Goal: Task Accomplishment & Management: Complete application form

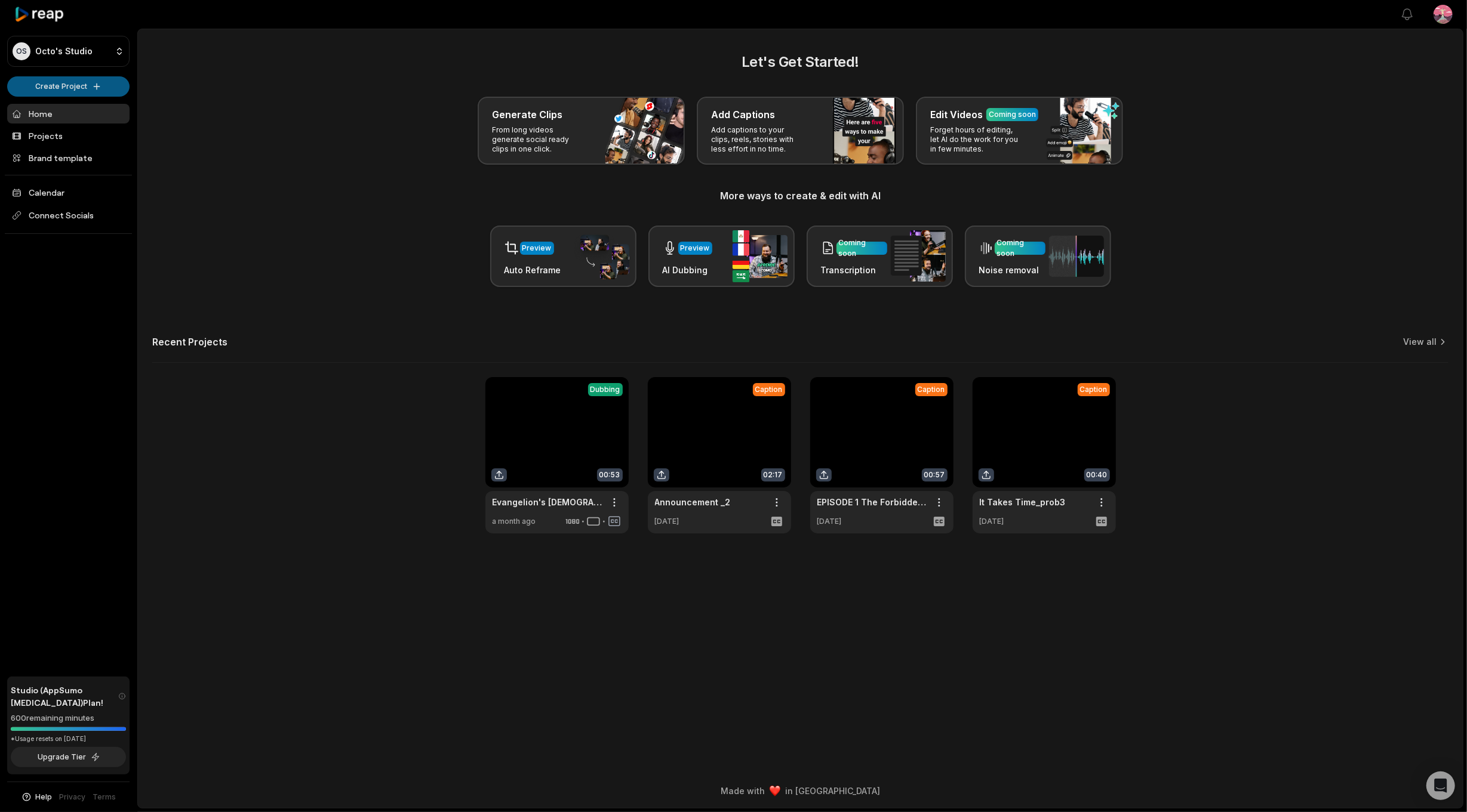
click at [83, 86] on html "OS Octo's Studio Create Project Home Projects Brand template Calendar Connect S…" at bounding box center [734, 406] width 1467 height 812
click at [66, 130] on link "Add Captions" at bounding box center [69, 131] width 117 height 20
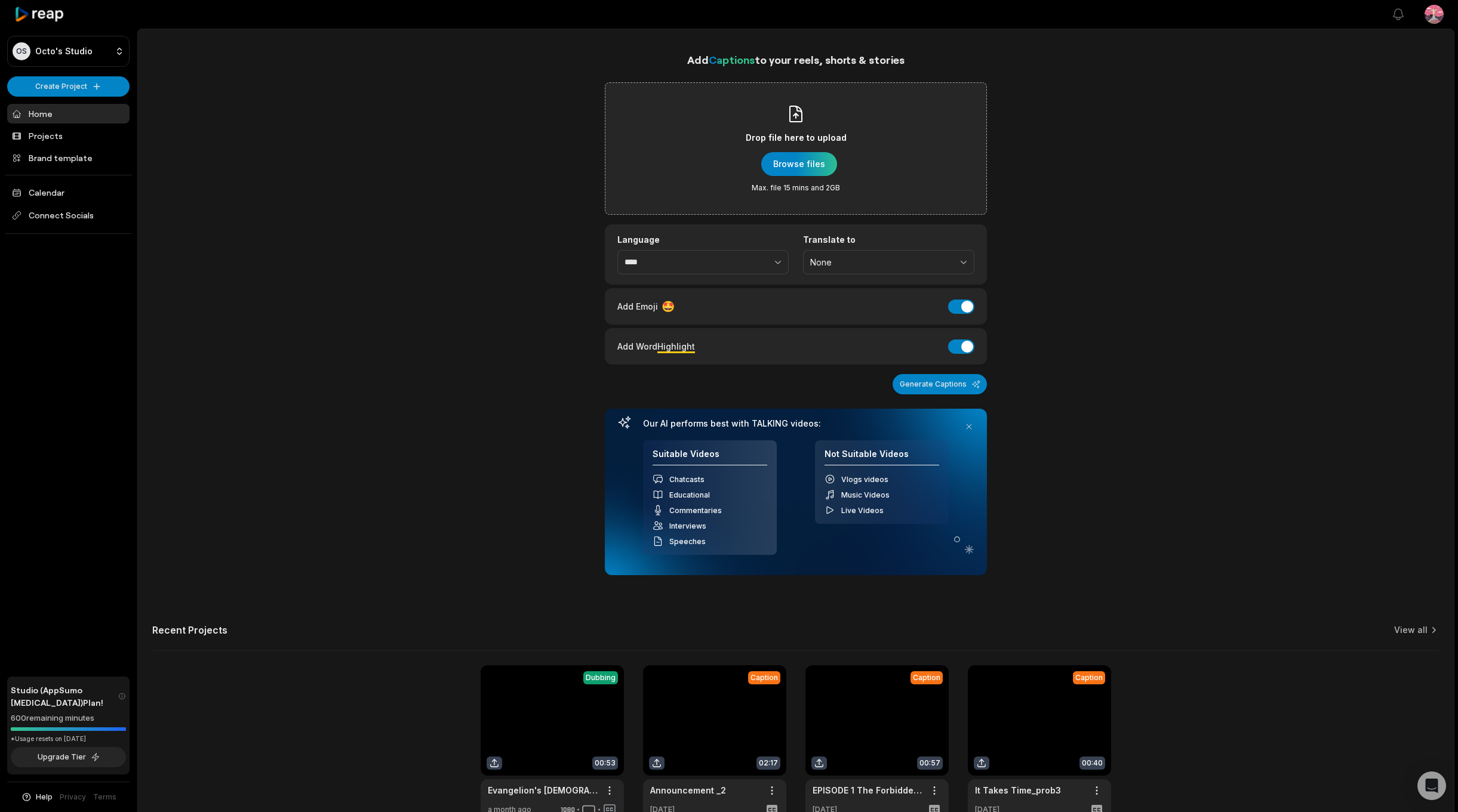
click at [641, 163] on div "Drop file here to upload Browse files Max. file 15 mins and 2GB" at bounding box center [796, 148] width 382 height 132
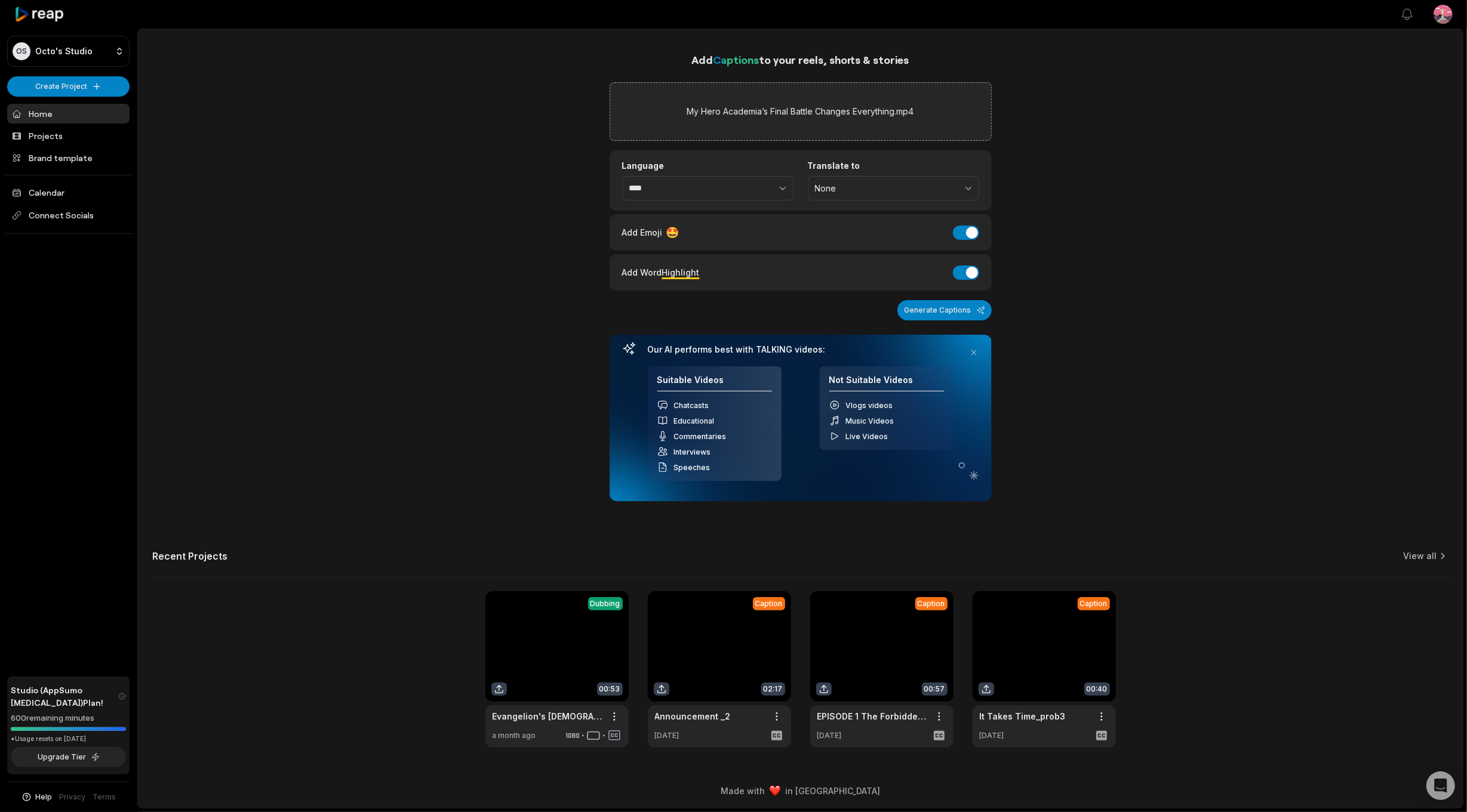
click at [779, 199] on div "Language **** Translate to None" at bounding box center [801, 181] width 382 height 60
click at [865, 186] on span "None" at bounding box center [885, 189] width 140 height 11
click at [841, 240] on p "English" at bounding box center [894, 237] width 156 height 12
click at [766, 195] on button "button" at bounding box center [756, 188] width 73 height 25
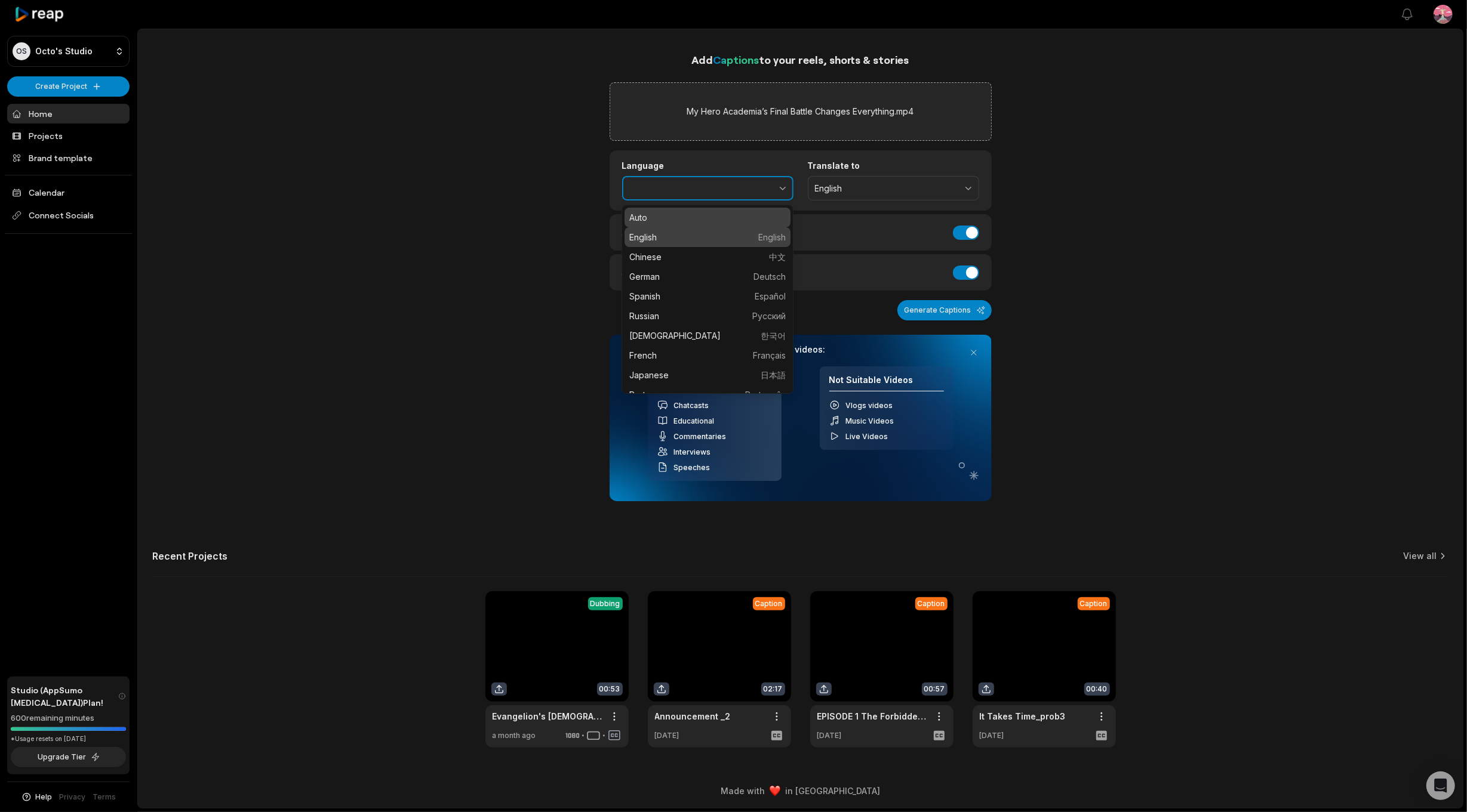
type input "*******"
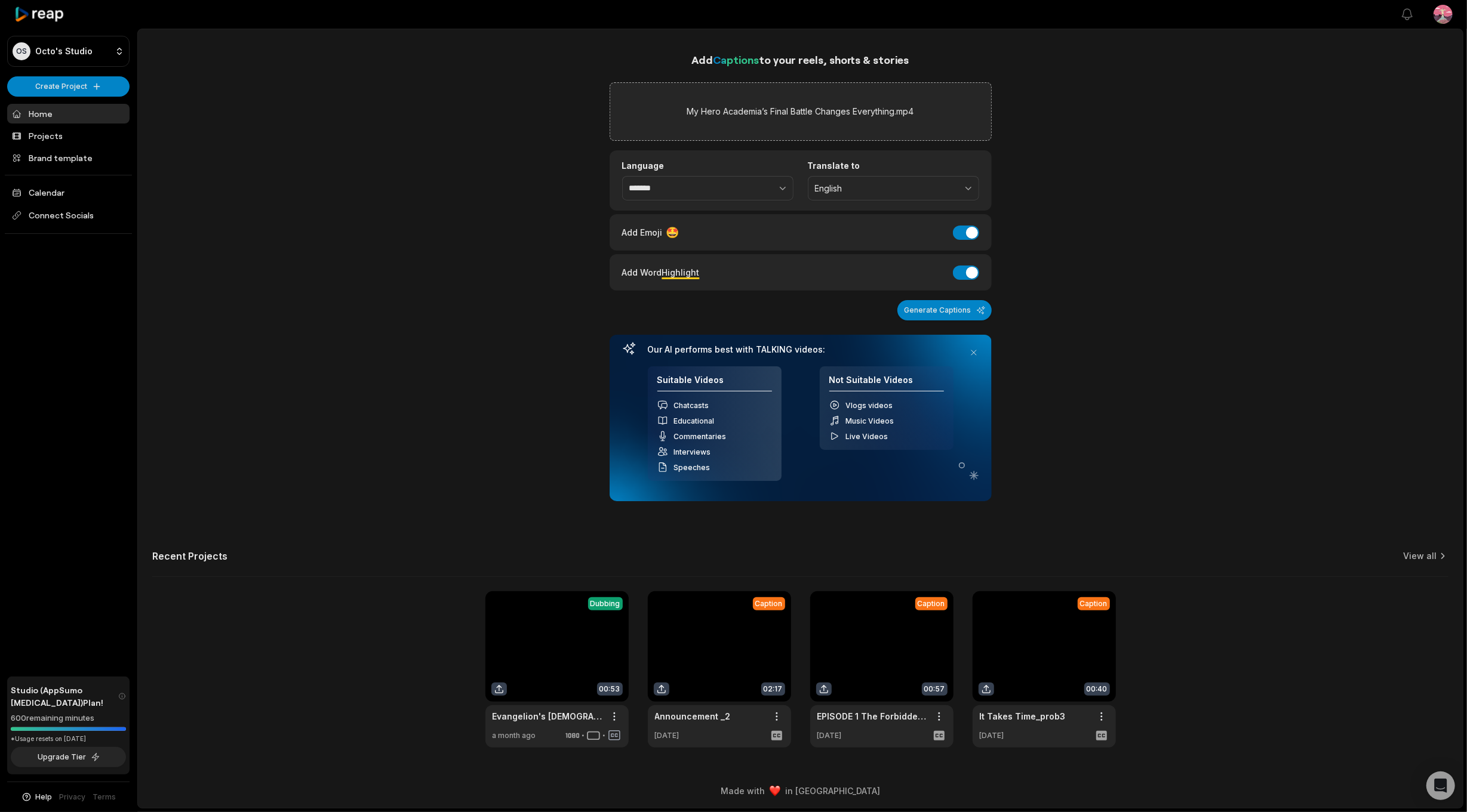
click at [891, 172] on div "Translate to English" at bounding box center [894, 181] width 172 height 40
click at [883, 185] on span "English" at bounding box center [885, 189] width 140 height 11
click at [841, 212] on p "None" at bounding box center [894, 218] width 156 height 12
click at [534, 245] on div "Add Captions to your reels, shorts & stories My Hero Academia’s Final Battle Ch…" at bounding box center [800, 399] width 1325 height 697
click at [975, 309] on button "Generate Captions" at bounding box center [944, 310] width 94 height 21
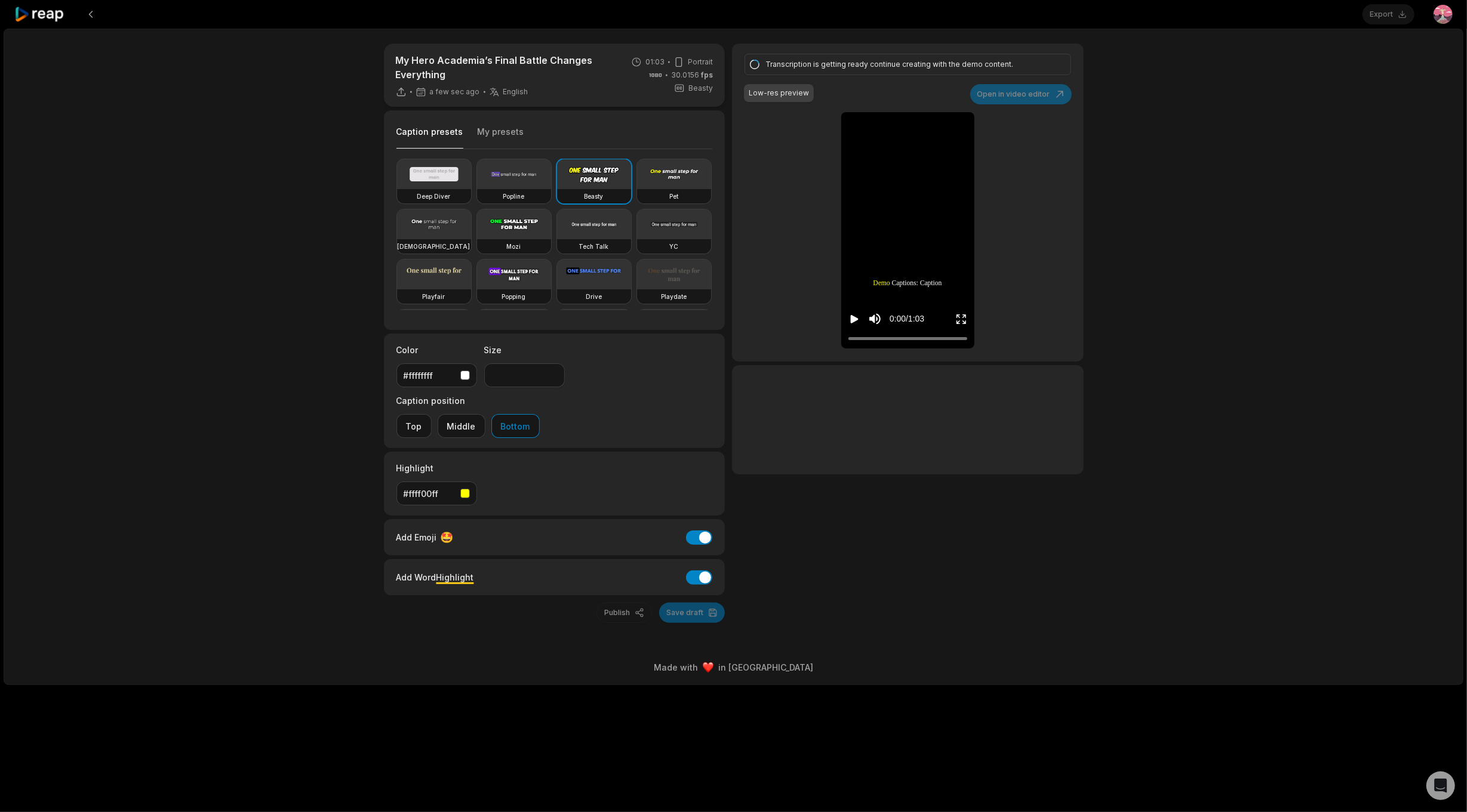
drag, startPoint x: 487, startPoint y: 143, endPoint x: 503, endPoint y: 126, distance: 23.3
click at [503, 126] on button "My presets" at bounding box center [501, 137] width 47 height 23
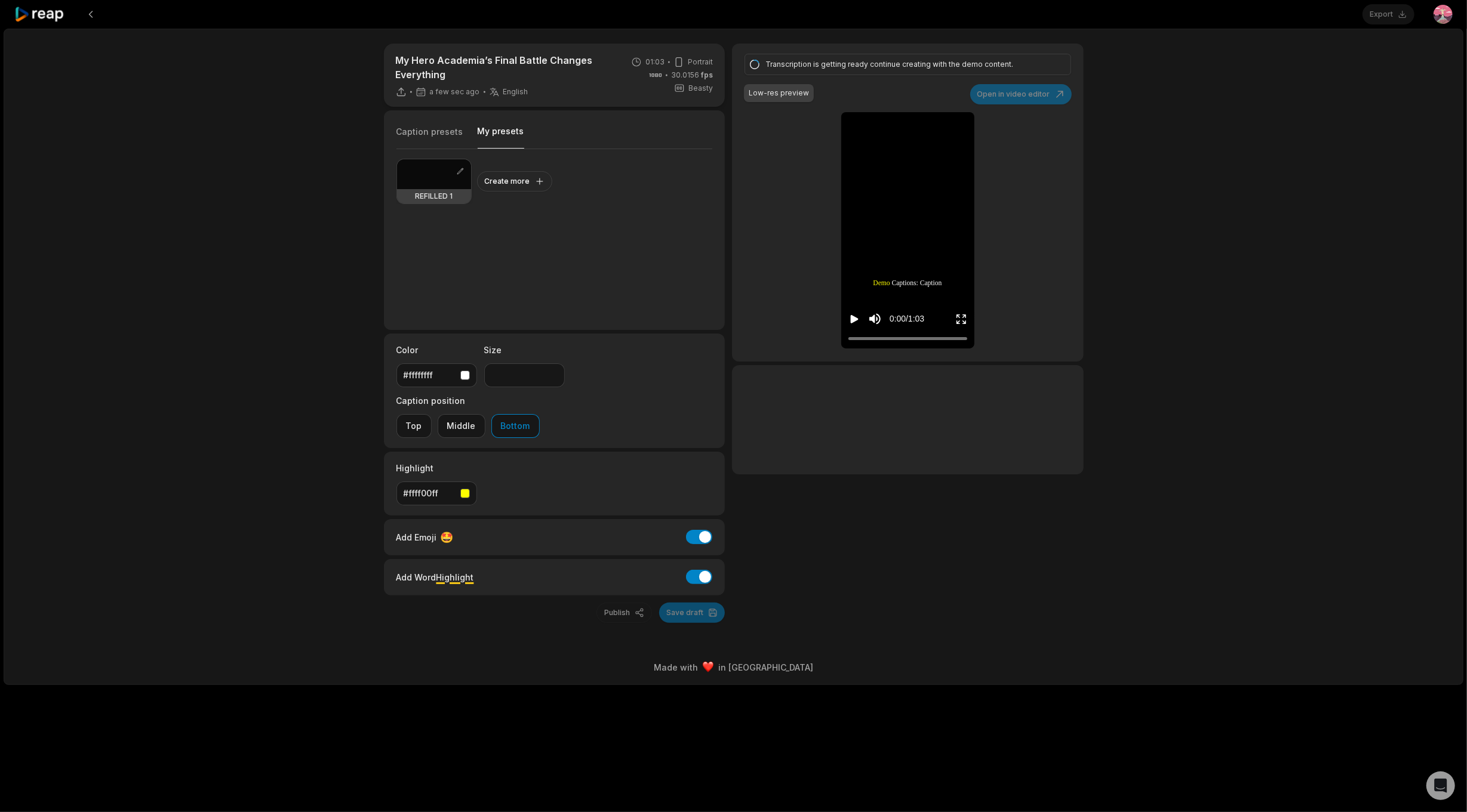
click at [420, 174] on div at bounding box center [434, 174] width 74 height 30
click at [425, 167] on div at bounding box center [434, 174] width 74 height 30
drag, startPoint x: 838, startPoint y: 314, endPoint x: 852, endPoint y: 318, distance: 14.6
click at [852, 318] on icon "Play video" at bounding box center [854, 319] width 8 height 8
click at [456, 186] on div at bounding box center [434, 174] width 74 height 30
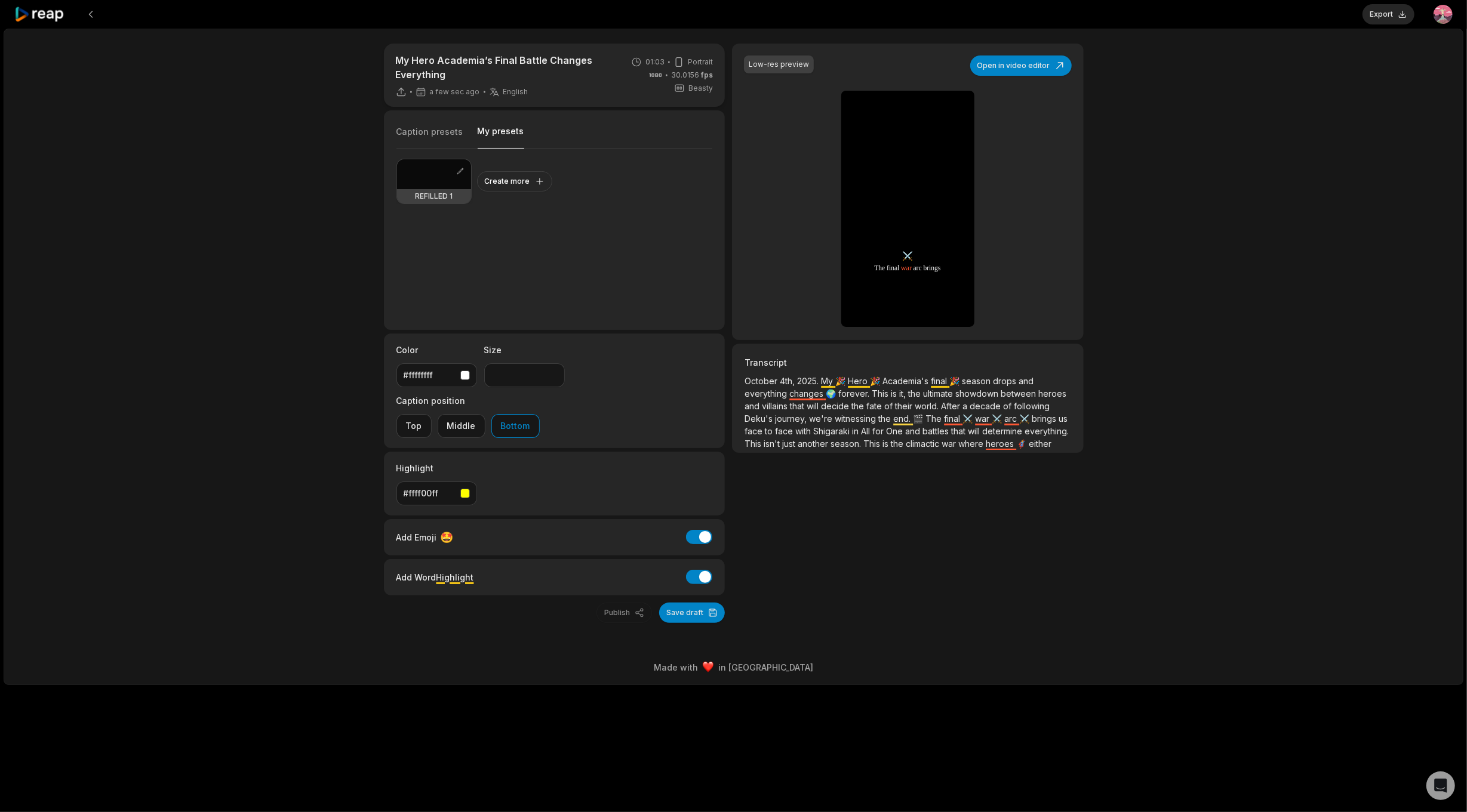
click at [425, 178] on div at bounding box center [434, 174] width 74 height 30
type input "**"
click at [681, 603] on button "Save draft" at bounding box center [692, 613] width 66 height 21
click at [492, 130] on button "My presets" at bounding box center [501, 137] width 47 height 23
click at [443, 187] on div at bounding box center [434, 174] width 74 height 30
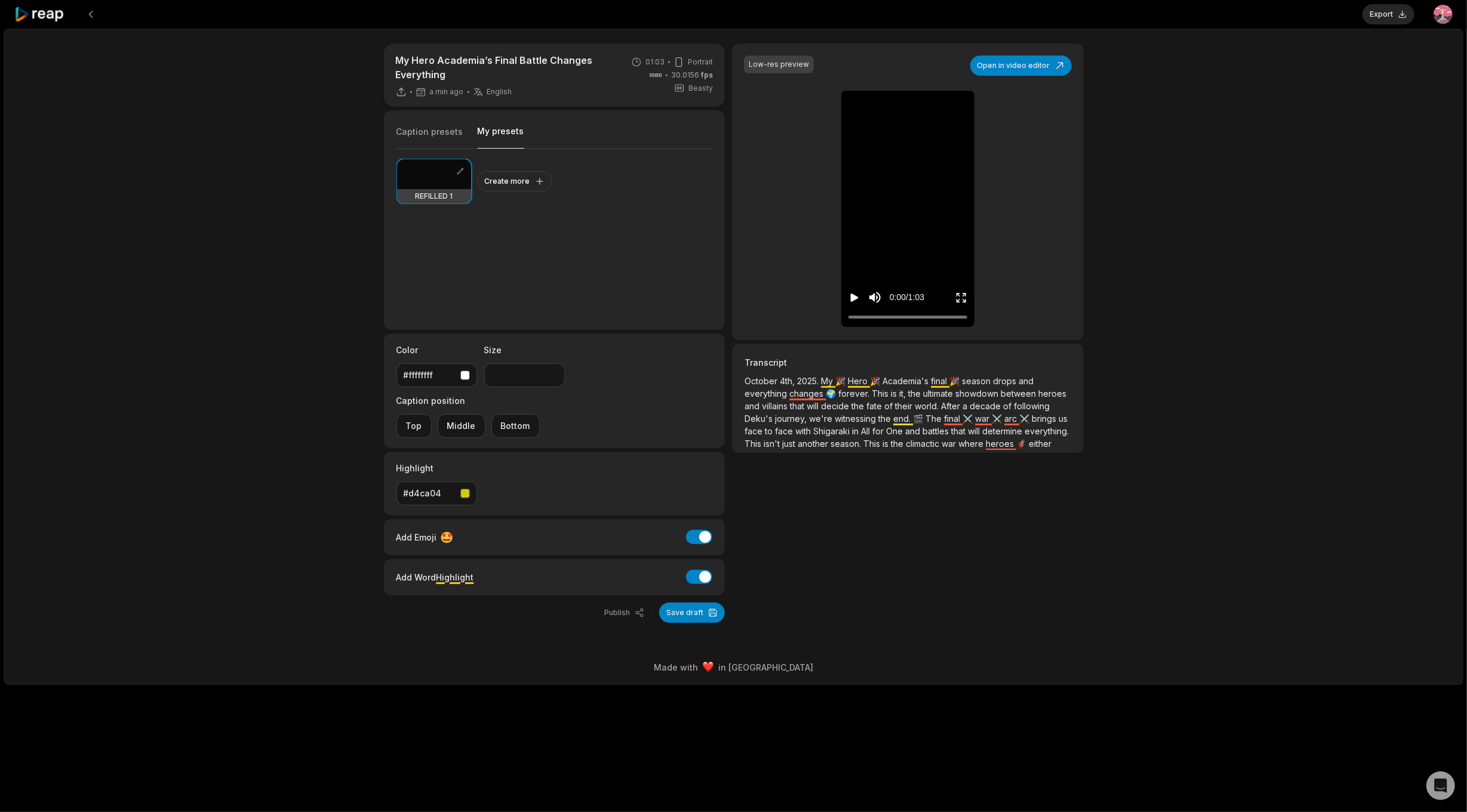
click at [687, 89] on div "Beasty" at bounding box center [694, 89] width 39 height 11
click at [442, 130] on button "Caption presets" at bounding box center [429, 137] width 67 height 23
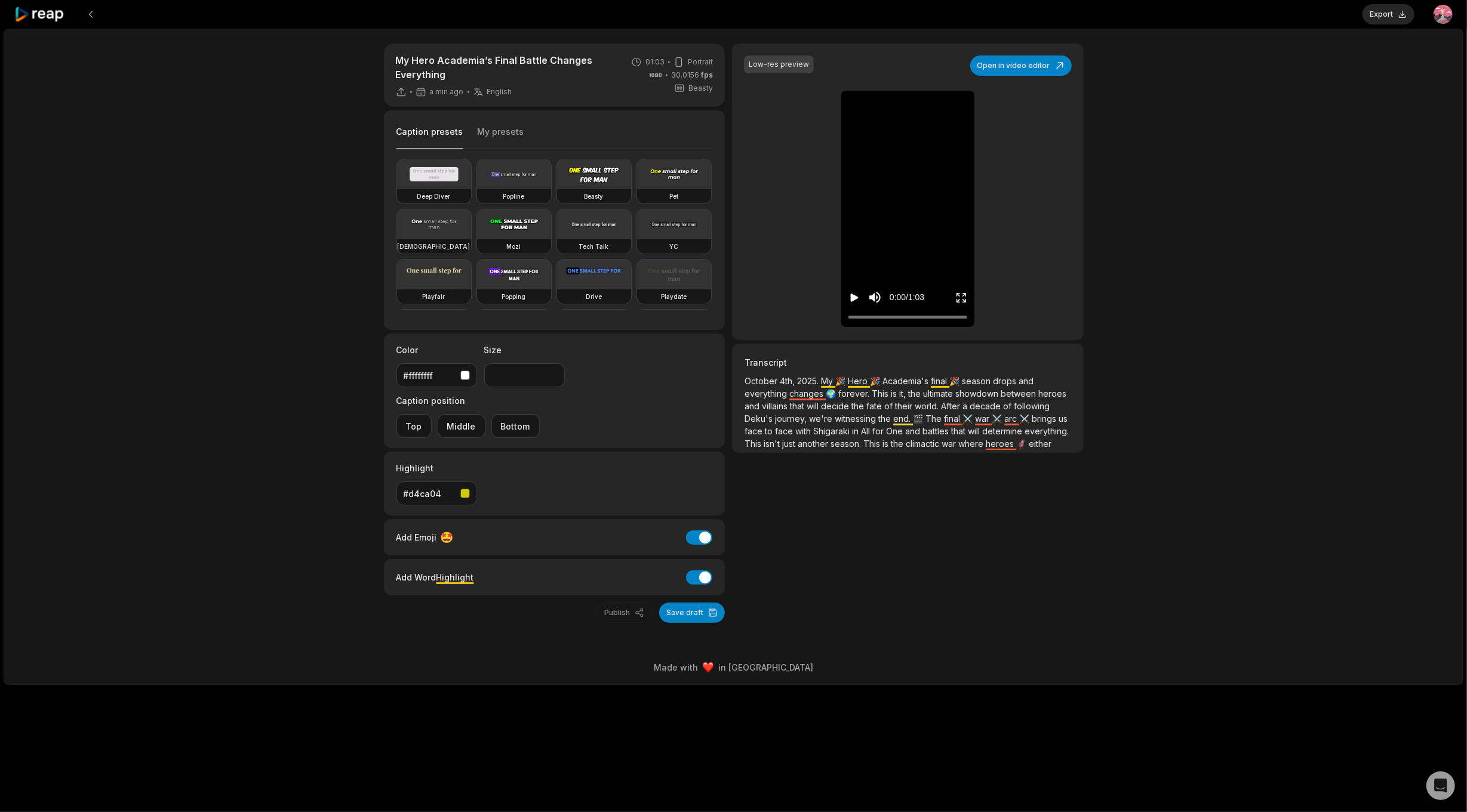
click at [505, 171] on video at bounding box center [514, 174] width 74 height 30
click at [573, 171] on video at bounding box center [594, 174] width 74 height 30
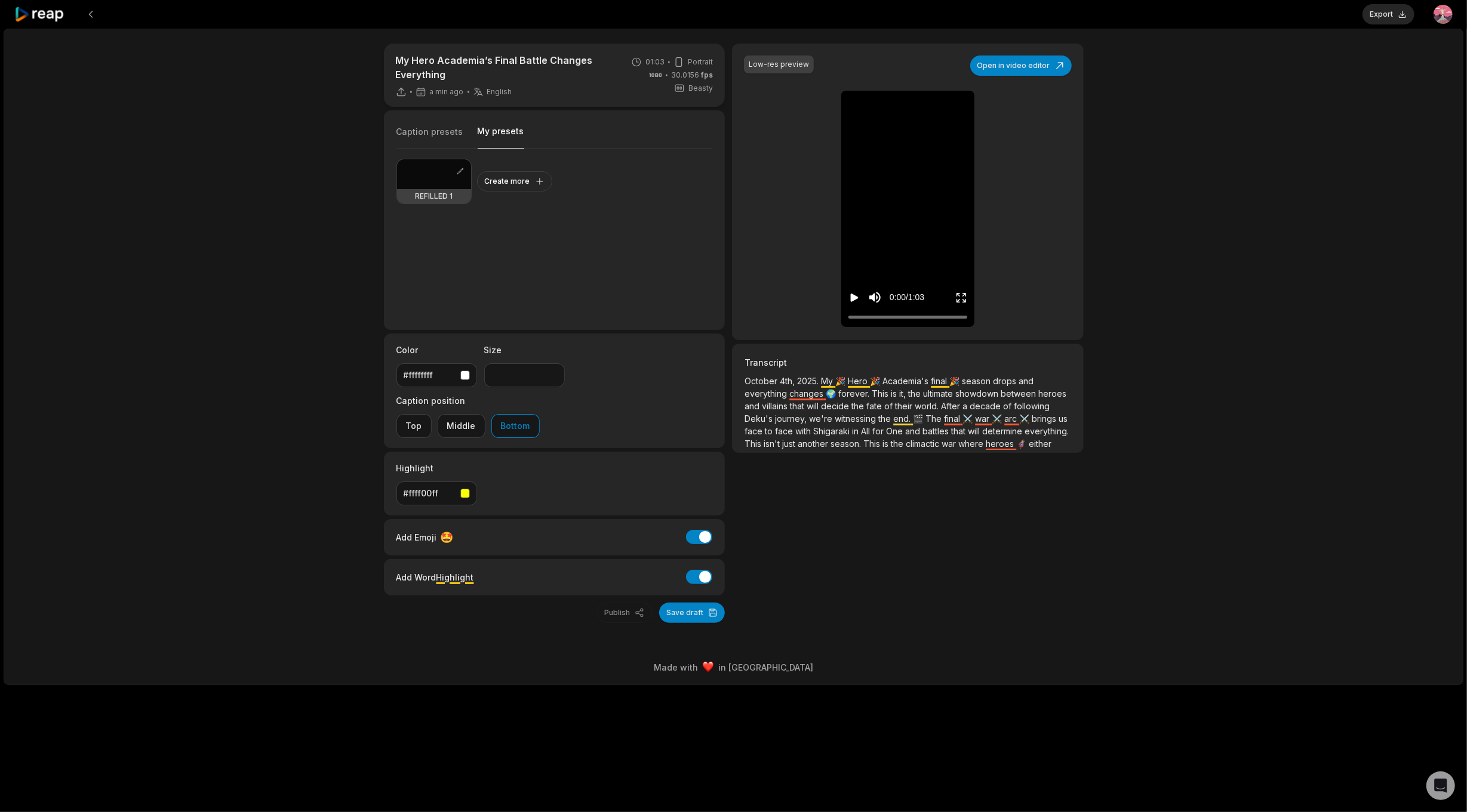
click at [496, 132] on button "My presets" at bounding box center [501, 137] width 47 height 23
click at [446, 187] on div at bounding box center [434, 174] width 74 height 30
type input "**"
click at [442, 186] on div at bounding box center [434, 174] width 74 height 30
click at [459, 171] on button "button" at bounding box center [460, 171] width 12 height 12
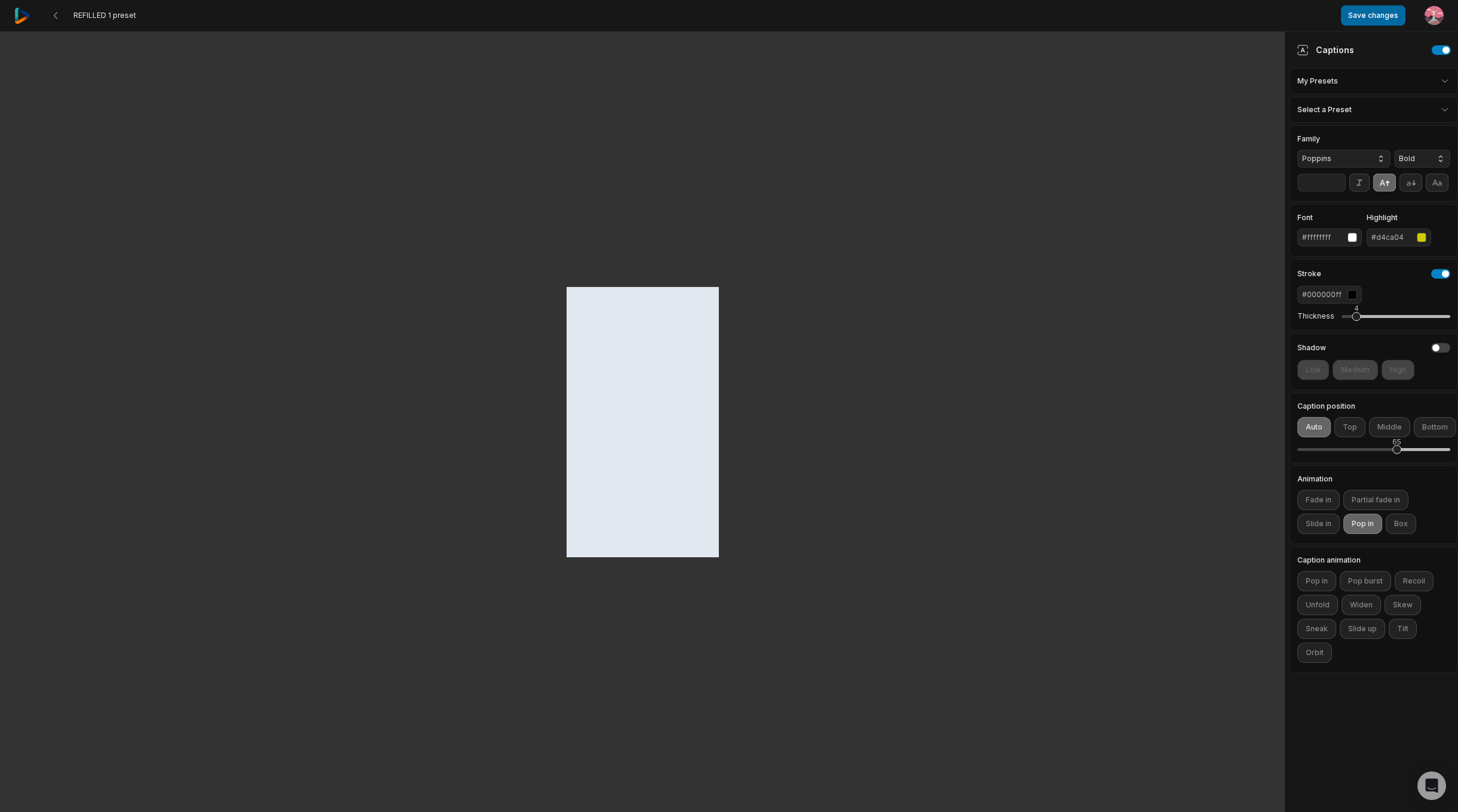
click at [1363, 19] on button "Save changes" at bounding box center [1374, 16] width 65 height 21
click at [1378, 23] on button "Save changes" at bounding box center [1374, 16] width 65 height 21
click at [57, 19] on icon at bounding box center [56, 16] width 10 height 10
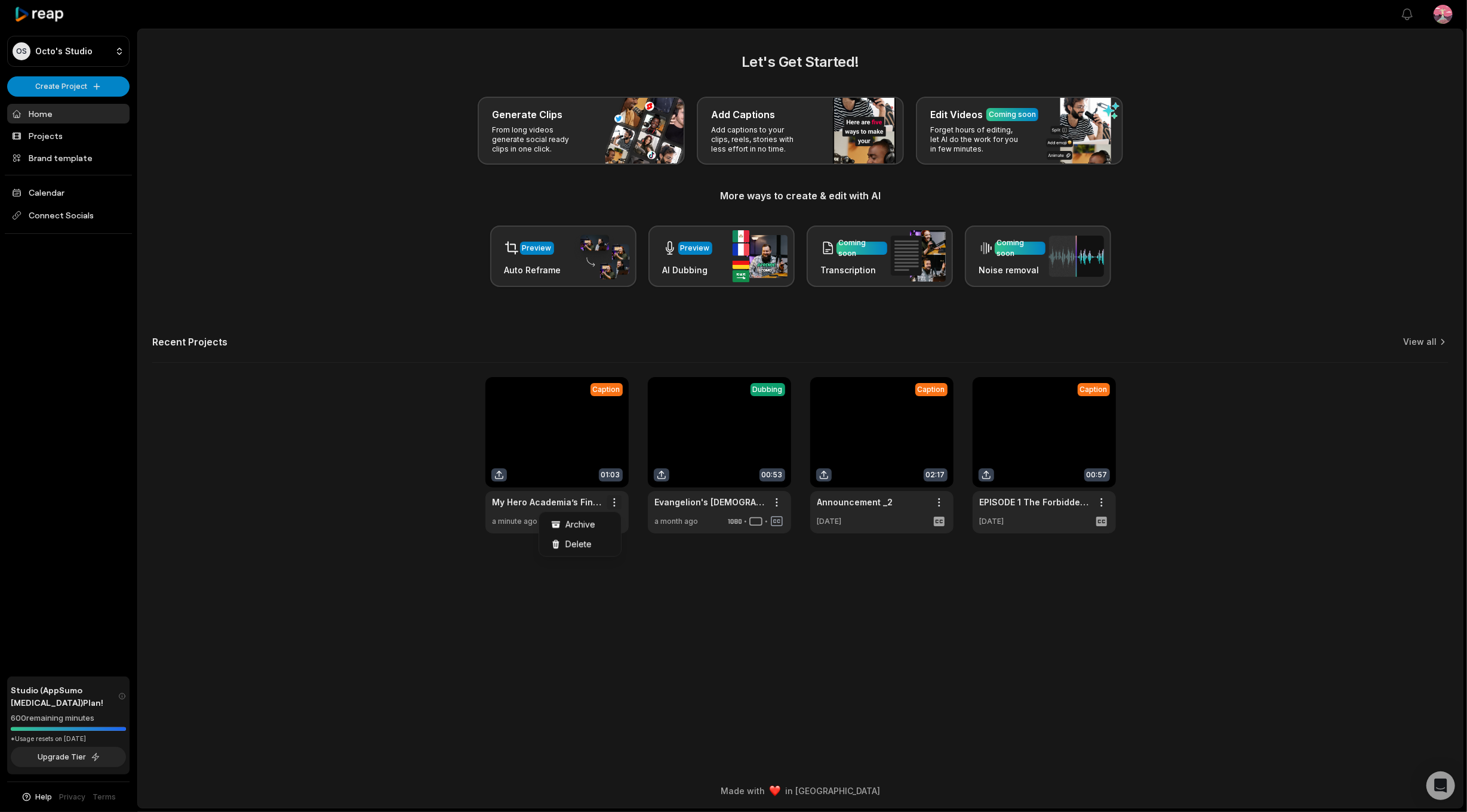
click at [612, 500] on html "OS Octo's Studio Create Project Home Projects Brand template Calendar Connect S…" at bounding box center [734, 406] width 1467 height 812
click at [578, 456] on html "OS Octo's Studio Create Project Home Projects Brand template Calendar Connect S…" at bounding box center [734, 406] width 1467 height 812
click at [567, 459] on link at bounding box center [557, 455] width 144 height 156
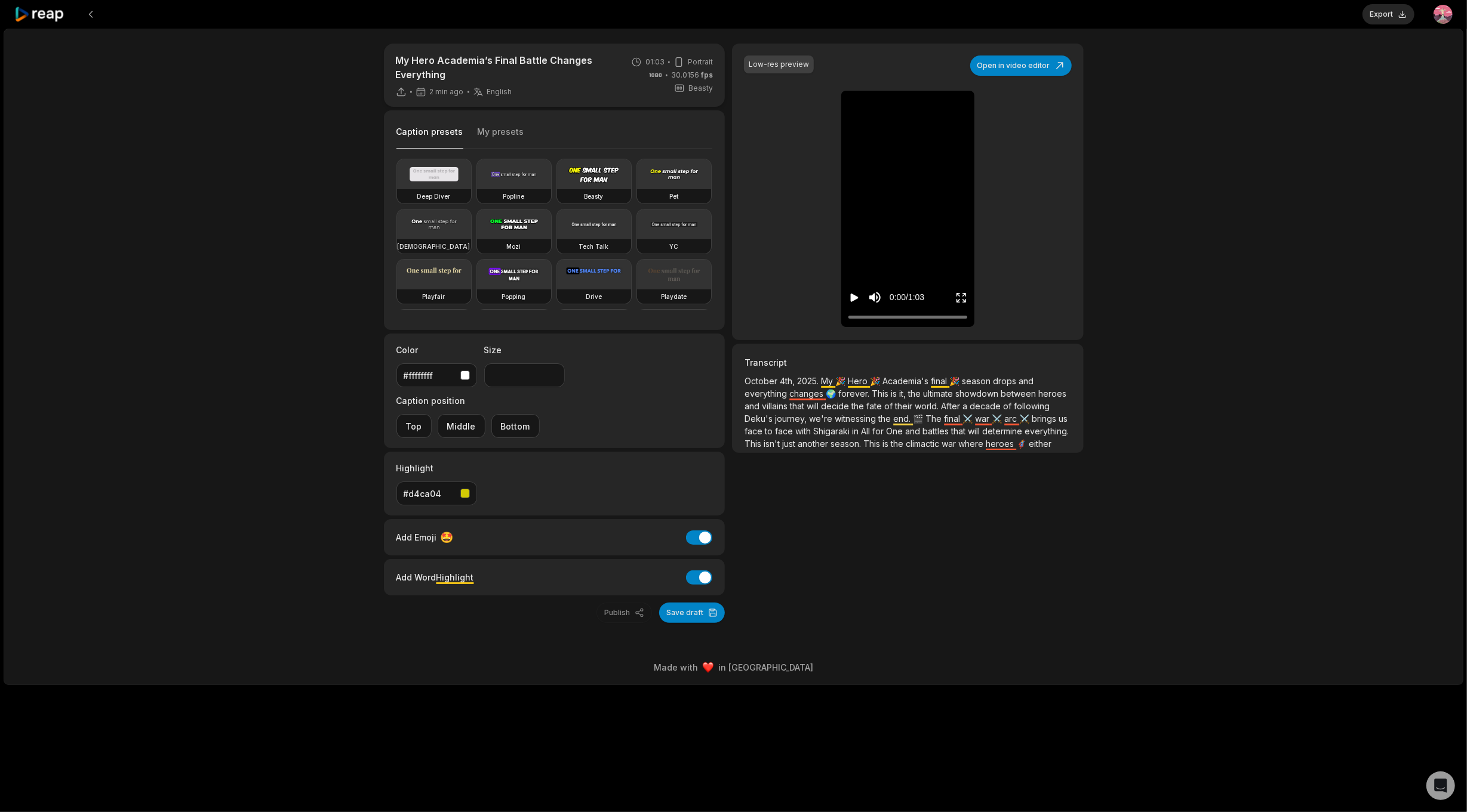
click at [503, 124] on div "Caption presets My presets" at bounding box center [554, 135] width 317 height 29
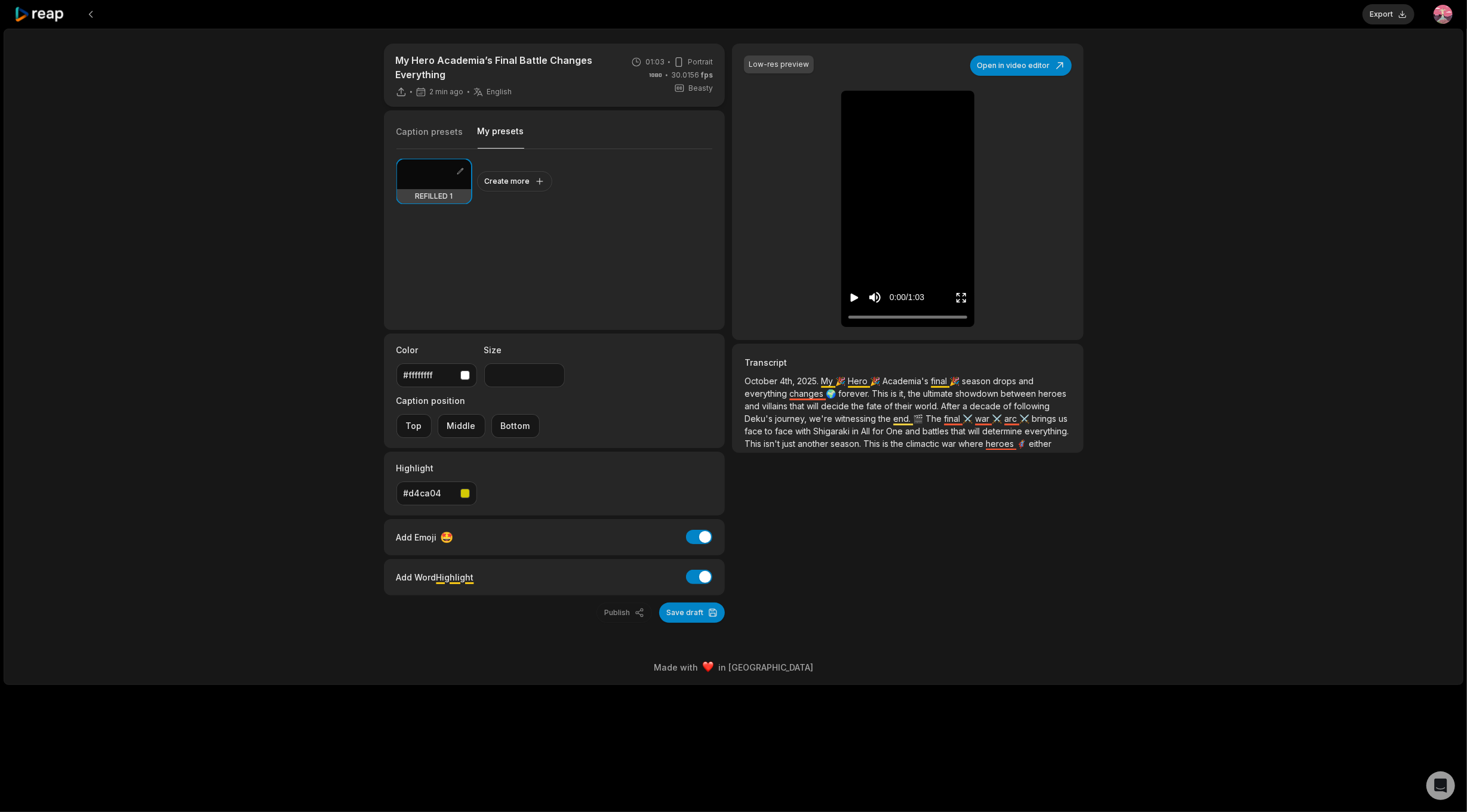
click at [499, 131] on button "My presets" at bounding box center [501, 137] width 47 height 23
click at [450, 171] on div at bounding box center [434, 174] width 74 height 30
click at [1386, 16] on button "Export" at bounding box center [1389, 14] width 52 height 21
click at [630, 603] on button "Publish" at bounding box center [624, 613] width 56 height 21
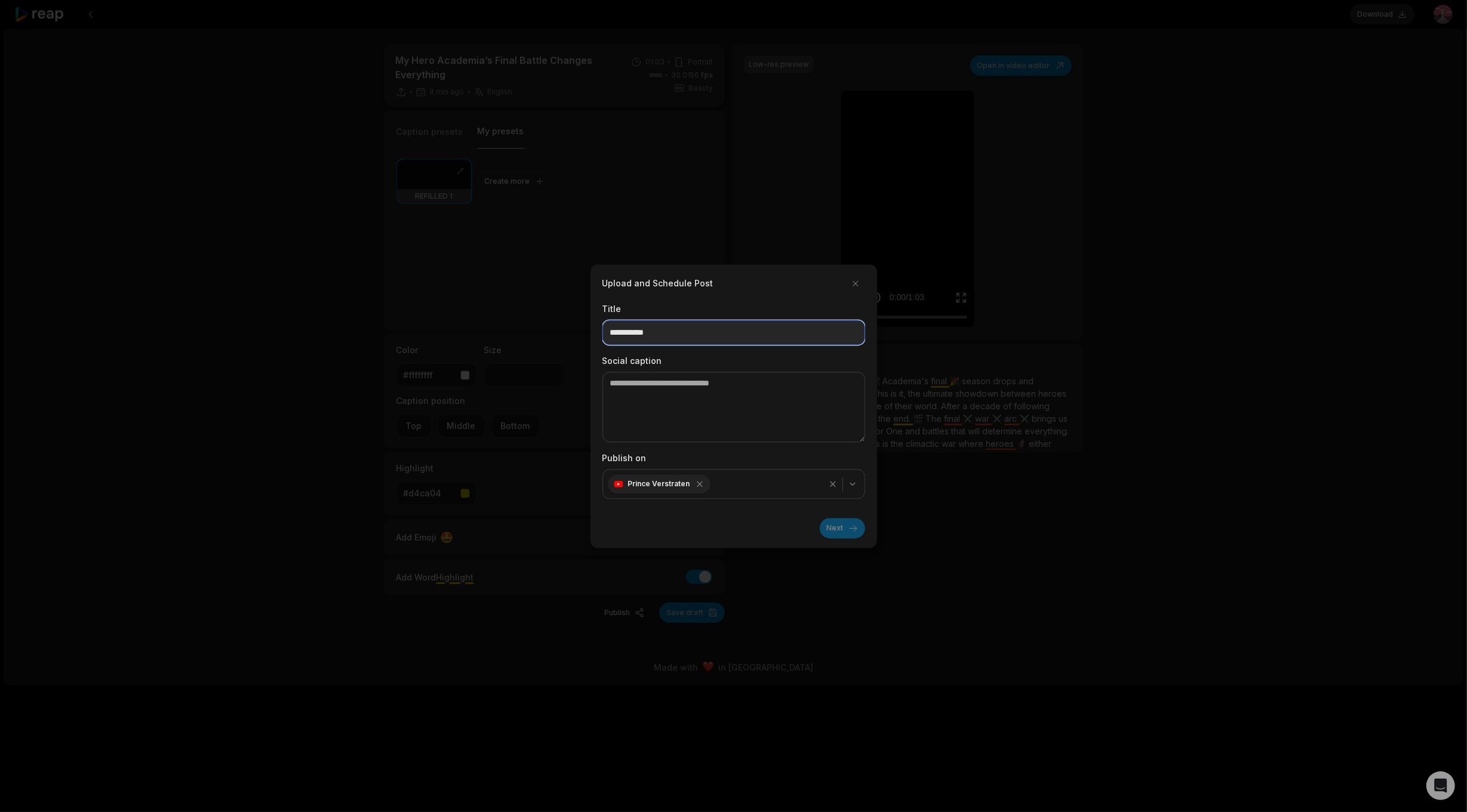
click at [633, 324] on input at bounding box center [734, 332] width 263 height 25
click at [637, 340] on input at bounding box center [734, 332] width 263 height 25
click at [858, 286] on button "button" at bounding box center [856, 283] width 19 height 19
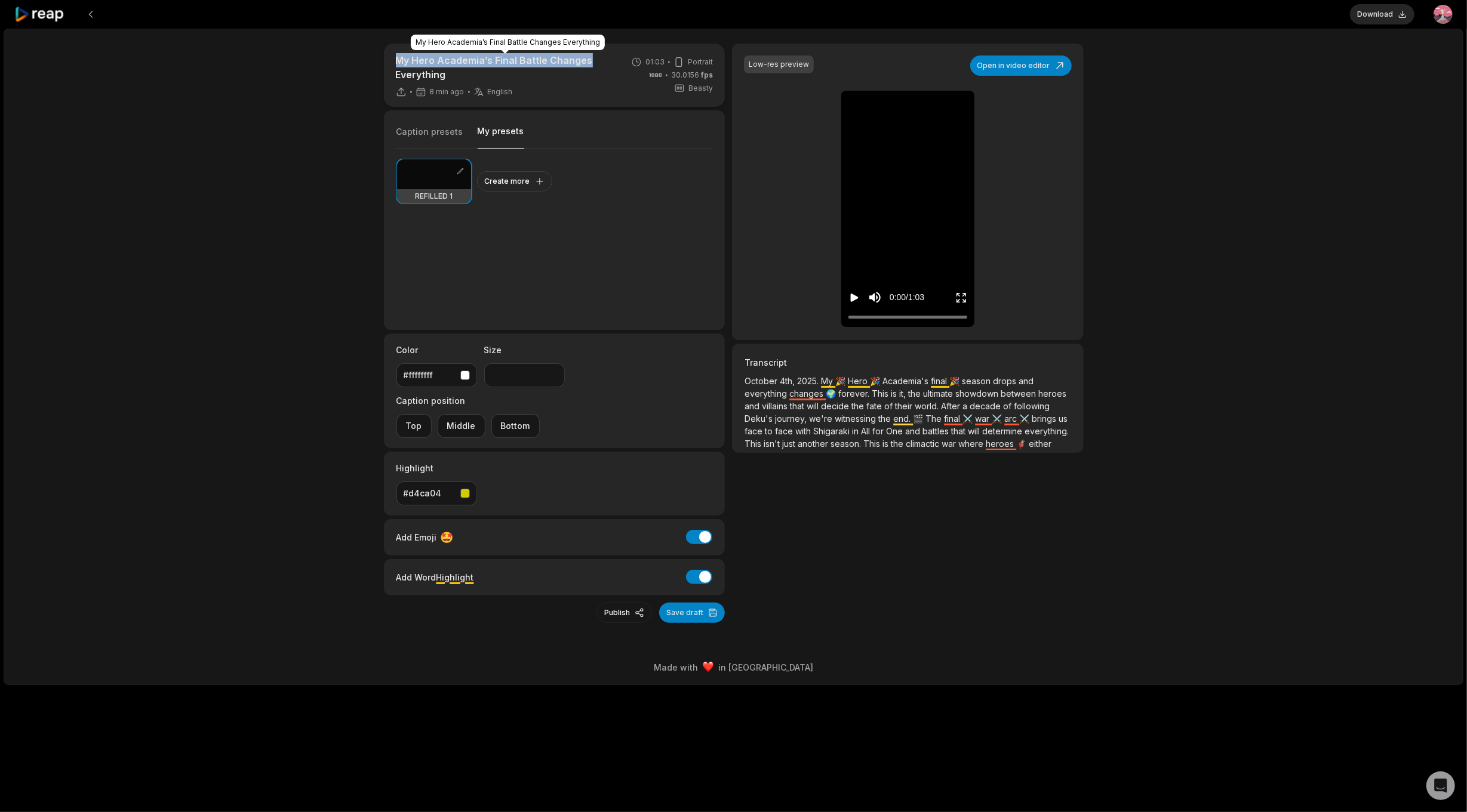
drag, startPoint x: 606, startPoint y: 56, endPoint x: 388, endPoint y: 53, distance: 218.0
click at [388, 53] on div "My Hero Academia’s Final Battle Changes Everything 8 min ago English en 01:03 P…" at bounding box center [554, 75] width 341 height 63
drag, startPoint x: 451, startPoint y: 71, endPoint x: 394, endPoint y: 57, distance: 58.7
click at [394, 57] on div "My Hero Academia’s Final Battle Changes Everything 8 min ago English en 01:03 P…" at bounding box center [554, 75] width 341 height 63
copy p "My Hero Academia’s Final Battle Changes Everything"
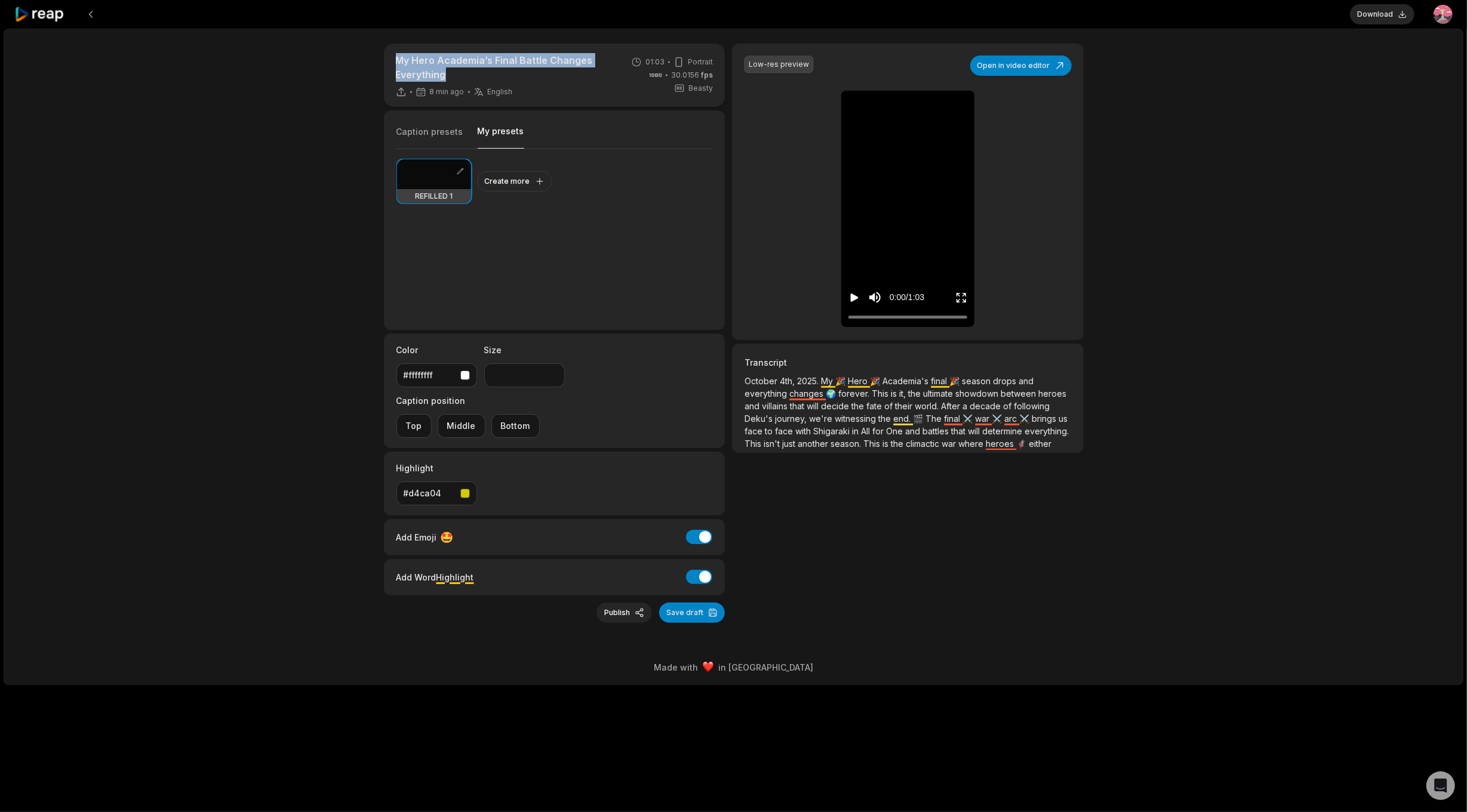
click at [628, 603] on button "Publish" at bounding box center [624, 613] width 56 height 21
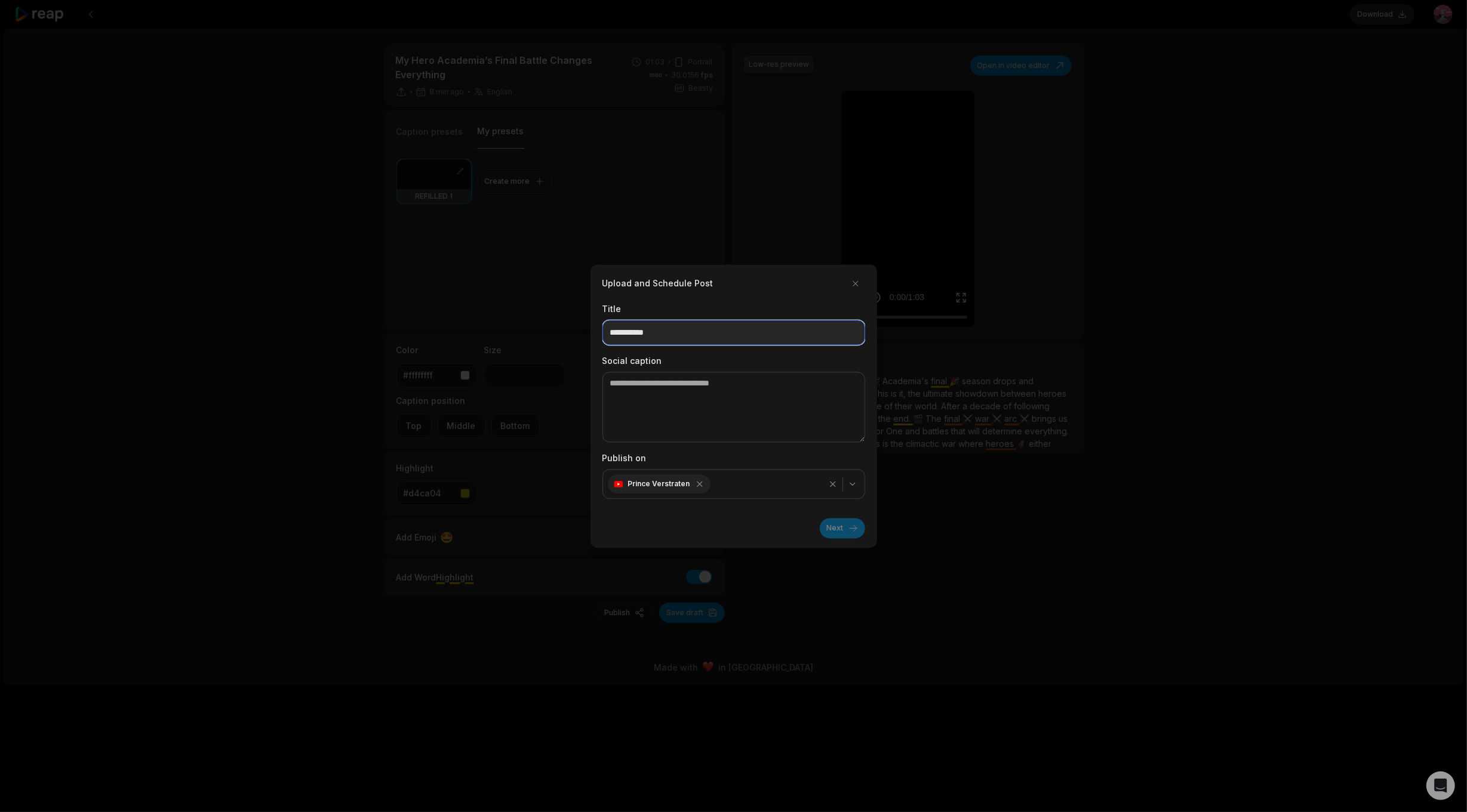
click at [637, 330] on input at bounding box center [734, 332] width 263 height 25
paste input "**********"
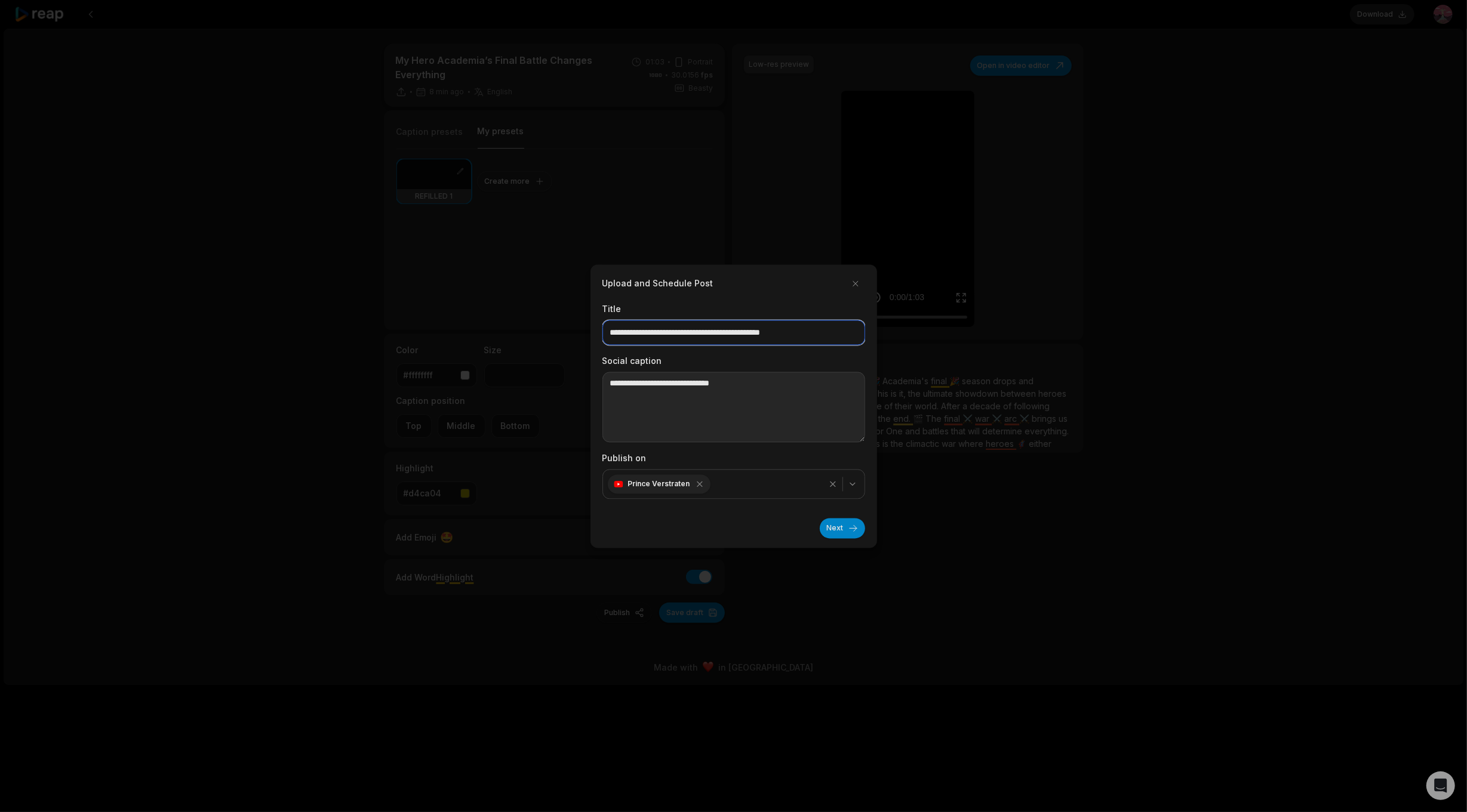
type input "**********"
click at [659, 420] on textarea at bounding box center [734, 407] width 263 height 71
click at [670, 386] on textarea at bounding box center [734, 407] width 263 height 71
paste textarea "**********"
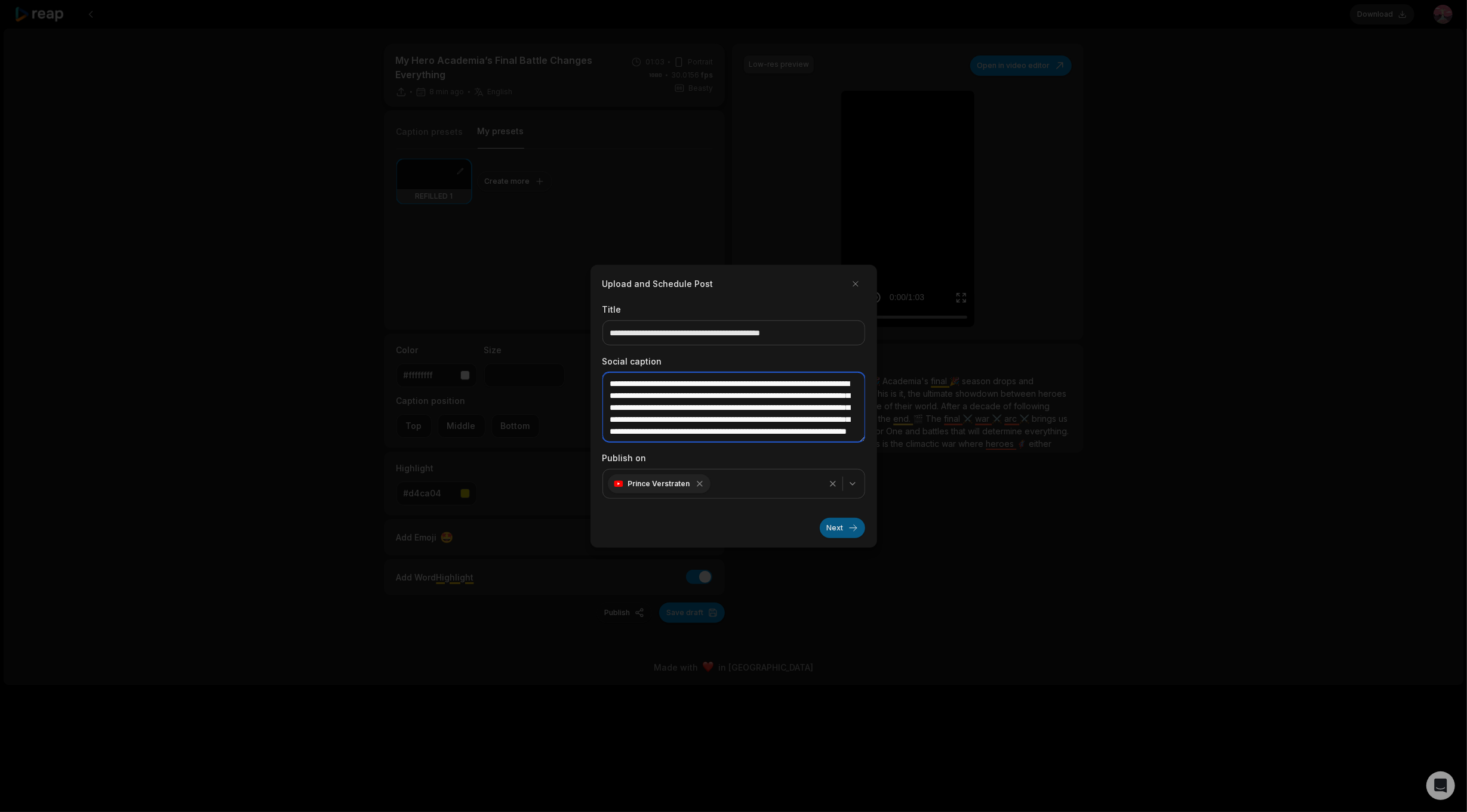
type textarea "**********"
click at [843, 529] on button "Next" at bounding box center [843, 529] width 45 height 21
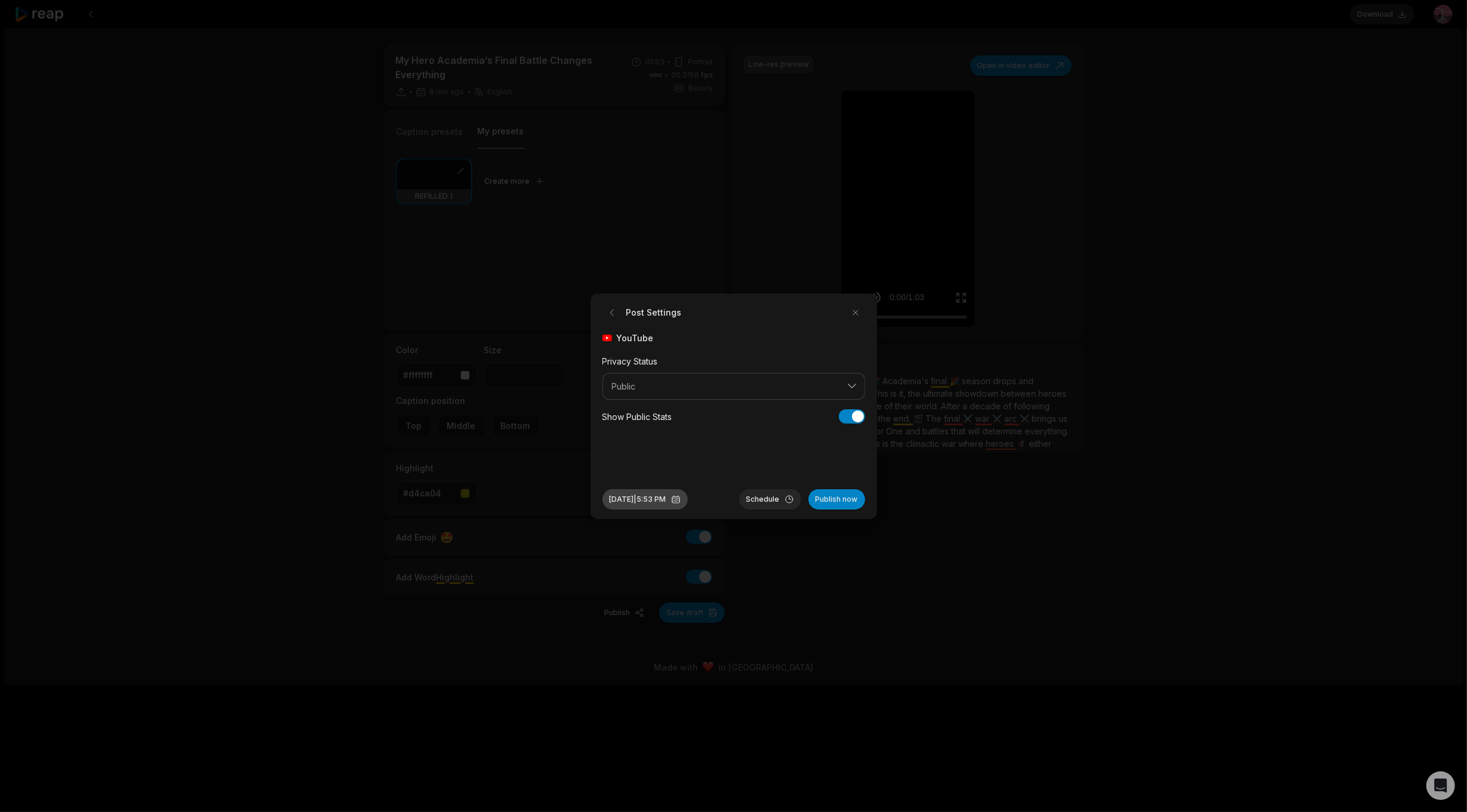
click at [681, 504] on button "[DATE] 5:53 PM" at bounding box center [645, 500] width 85 height 21
click at [622, 715] on input "*****" at bounding box center [688, 713] width 152 height 21
click at [628, 710] on input "*****" at bounding box center [688, 713] width 152 height 21
type input "*****"
click at [791, 447] on div "YouTube Privacy Status Public Show Public Stats Show Public Stats" at bounding box center [734, 401] width 263 height 139
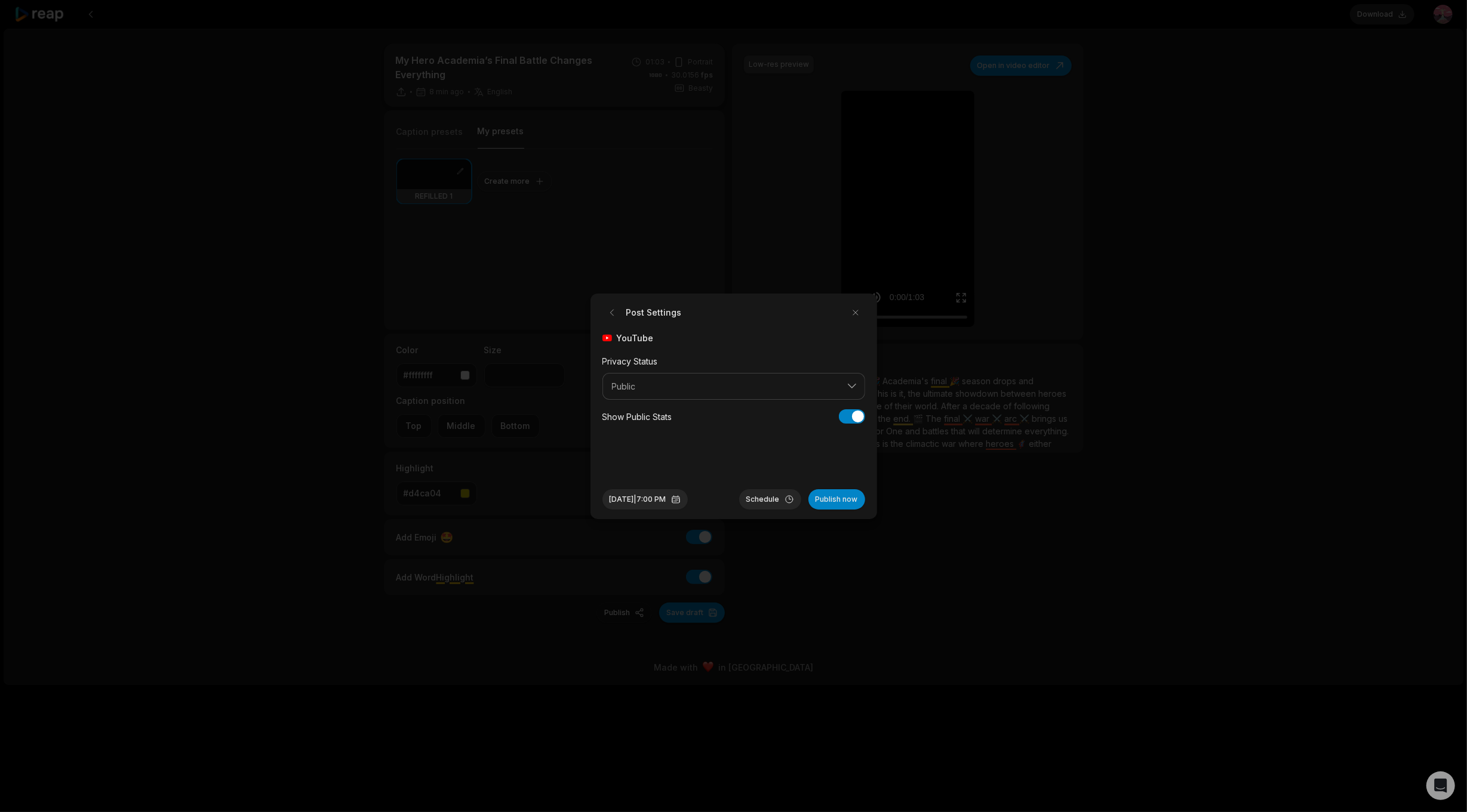
click at [760, 504] on button "Schedule" at bounding box center [770, 500] width 62 height 21
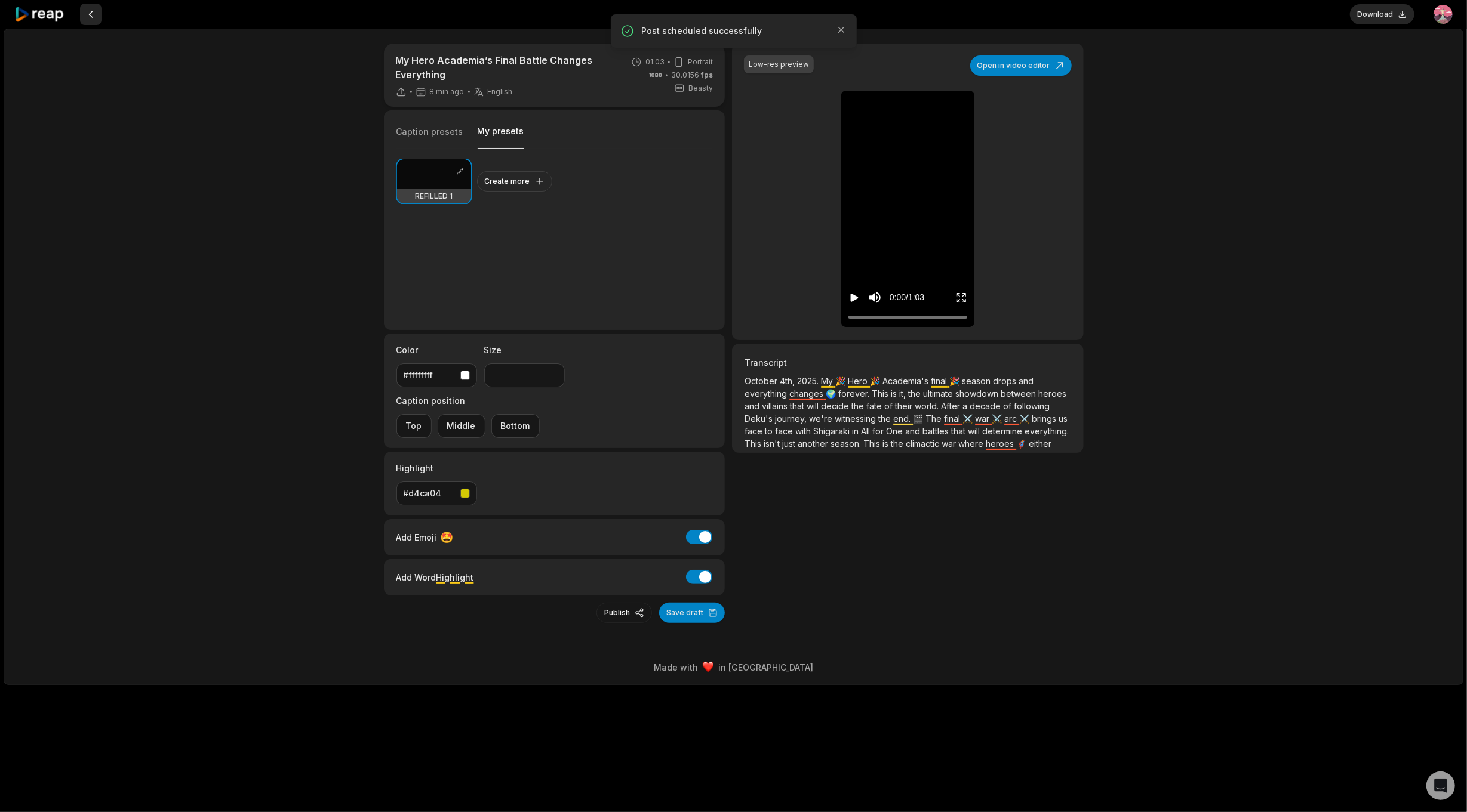
click at [90, 12] on button at bounding box center [90, 14] width 21 height 21
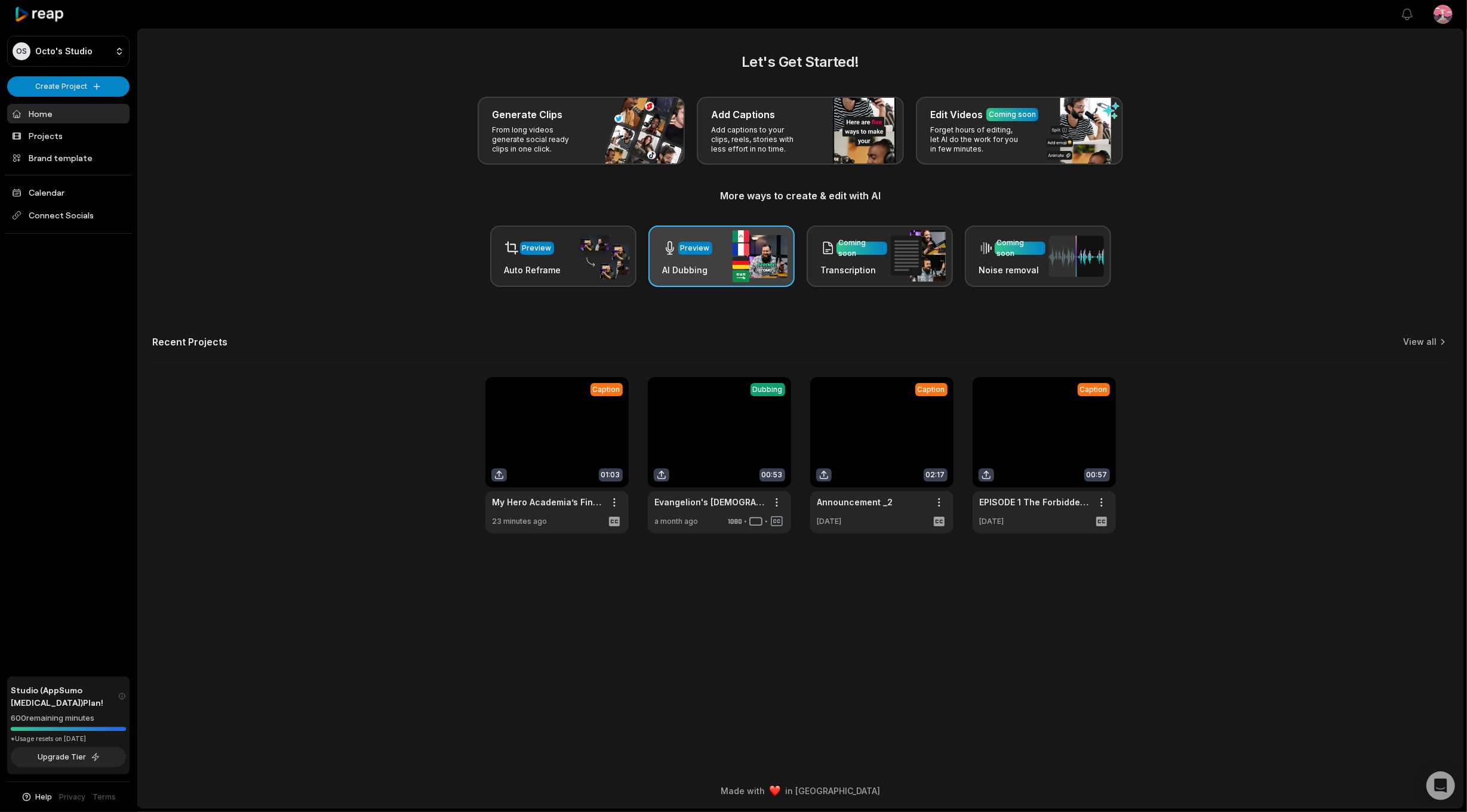
click at [733, 244] on img at bounding box center [760, 257] width 55 height 52
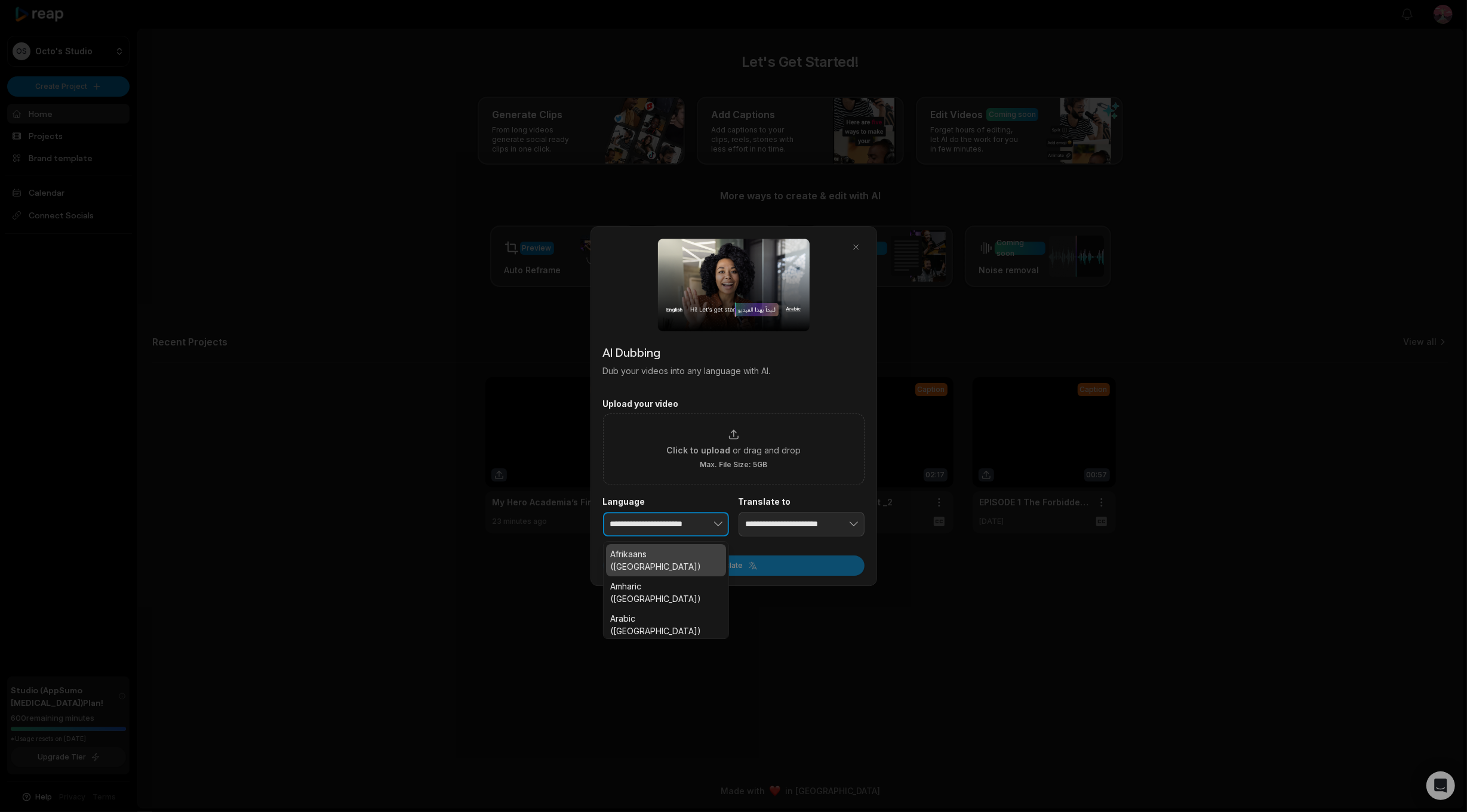
click at [708, 523] on button "button" at bounding box center [699, 524] width 58 height 25
click at [714, 524] on icon "button" at bounding box center [718, 524] width 12 height 12
click at [679, 525] on button "button" at bounding box center [699, 524] width 58 height 25
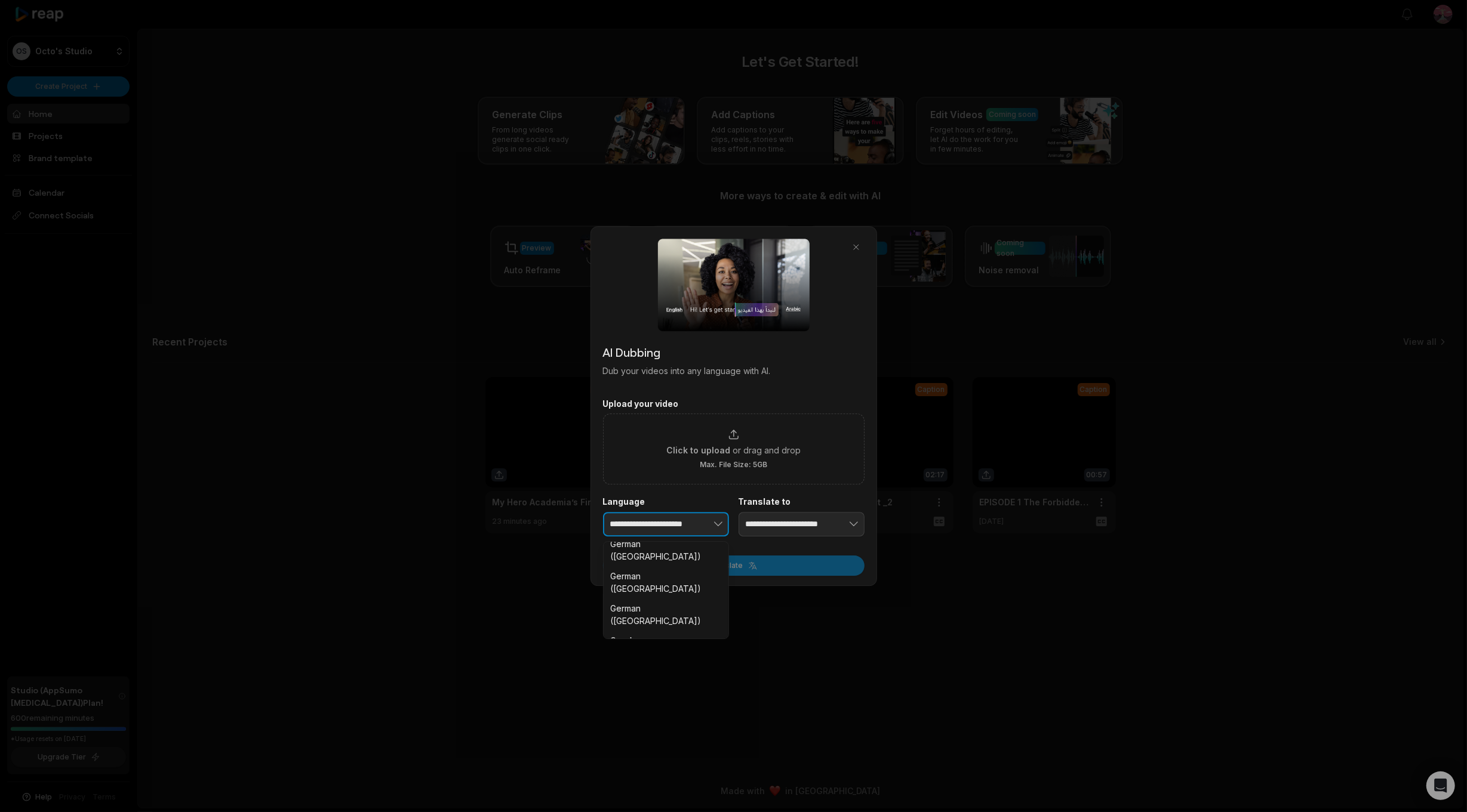
type input "**********"
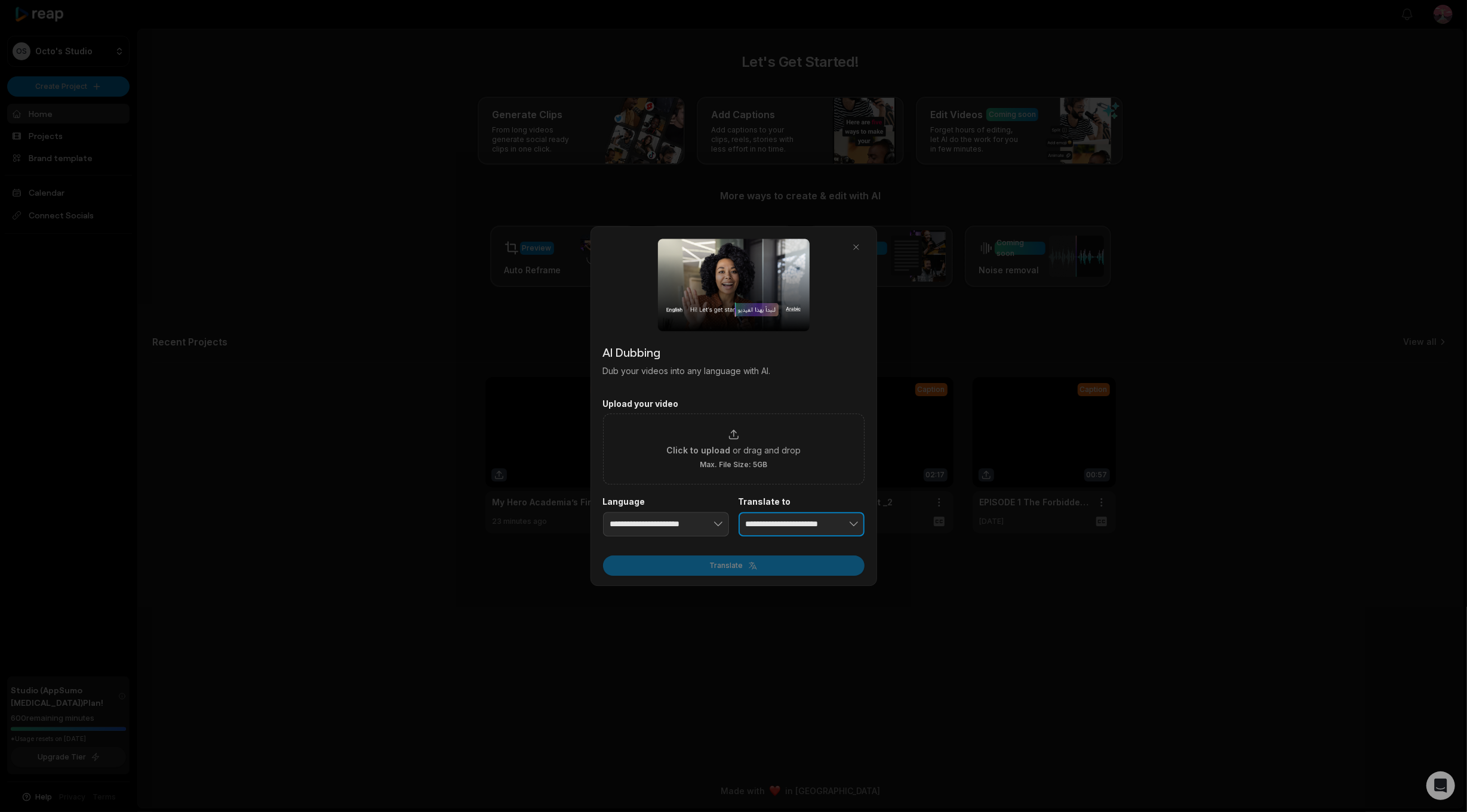
click at [794, 519] on input "**********" at bounding box center [801, 524] width 126 height 25
click at [854, 521] on icon "button" at bounding box center [853, 524] width 12 height 12
type input "**********"
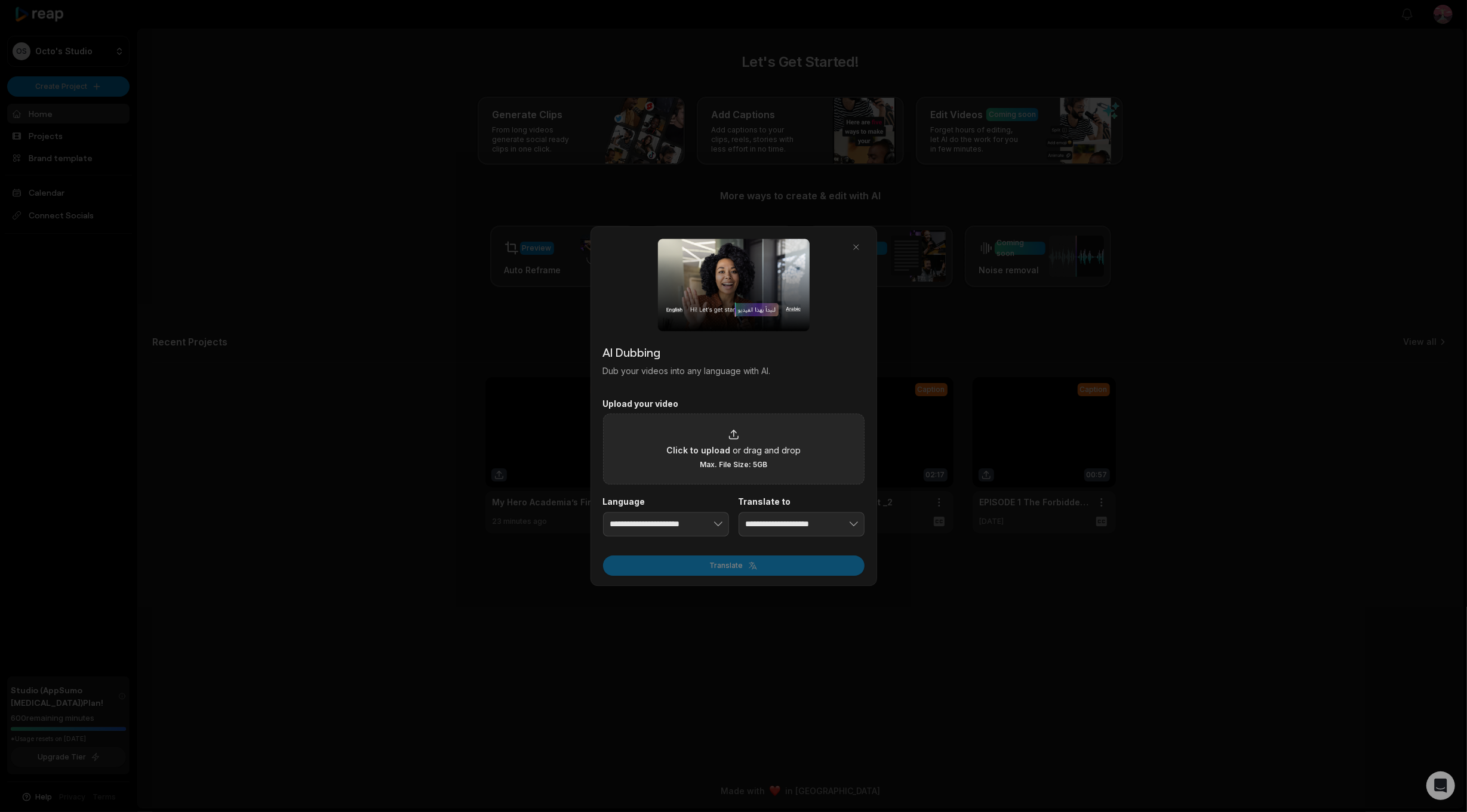
click at [716, 456] on span "Click to upload" at bounding box center [698, 450] width 64 height 12
click at [0, 0] on input "Click to upload or drag and drop Max. File Size: 5GB" at bounding box center [0, 0] width 0 height 0
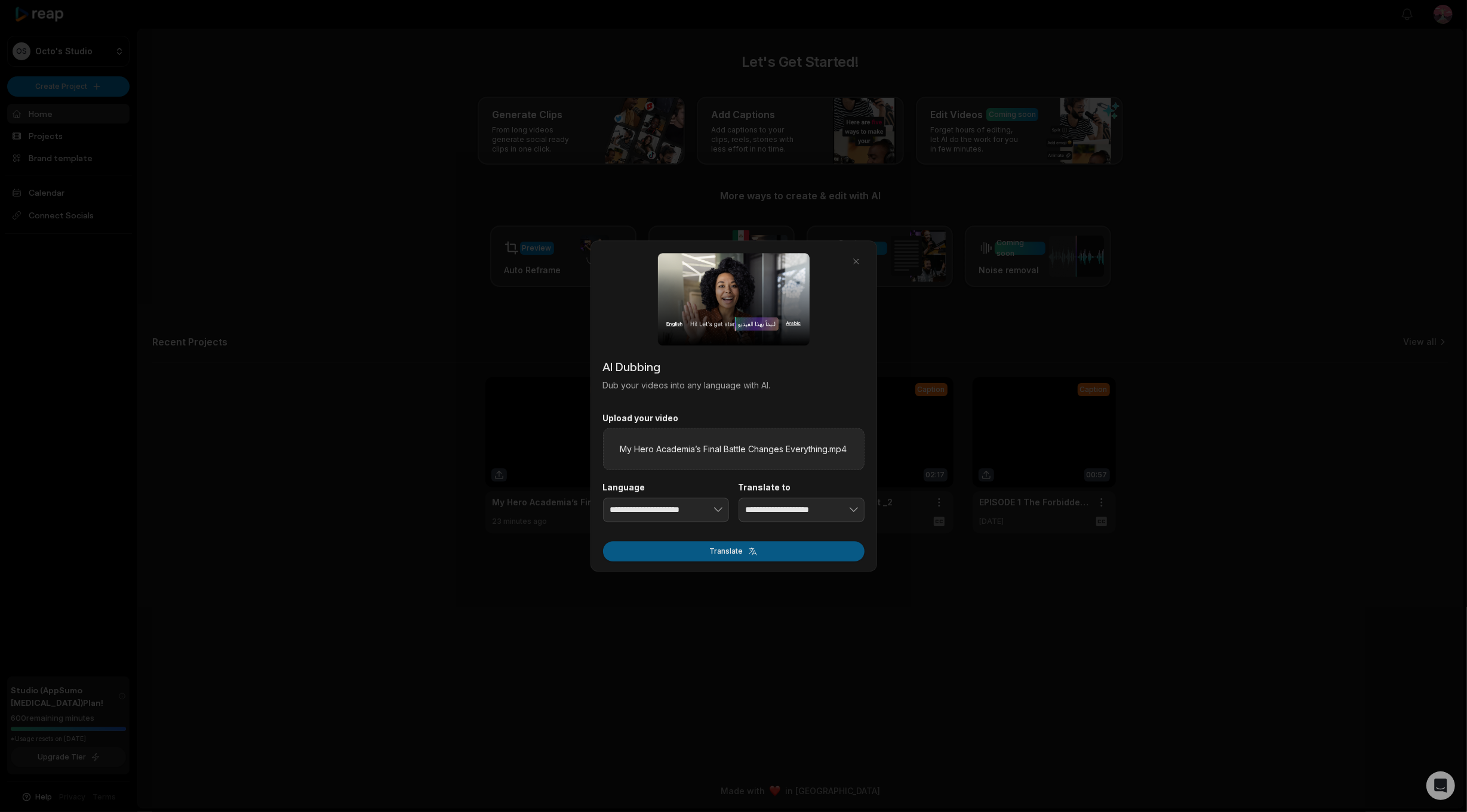
click at [738, 548] on button "Translate" at bounding box center [734, 552] width 262 height 21
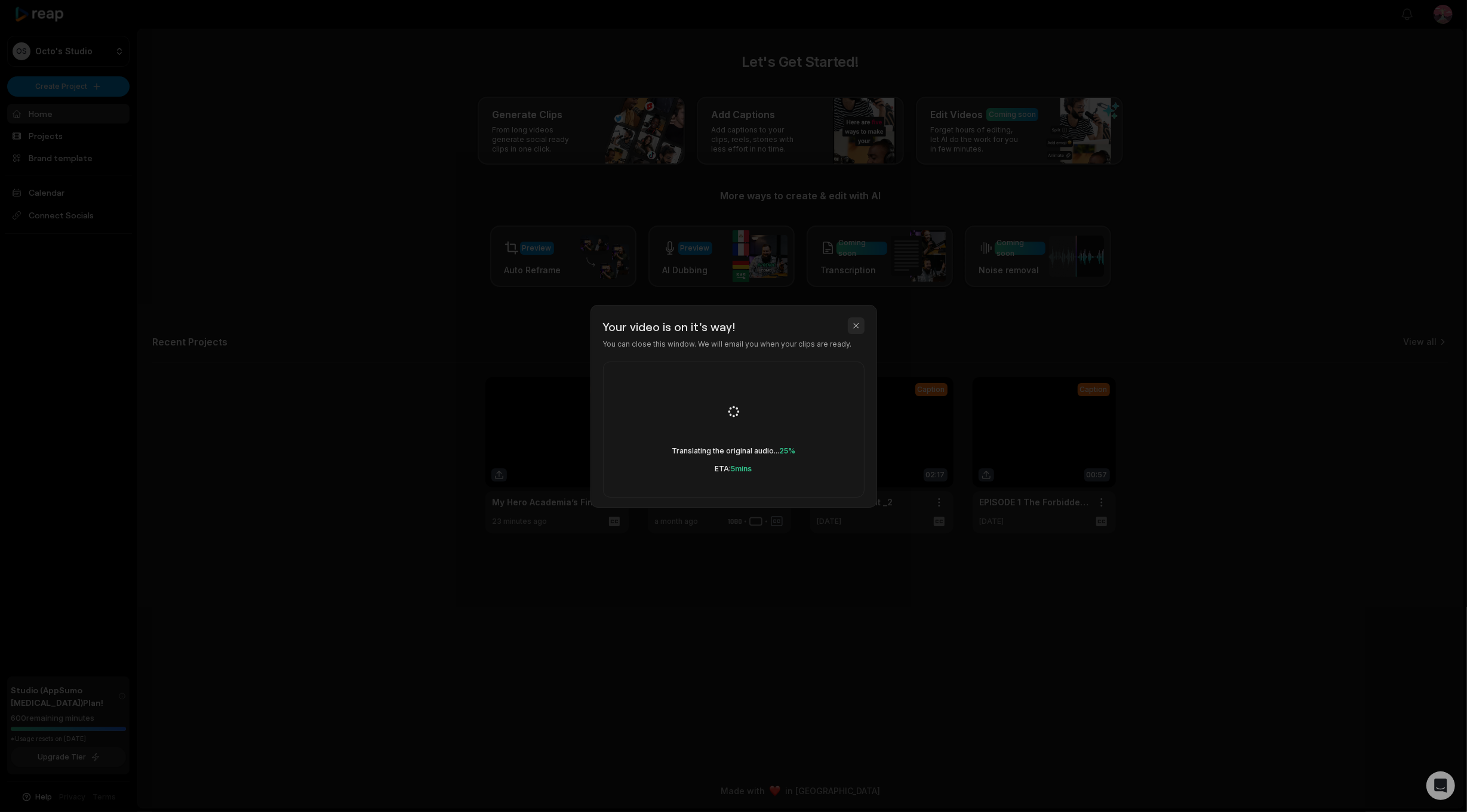
click at [857, 325] on button "button" at bounding box center [856, 325] width 16 height 16
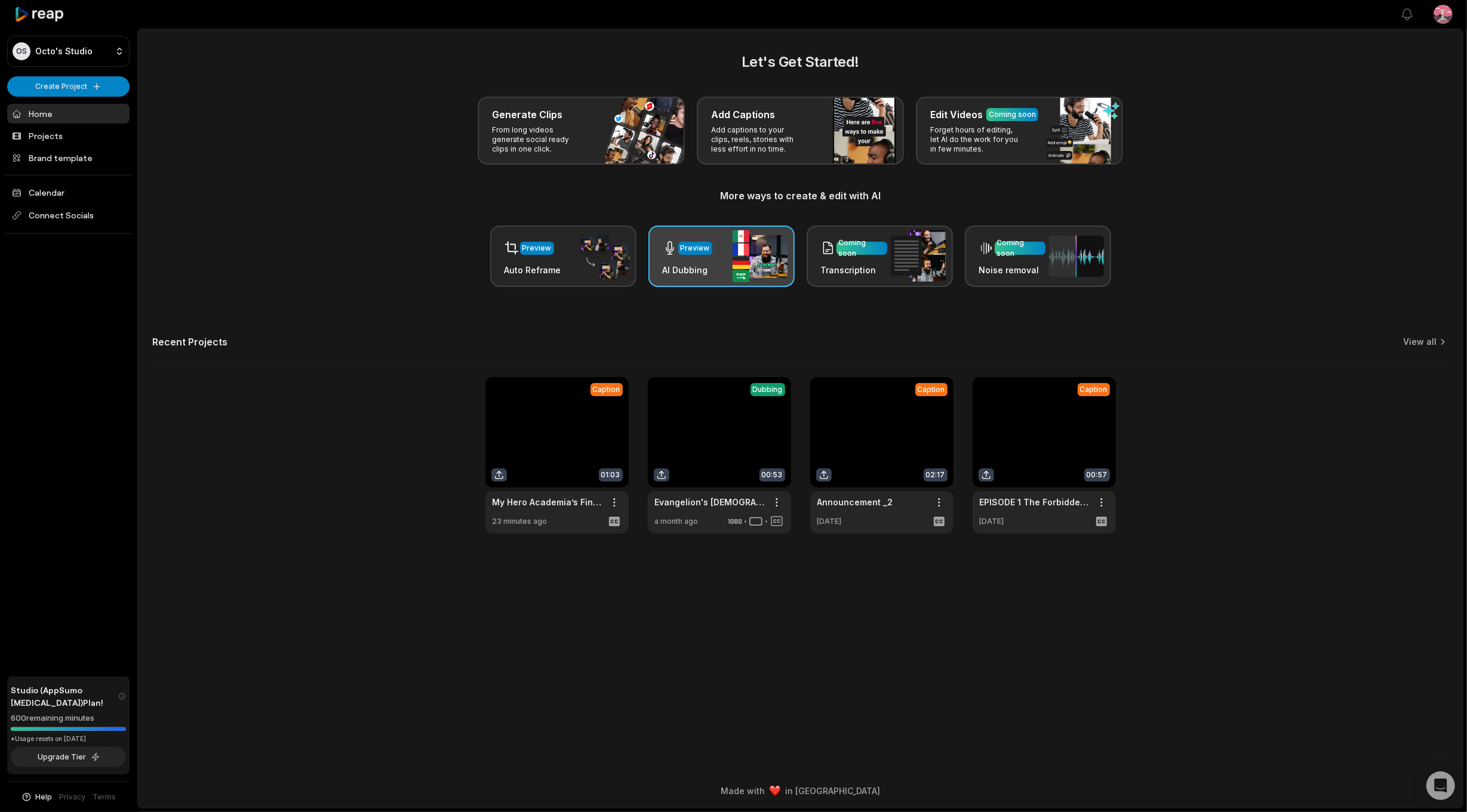
click at [742, 265] on img at bounding box center [760, 257] width 55 height 52
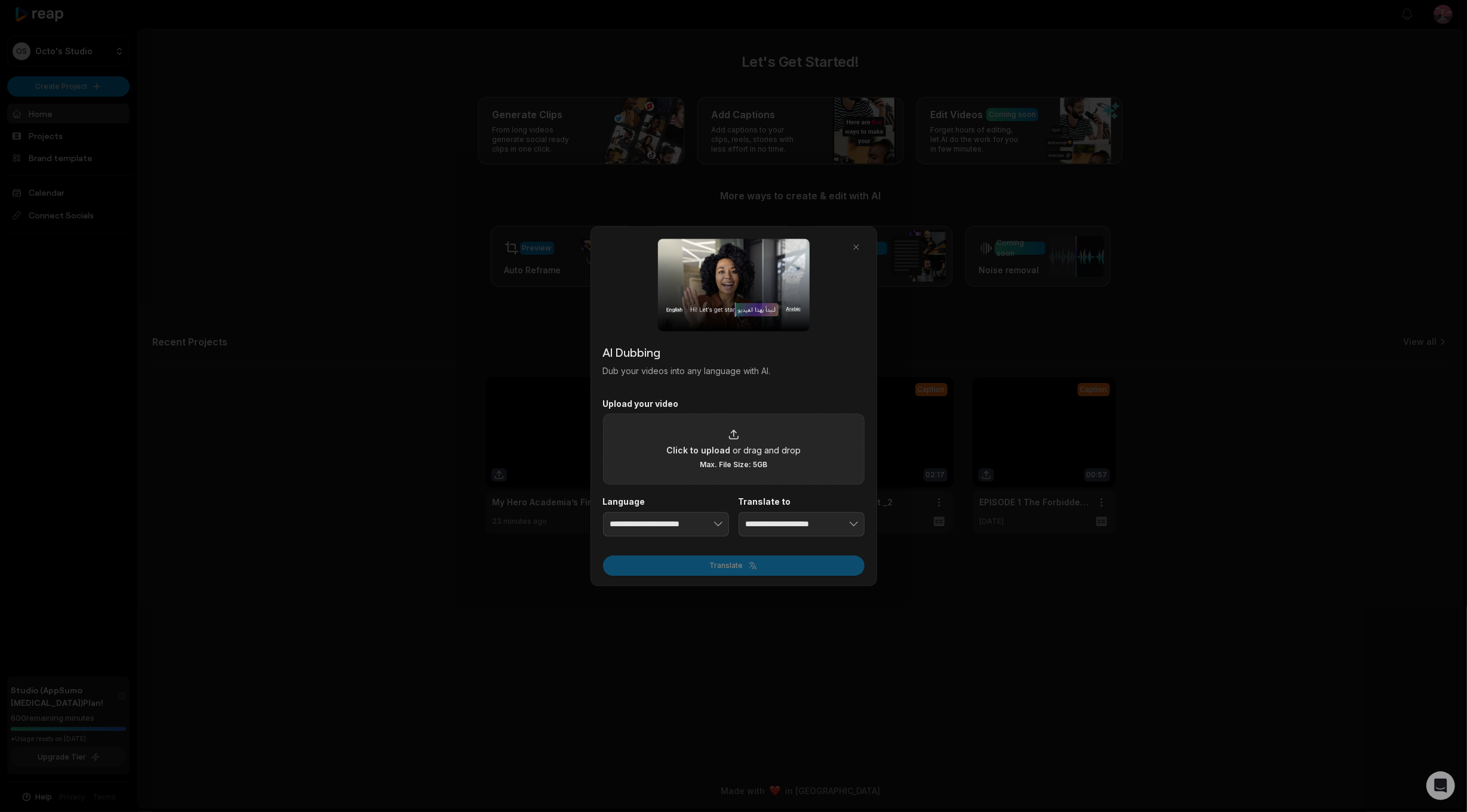
click at [702, 467] on span "Max. File Size: 5GB" at bounding box center [734, 465] width 67 height 10
click at [0, 0] on input "Click to upload or drag and drop Max. File Size: 5GB" at bounding box center [0, 0] width 0 height 0
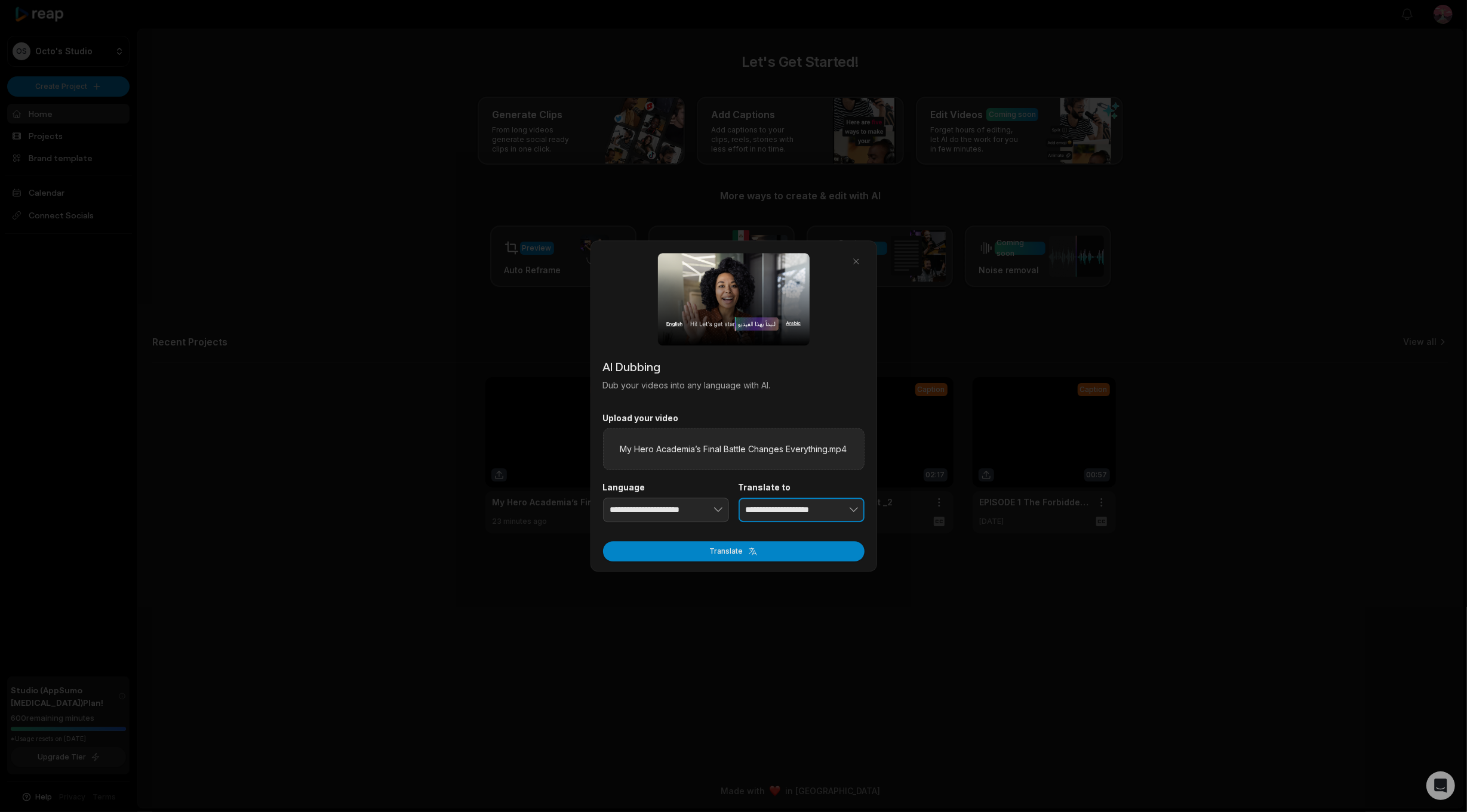
click at [801, 500] on input "**********" at bounding box center [801, 510] width 126 height 25
click at [852, 507] on icon "button" at bounding box center [853, 510] width 12 height 12
drag, startPoint x: 842, startPoint y: 504, endPoint x: 746, endPoint y: 504, distance: 96.0
click at [746, 504] on div "**********" at bounding box center [801, 510] width 126 height 25
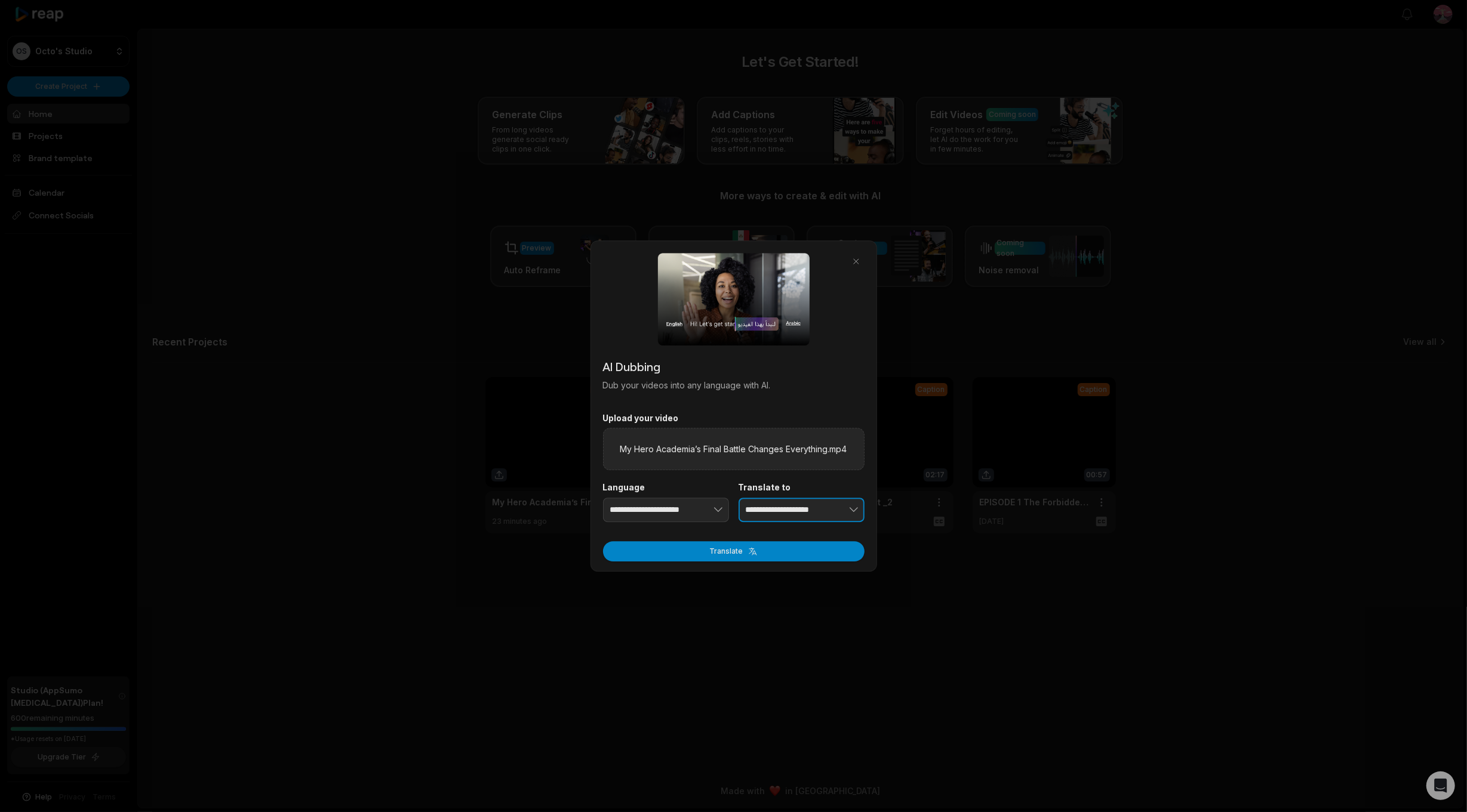
drag, startPoint x: 839, startPoint y: 509, endPoint x: 758, endPoint y: 513, distance: 81.1
click at [760, 513] on div "**********" at bounding box center [801, 510] width 126 height 25
click at [751, 513] on input "**********" at bounding box center [801, 510] width 126 height 25
click at [751, 509] on input "**********" at bounding box center [801, 510] width 126 height 25
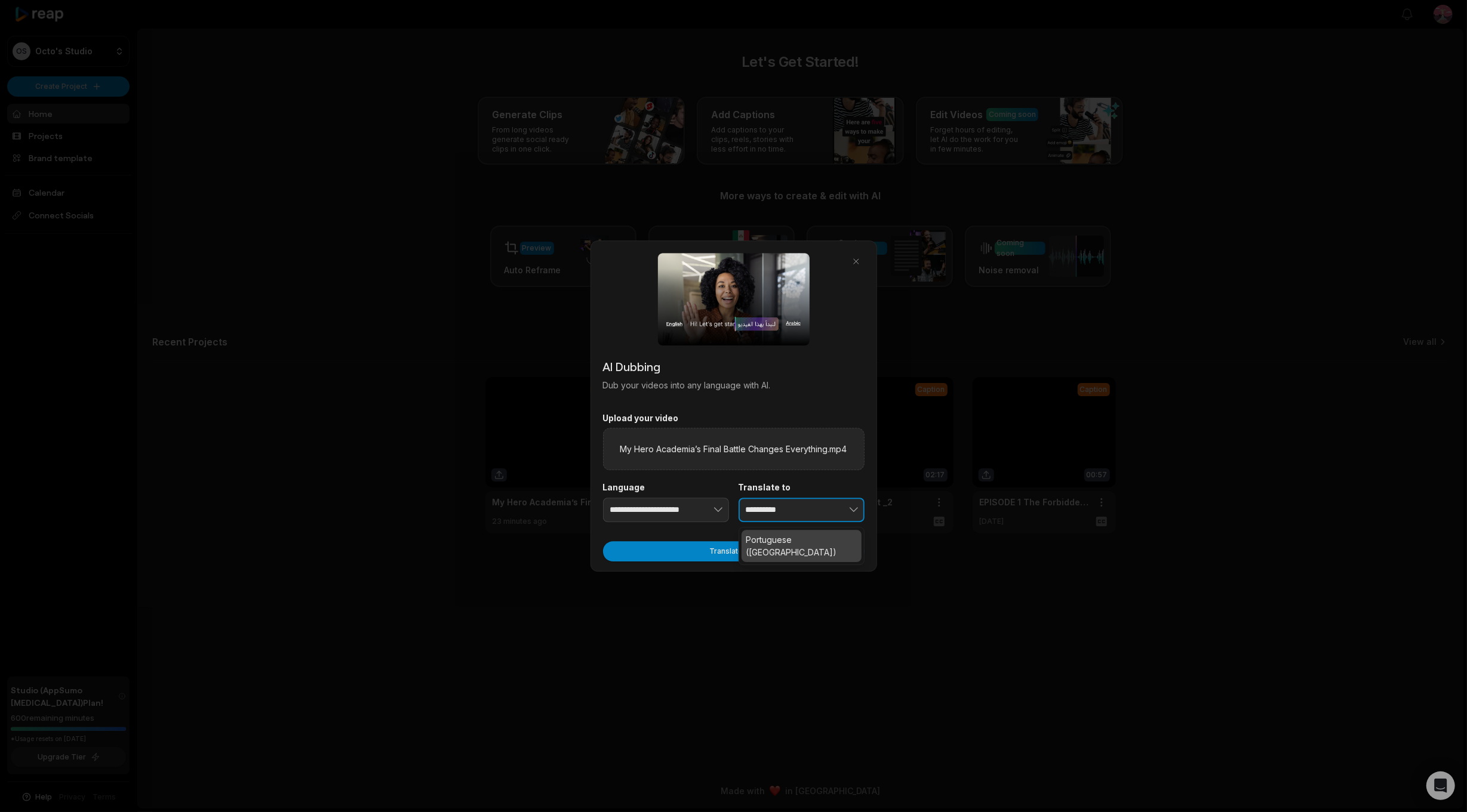
click at [791, 505] on input "**********" at bounding box center [801, 510] width 126 height 25
type input "*"
click at [784, 511] on input "**********" at bounding box center [801, 510] width 126 height 25
click at [812, 508] on button "button" at bounding box center [835, 510] width 58 height 25
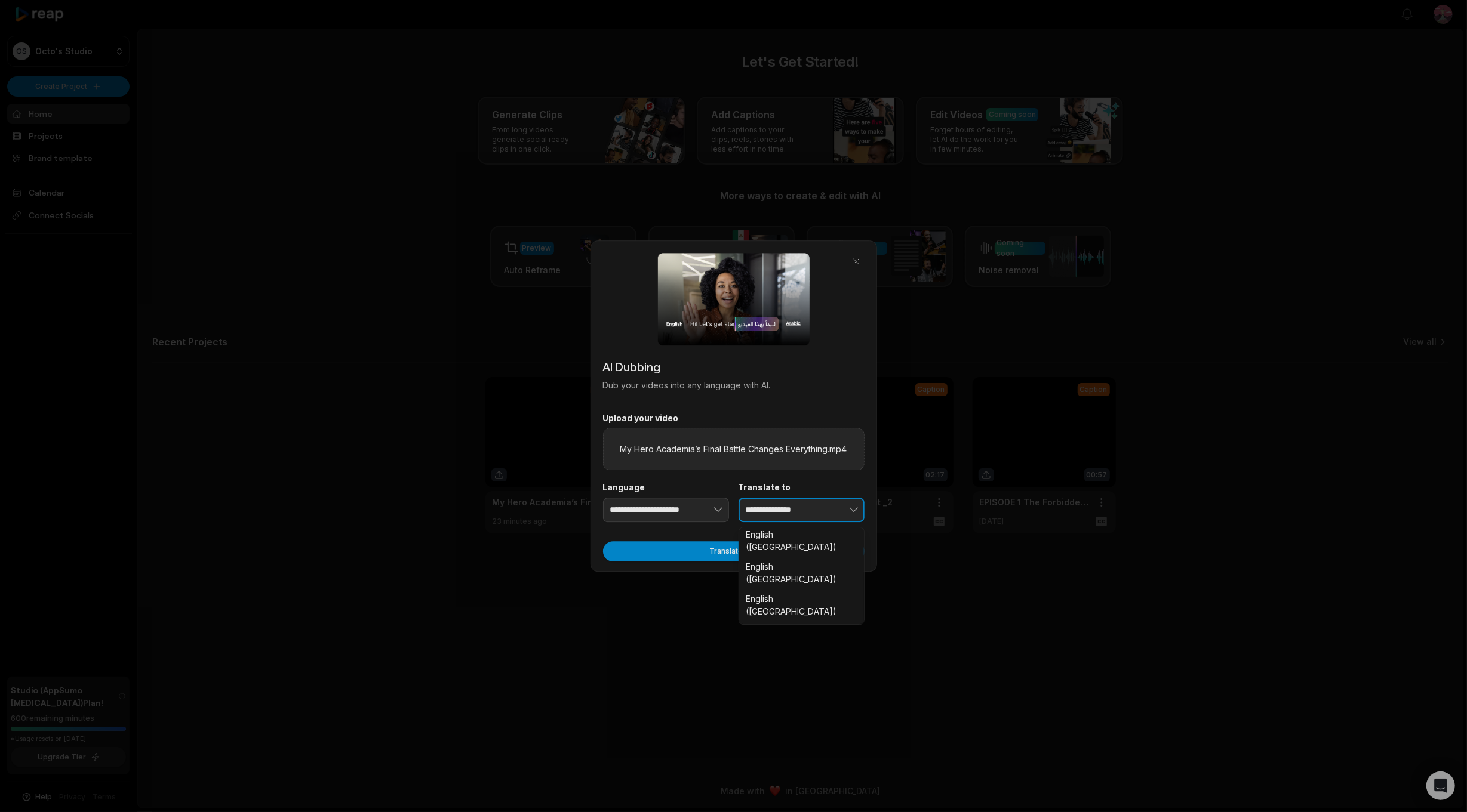
scroll to position [1277, 0]
type input "**********"
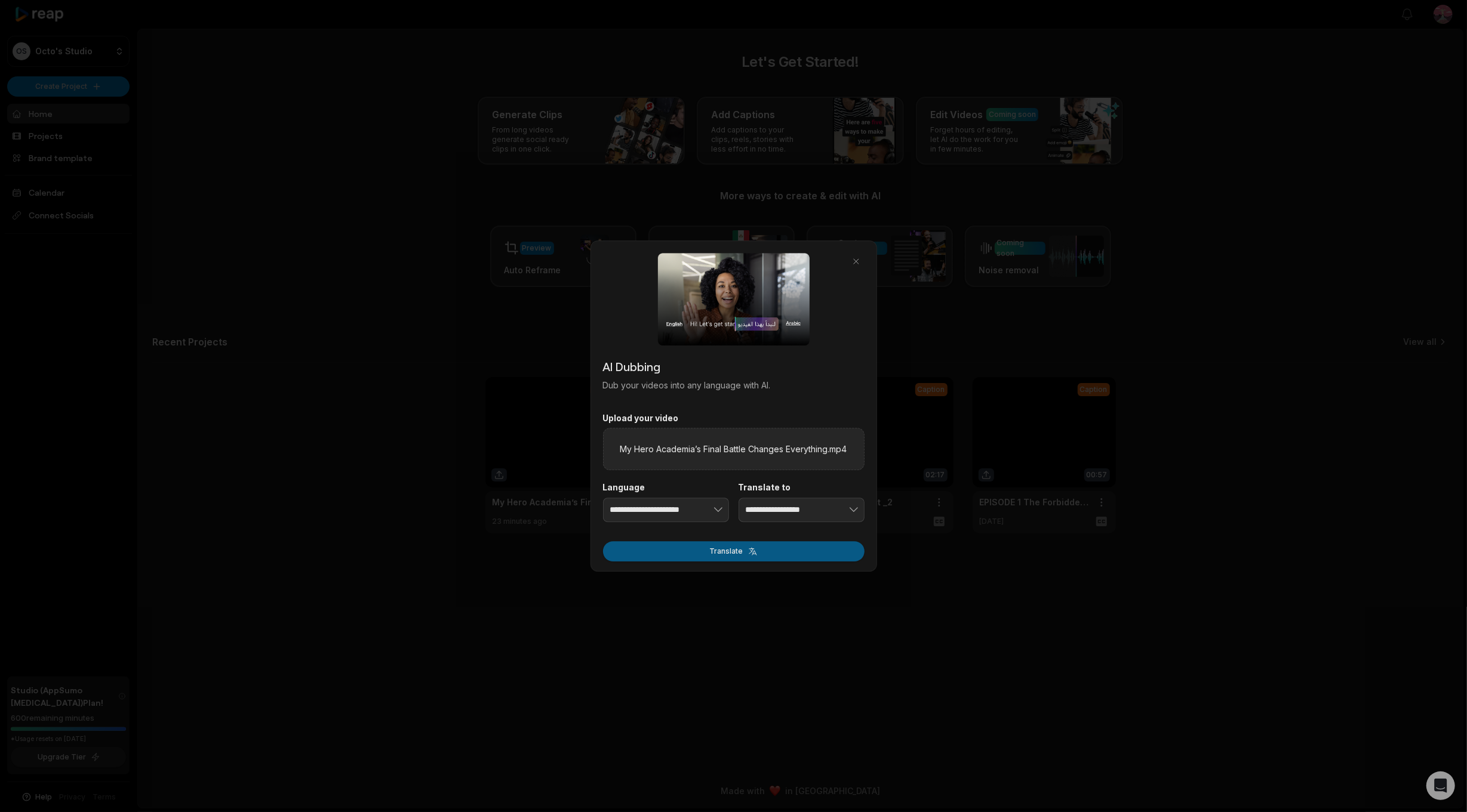
click at [799, 557] on button "Translate" at bounding box center [734, 552] width 262 height 21
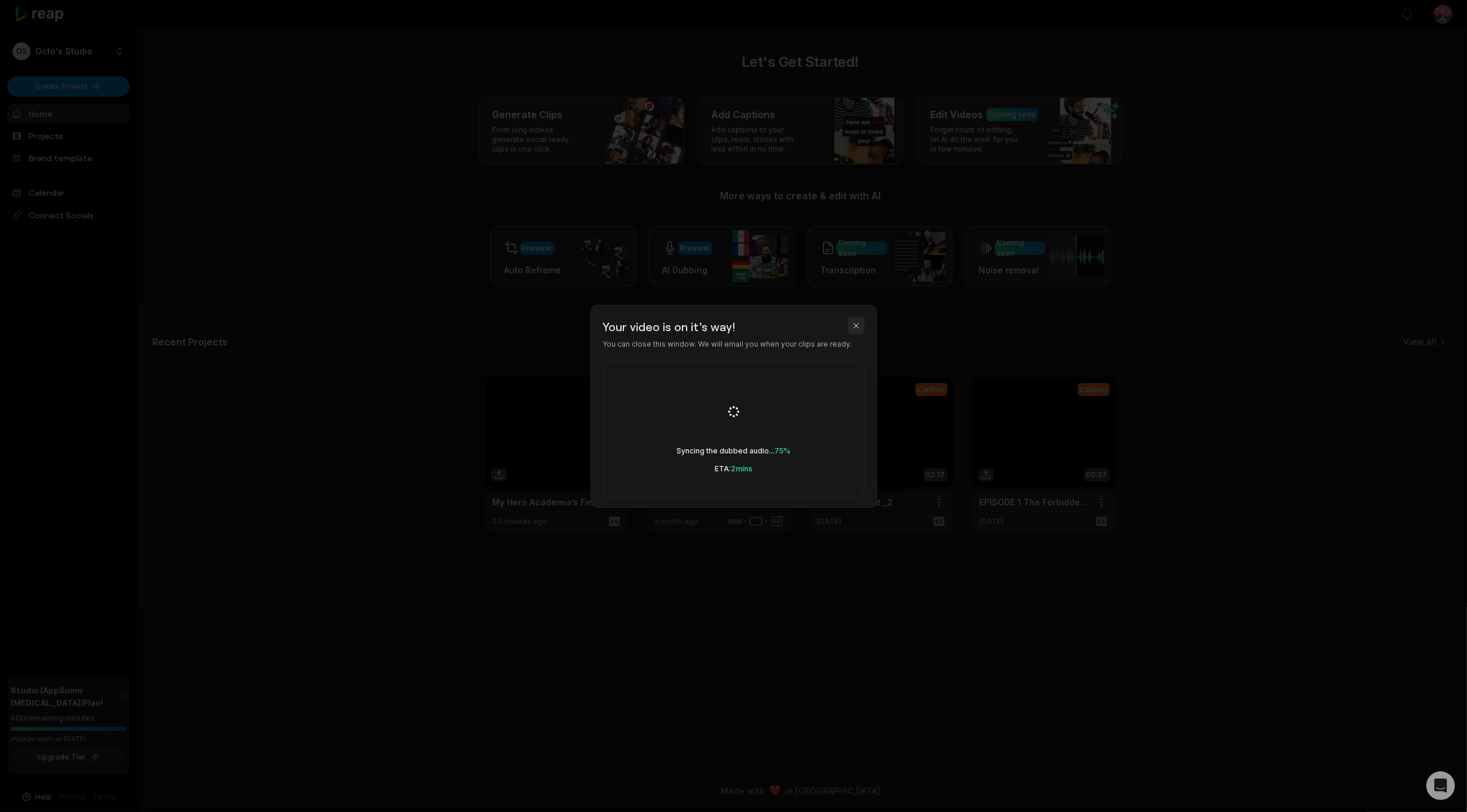
click at [859, 327] on button "button" at bounding box center [856, 325] width 16 height 16
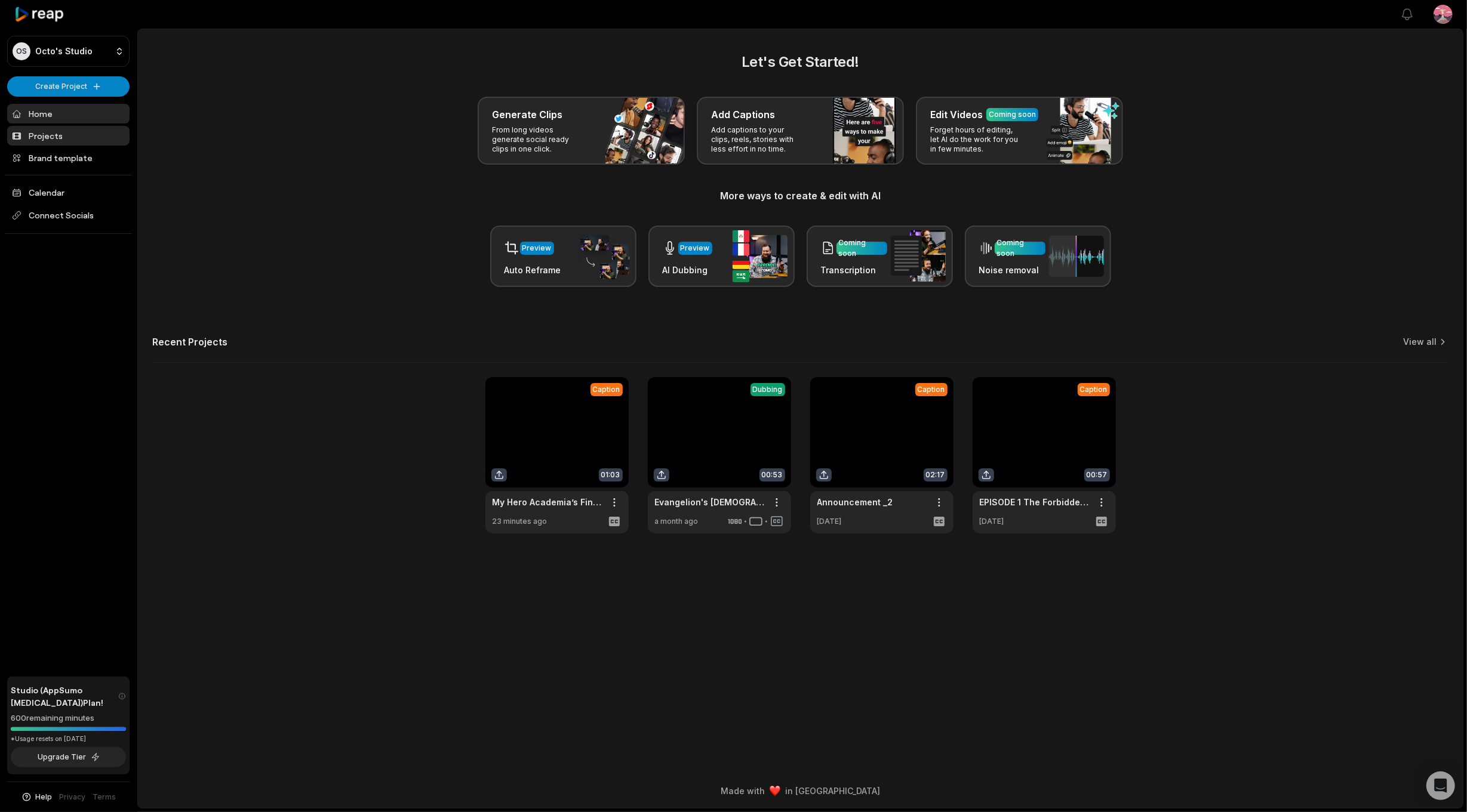
click at [62, 133] on link "Projects" at bounding box center [68, 135] width 122 height 20
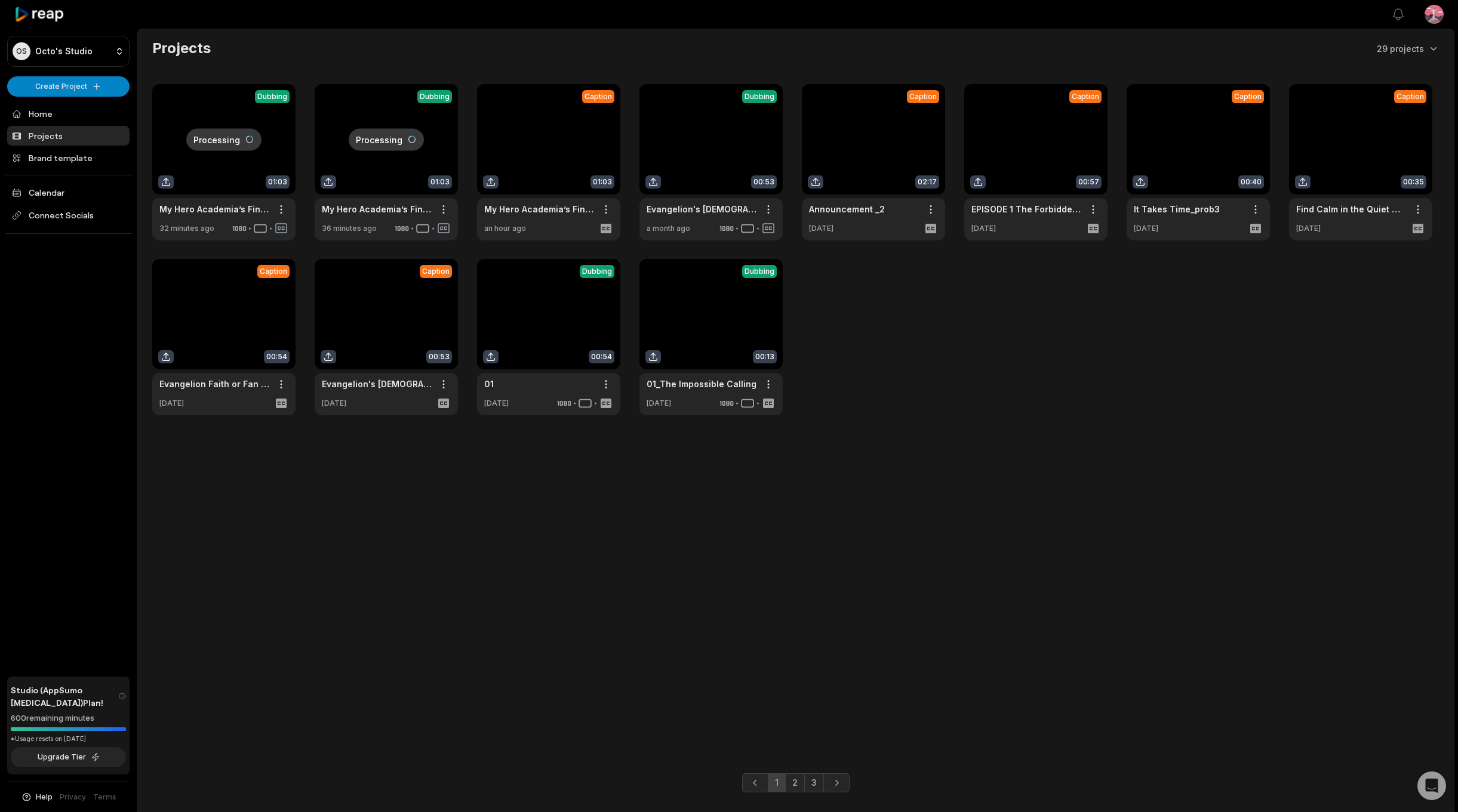
click at [525, 117] on link at bounding box center [549, 163] width 144 height 156
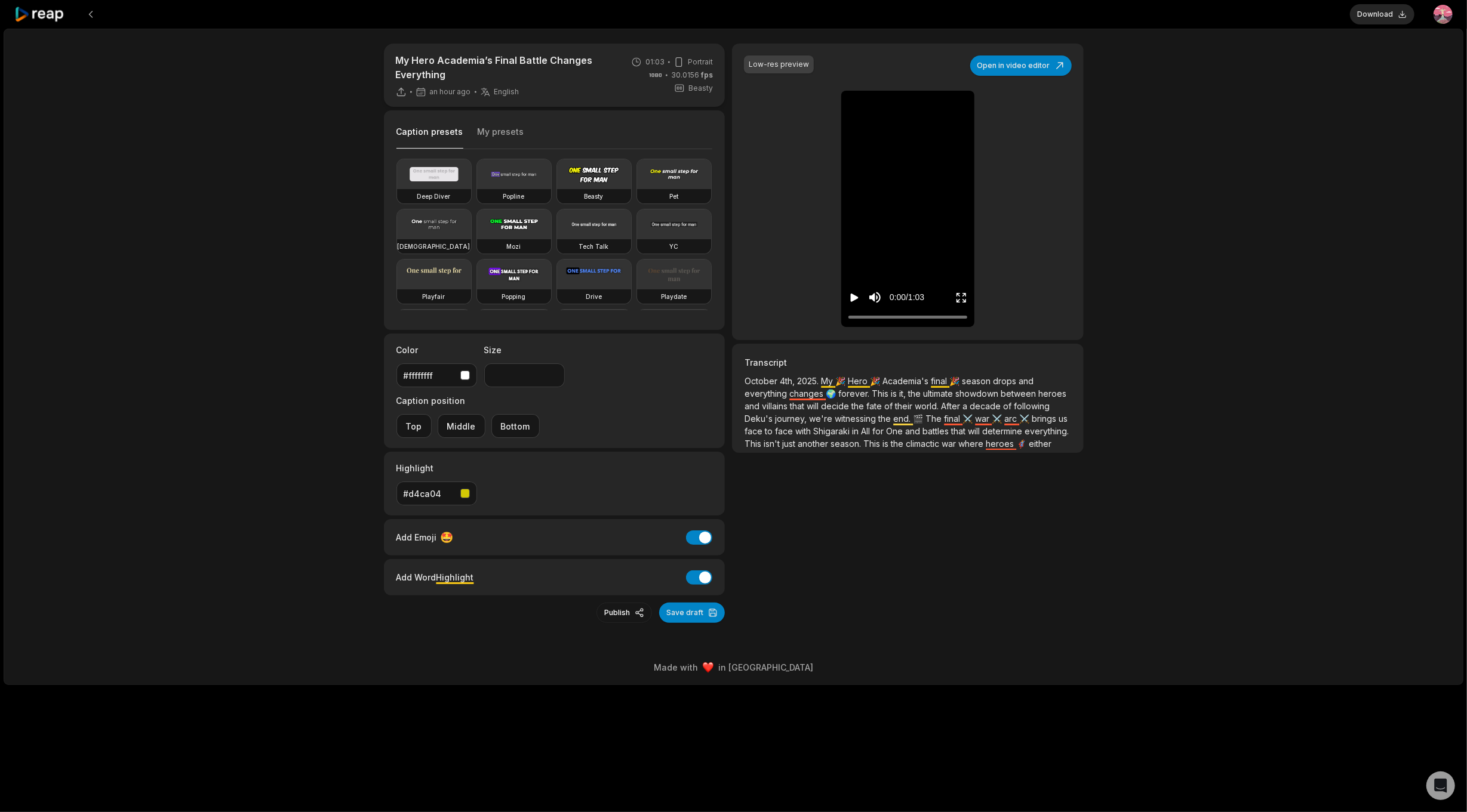
click at [856, 298] on icon "Play video" at bounding box center [854, 298] width 8 height 8
drag, startPoint x: 876, startPoint y: 266, endPoint x: 876, endPoint y: 255, distance: 11.0
click at [876, 255] on input "Change volume" at bounding box center [876, 257] width 3 height 60
click at [876, 252] on input "Change volume" at bounding box center [876, 257] width 3 height 60
type input "****"
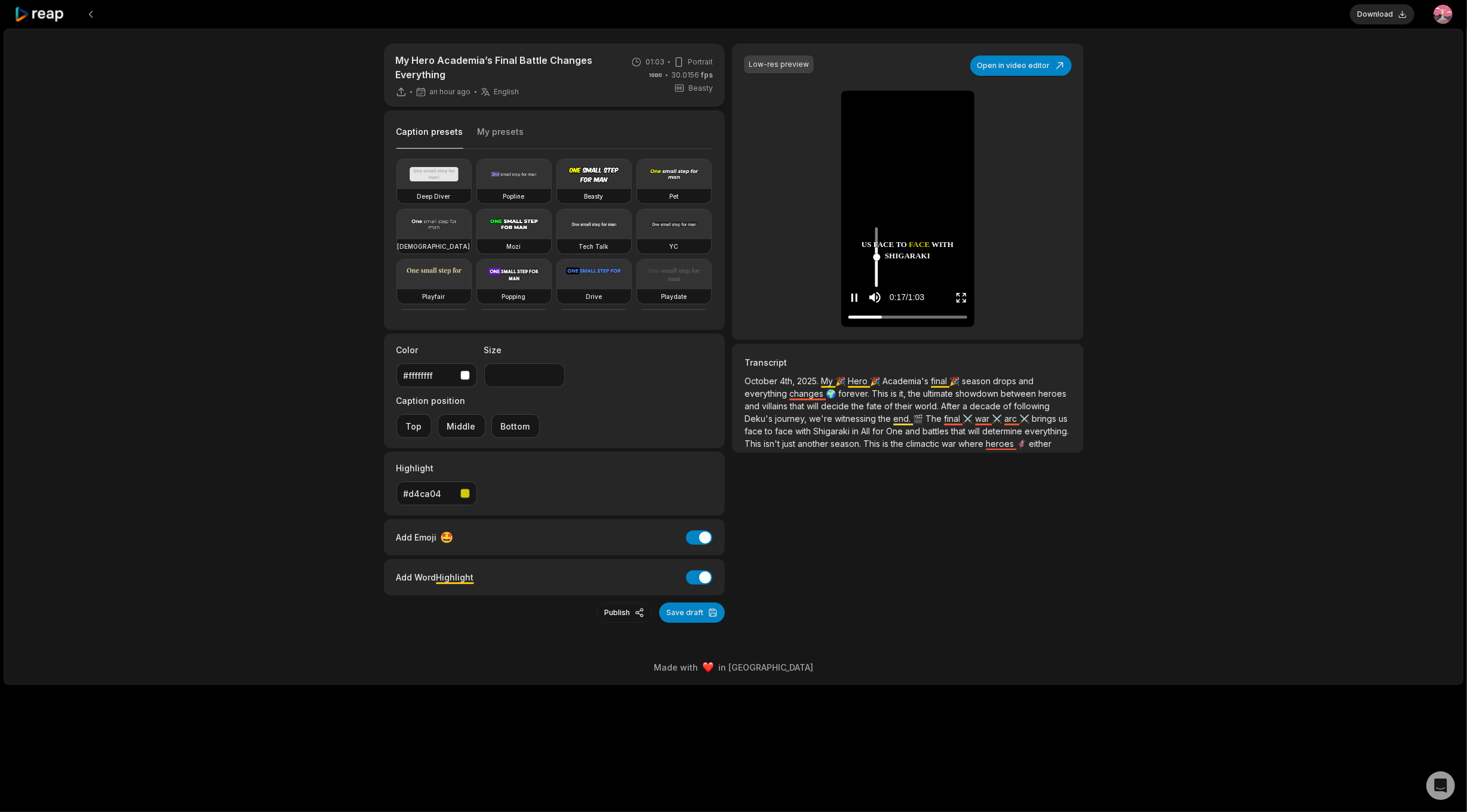
click at [876, 248] on input "Change volume" at bounding box center [876, 257] width 3 height 60
click at [953, 316] on div at bounding box center [907, 316] width 119 height 8
click at [852, 302] on icon "Play video" at bounding box center [854, 297] width 12 height 12
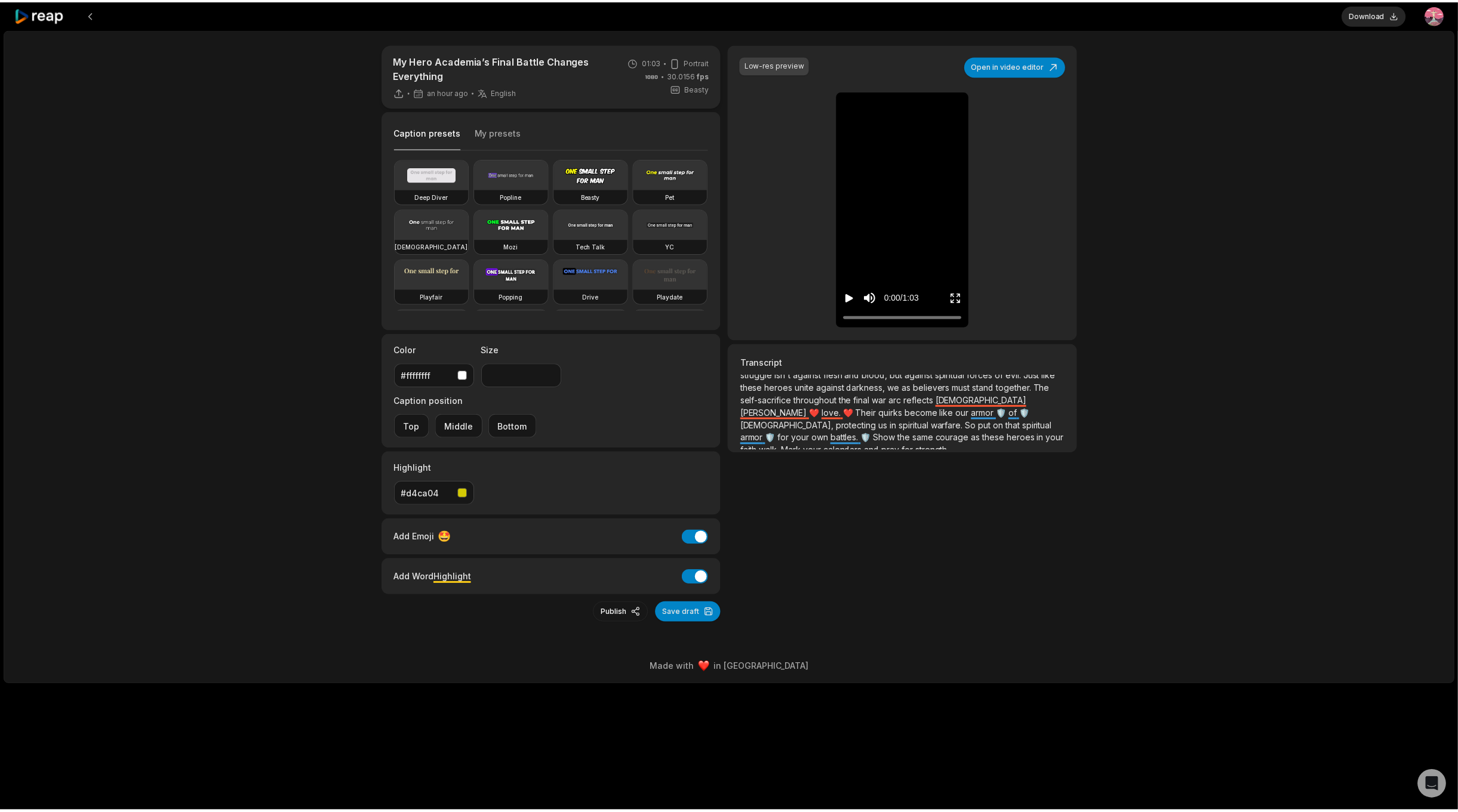
scroll to position [121, 0]
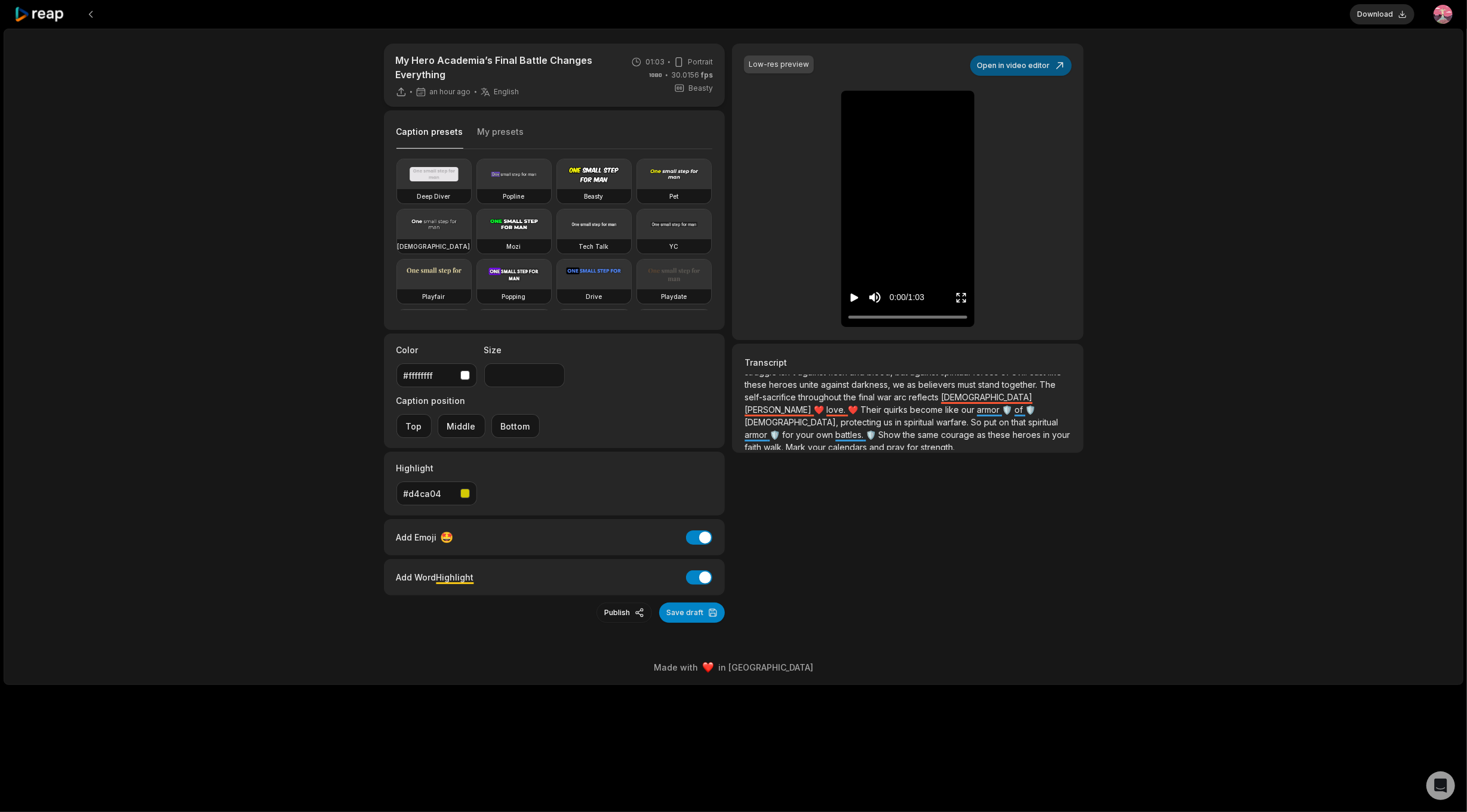
click at [1025, 66] on button "Open in video editor" at bounding box center [1021, 66] width 102 height 21
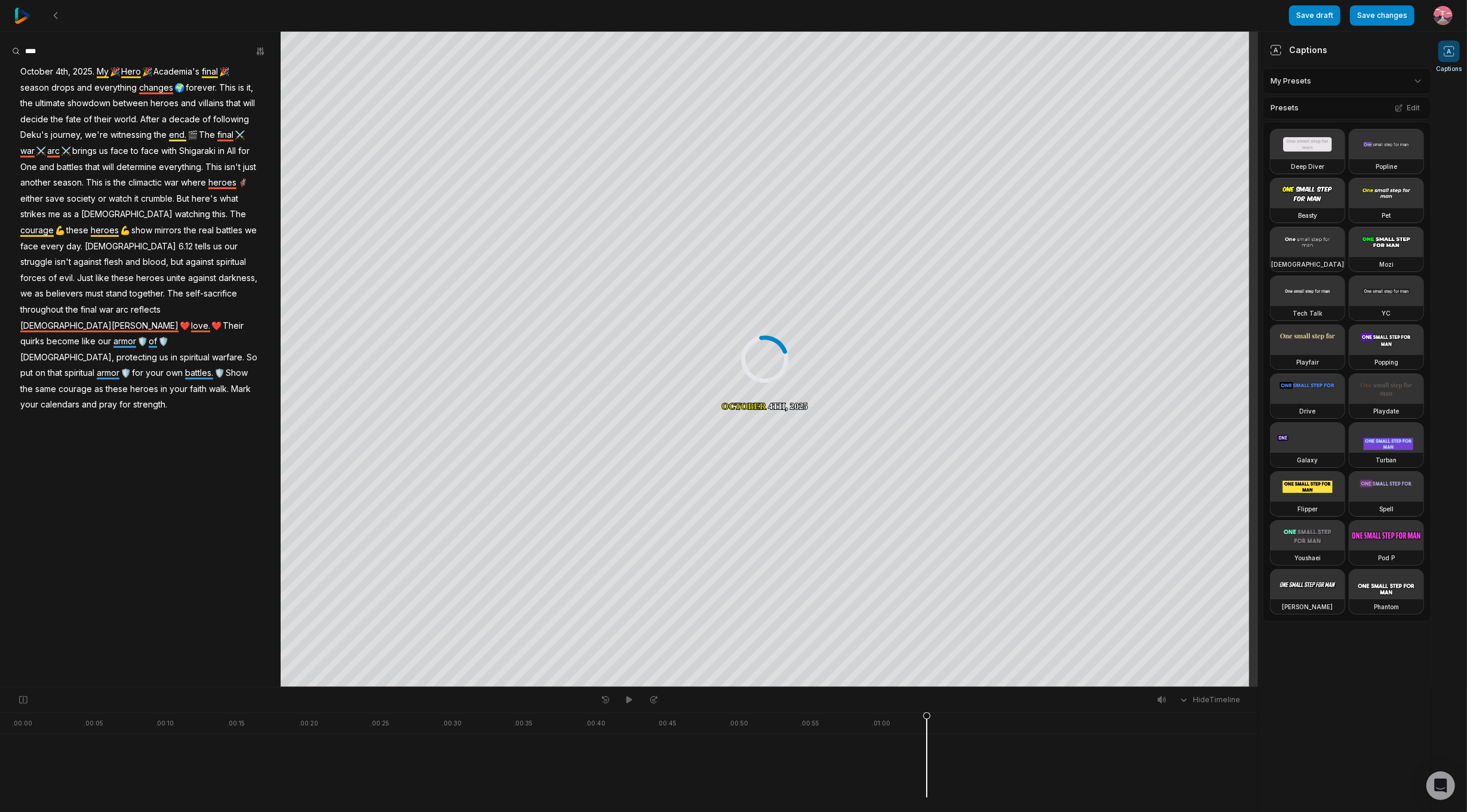
click at [168, 397] on span "strength." at bounding box center [150, 404] width 36 height 16
drag, startPoint x: 921, startPoint y: 714, endPoint x: 907, endPoint y: 720, distance: 15.2
click at [907, 720] on icon at bounding box center [906, 758] width 7 height 91
click at [58, 17] on icon at bounding box center [56, 16] width 10 height 10
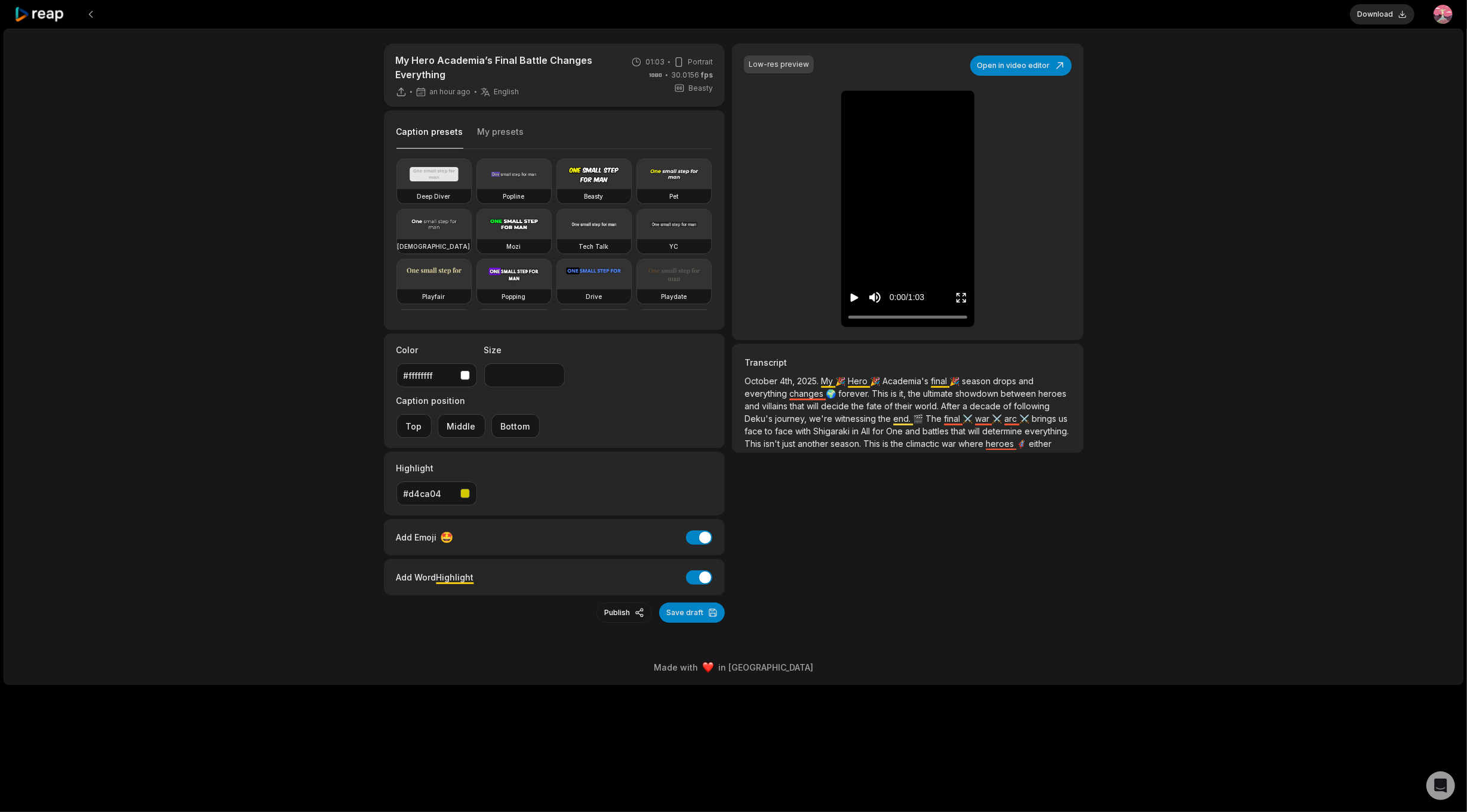
click at [62, 18] on icon at bounding box center [40, 14] width 51 height 16
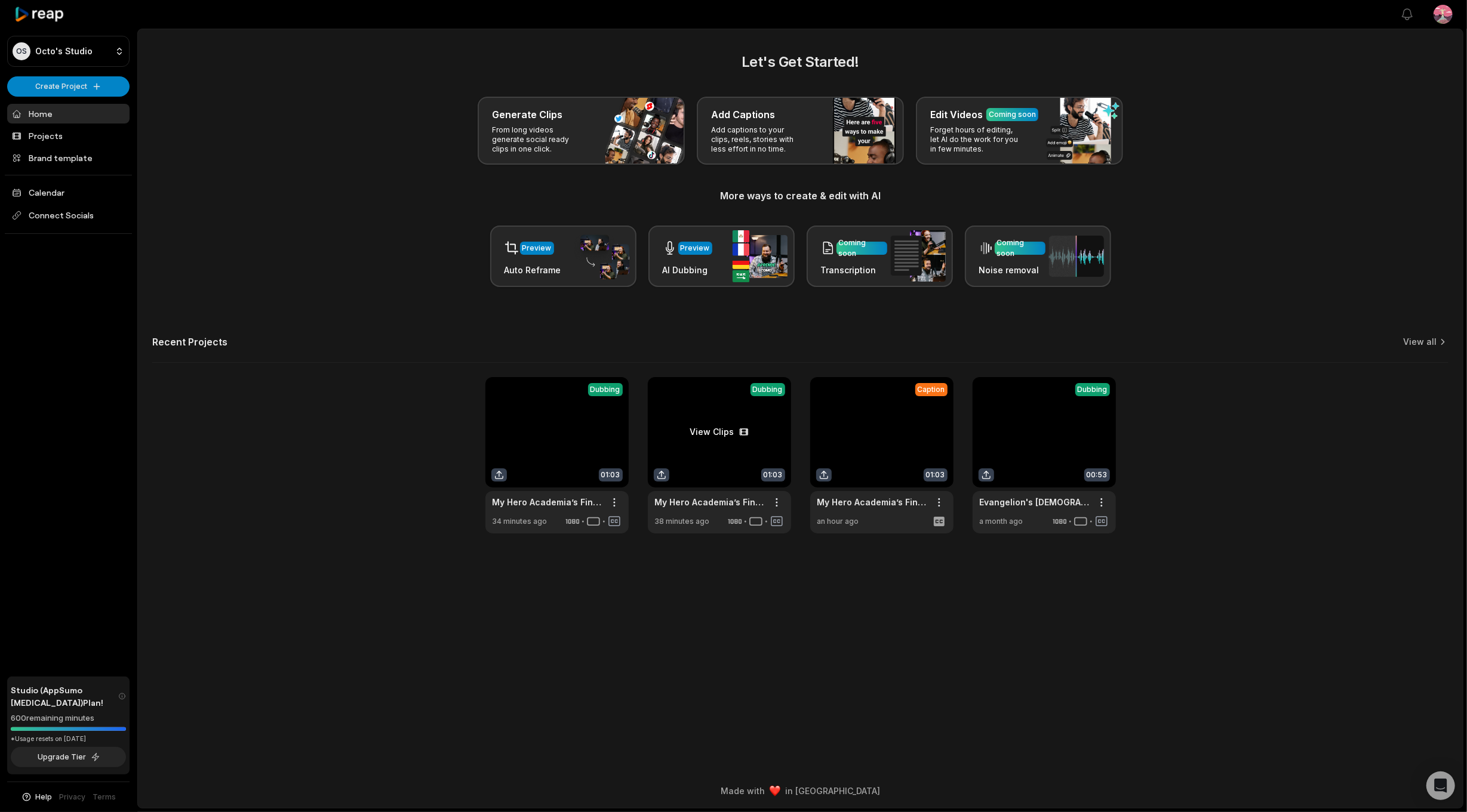
click at [685, 454] on link at bounding box center [719, 455] width 144 height 156
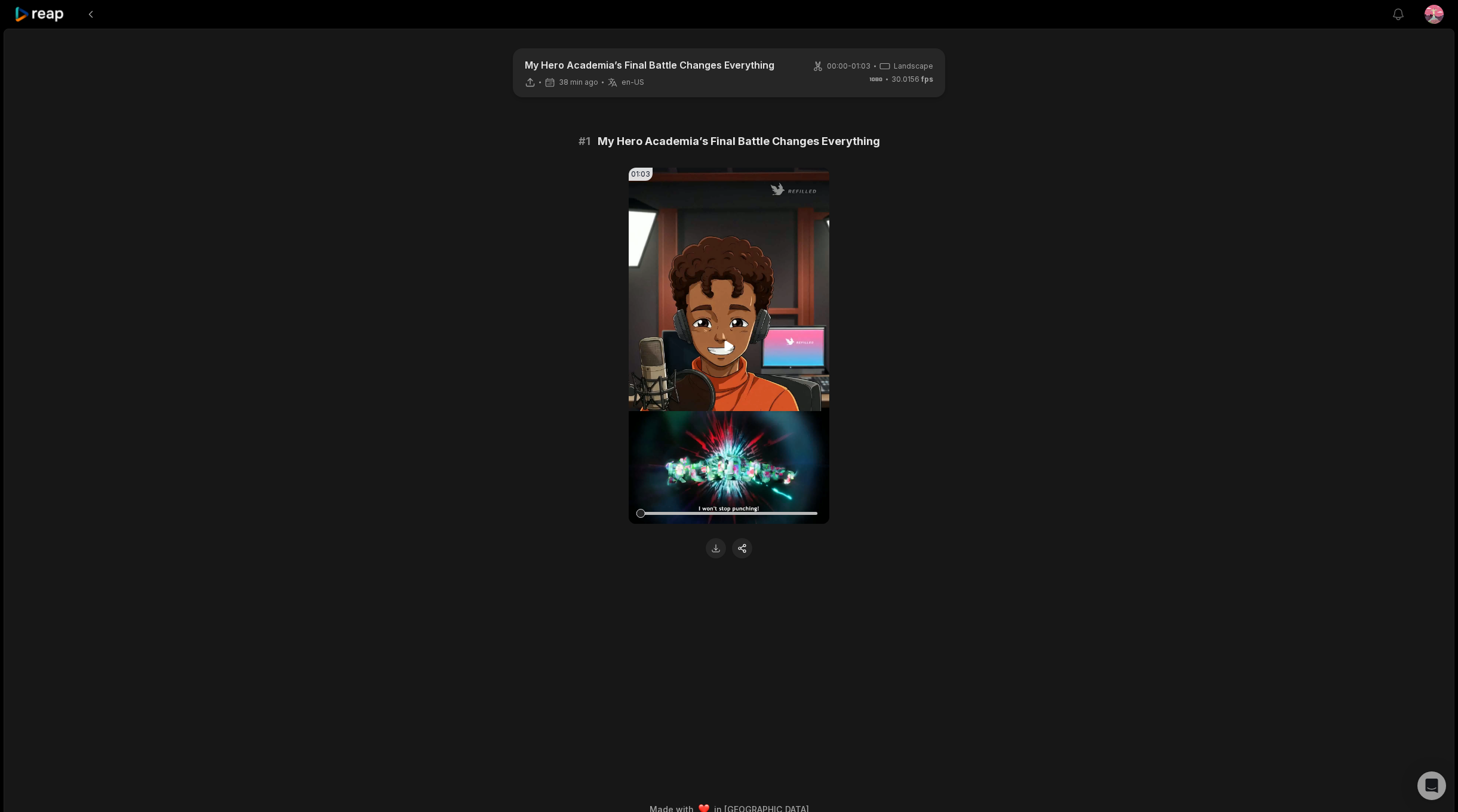
click at [726, 341] on icon at bounding box center [729, 345] width 9 height 10
click at [739, 550] on button "button" at bounding box center [742, 548] width 21 height 21
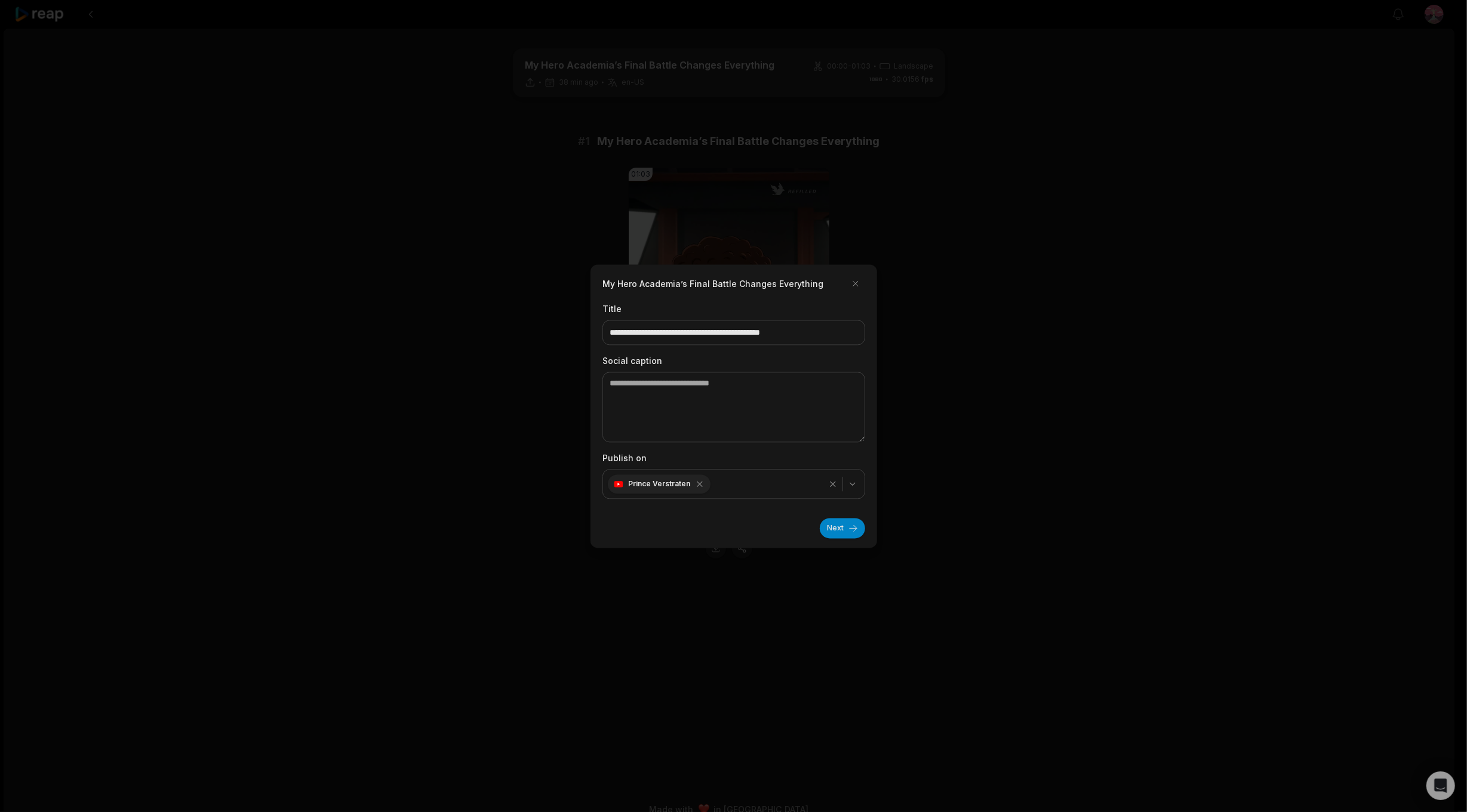
click at [994, 415] on div at bounding box center [734, 406] width 1467 height 812
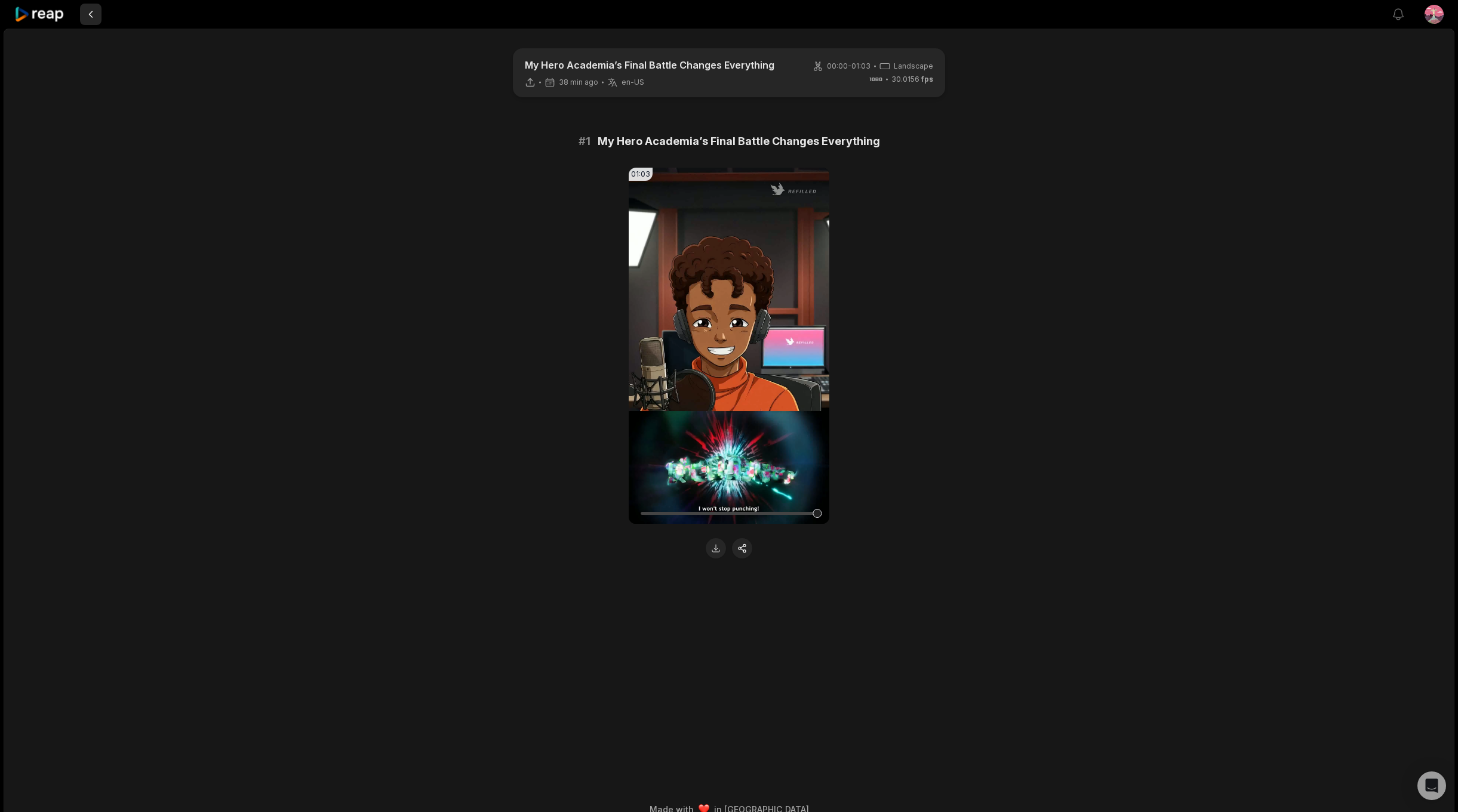
click at [93, 16] on button at bounding box center [90, 14] width 21 height 21
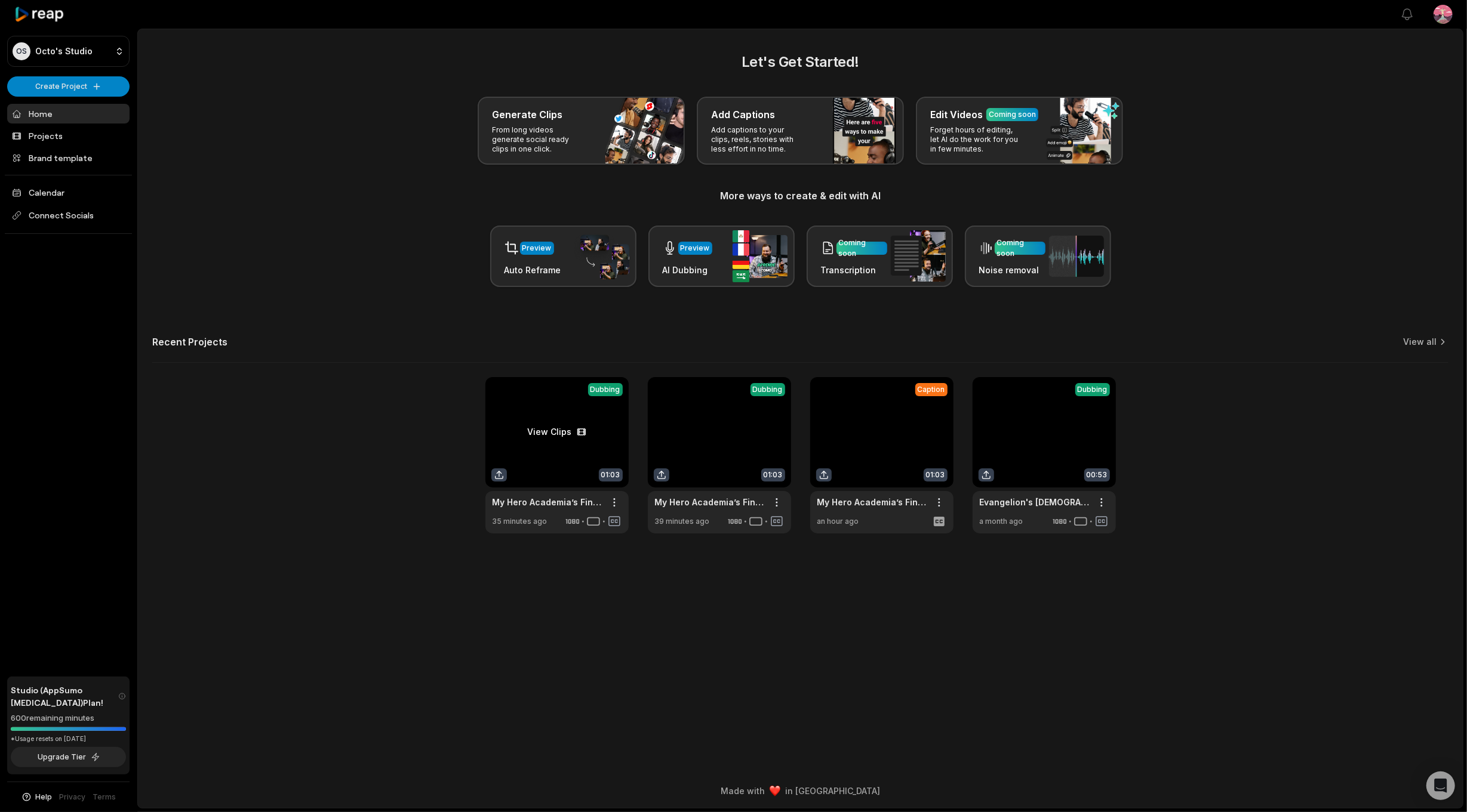
click at [544, 441] on link at bounding box center [557, 455] width 144 height 156
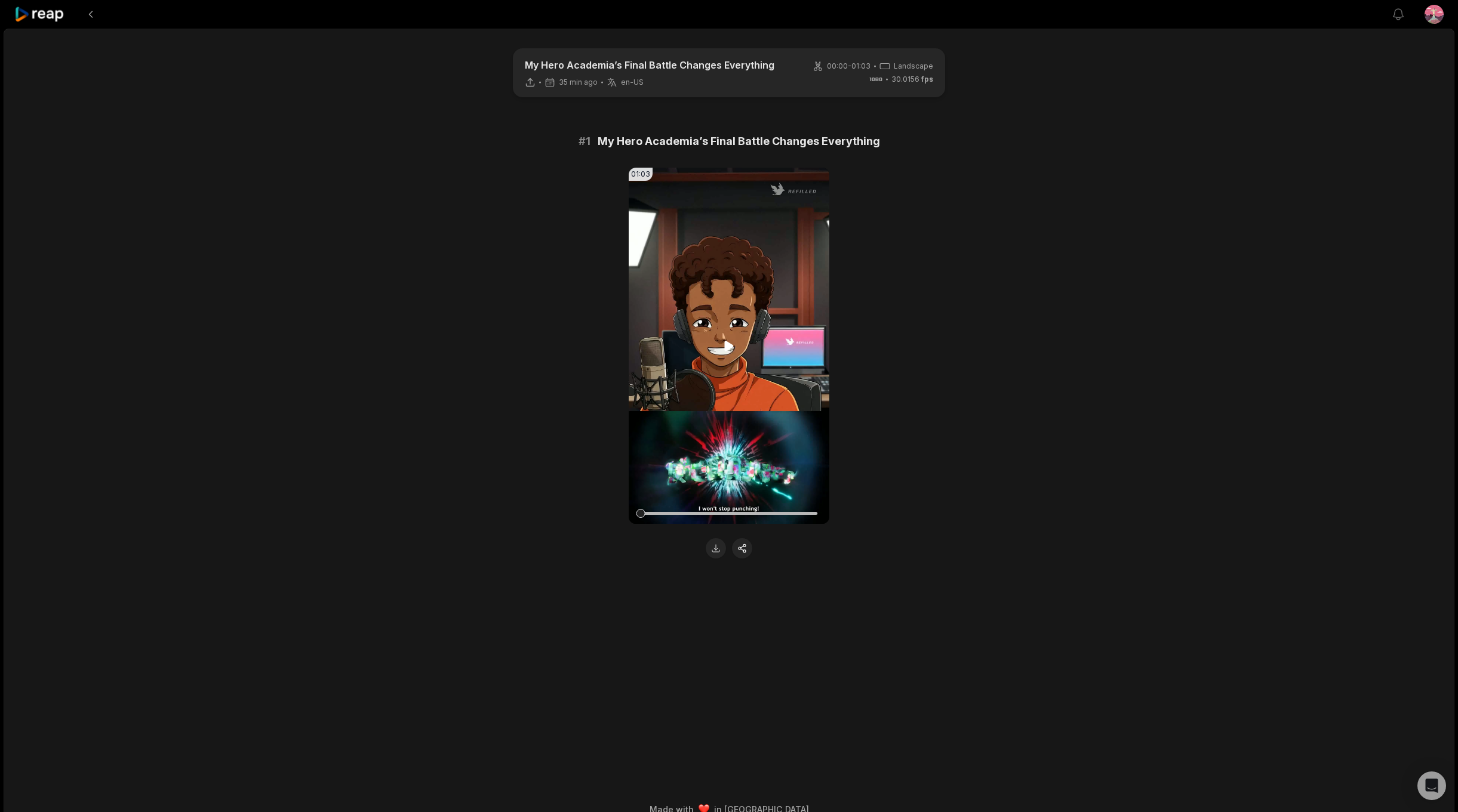
click at [729, 347] on icon at bounding box center [729, 345] width 9 height 10
click at [89, 12] on button at bounding box center [90, 14] width 21 height 21
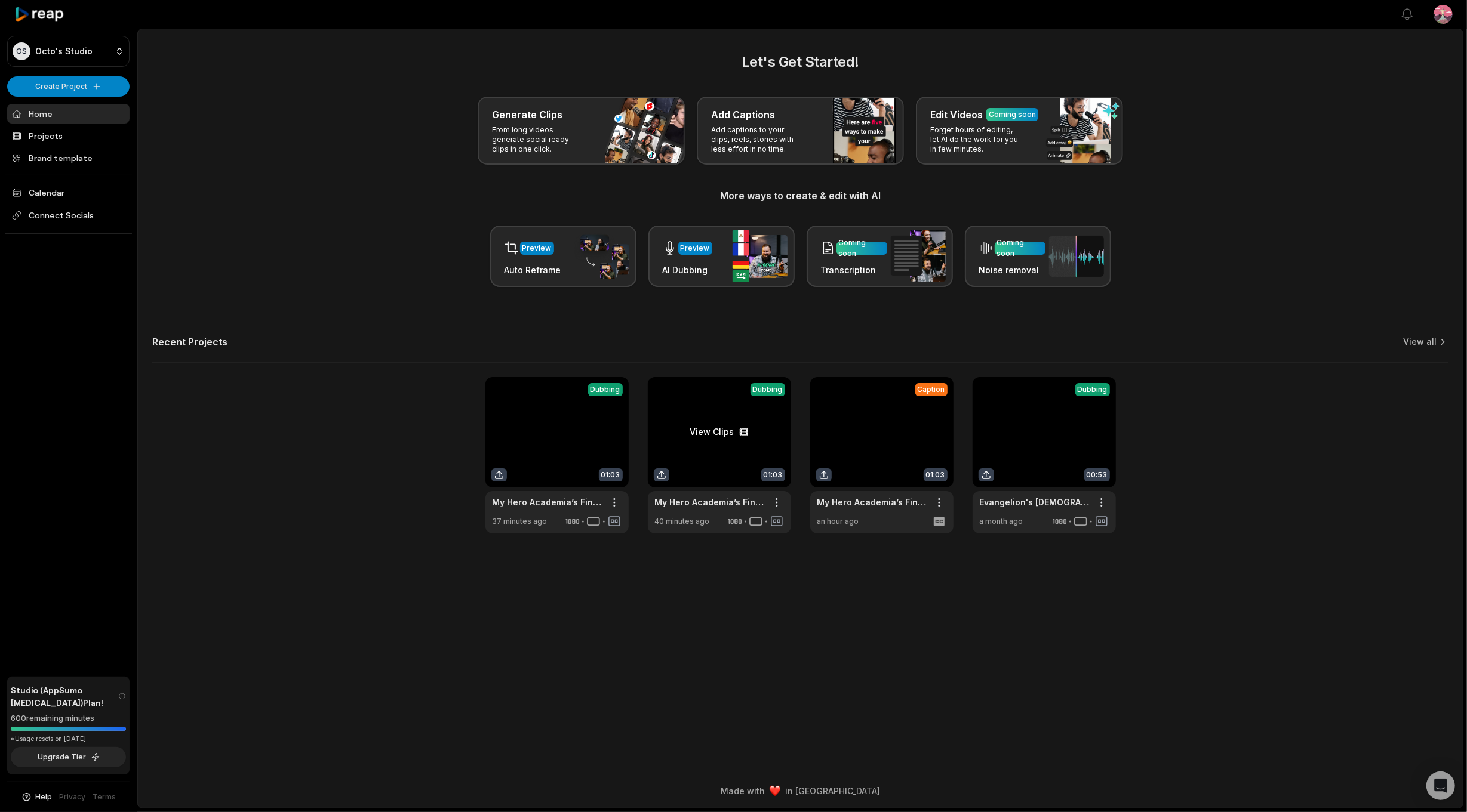
click at [731, 425] on link at bounding box center [719, 455] width 144 height 156
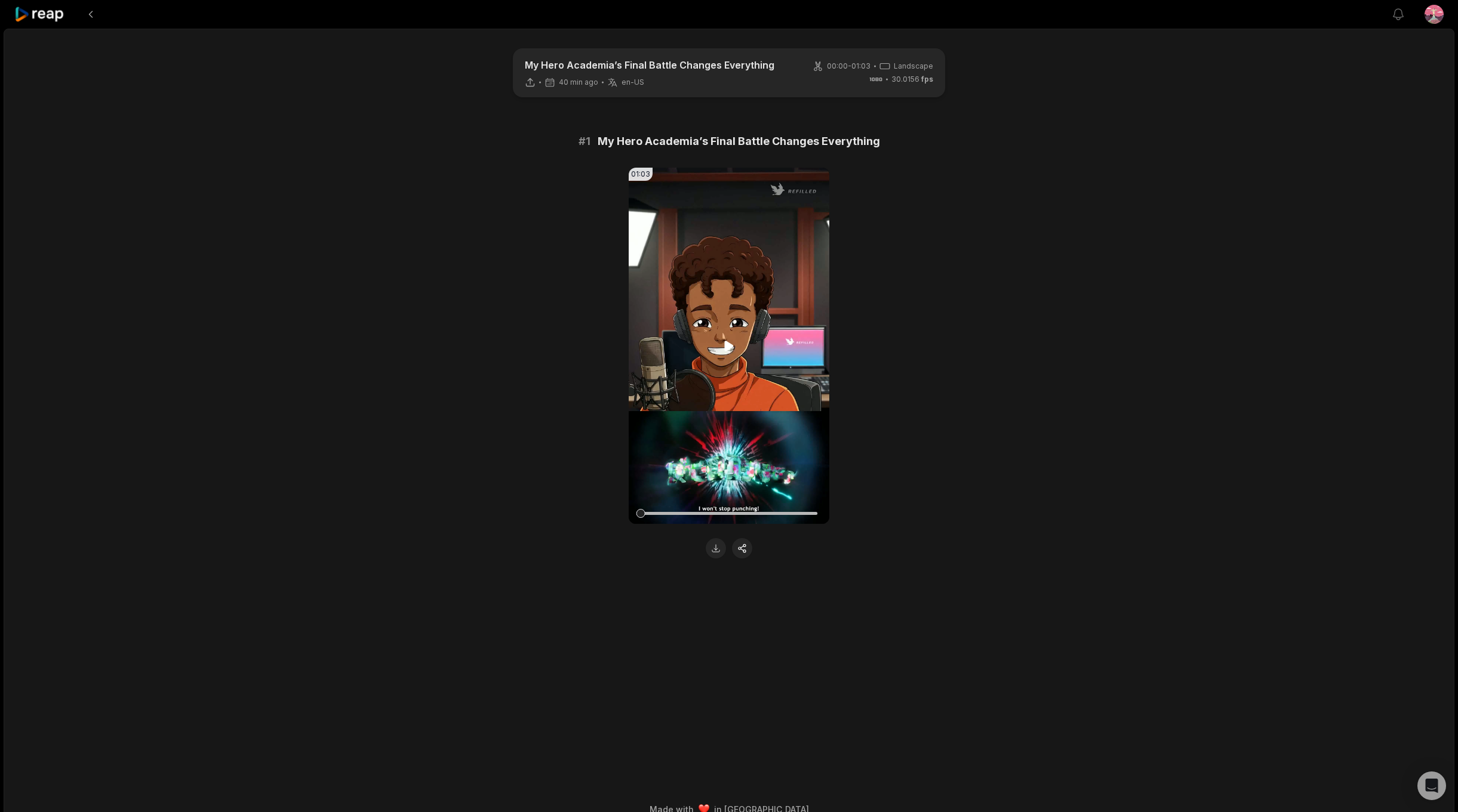
click at [715, 334] on video "Your browser does not support mp4 format." at bounding box center [729, 345] width 201 height 356
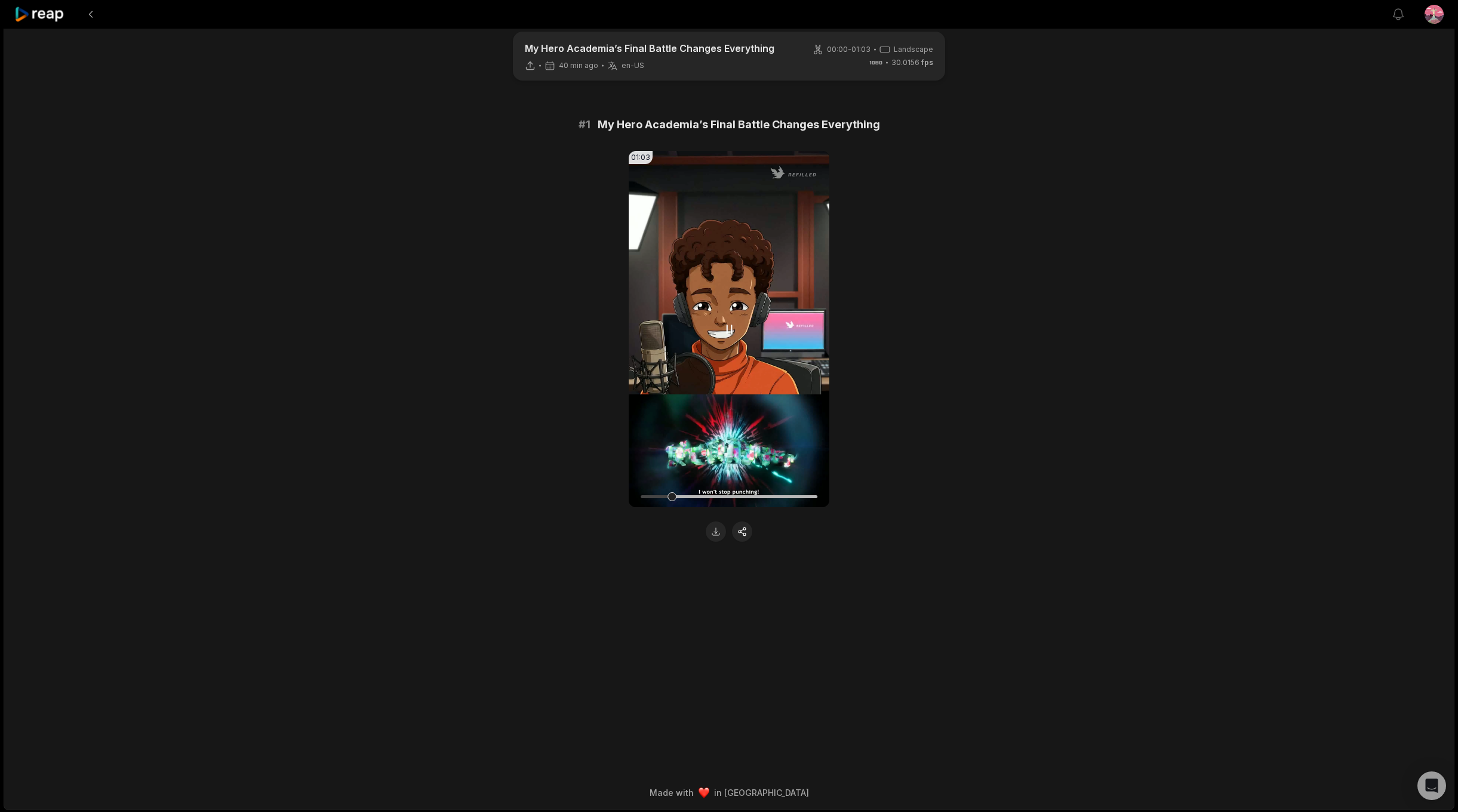
scroll to position [18, 0]
click at [716, 528] on button at bounding box center [716, 531] width 21 height 21
click at [542, 384] on div "01:03 Your browser does not support mp4 format." at bounding box center [729, 345] width 578 height 391
click at [98, 16] on button at bounding box center [90, 14] width 21 height 21
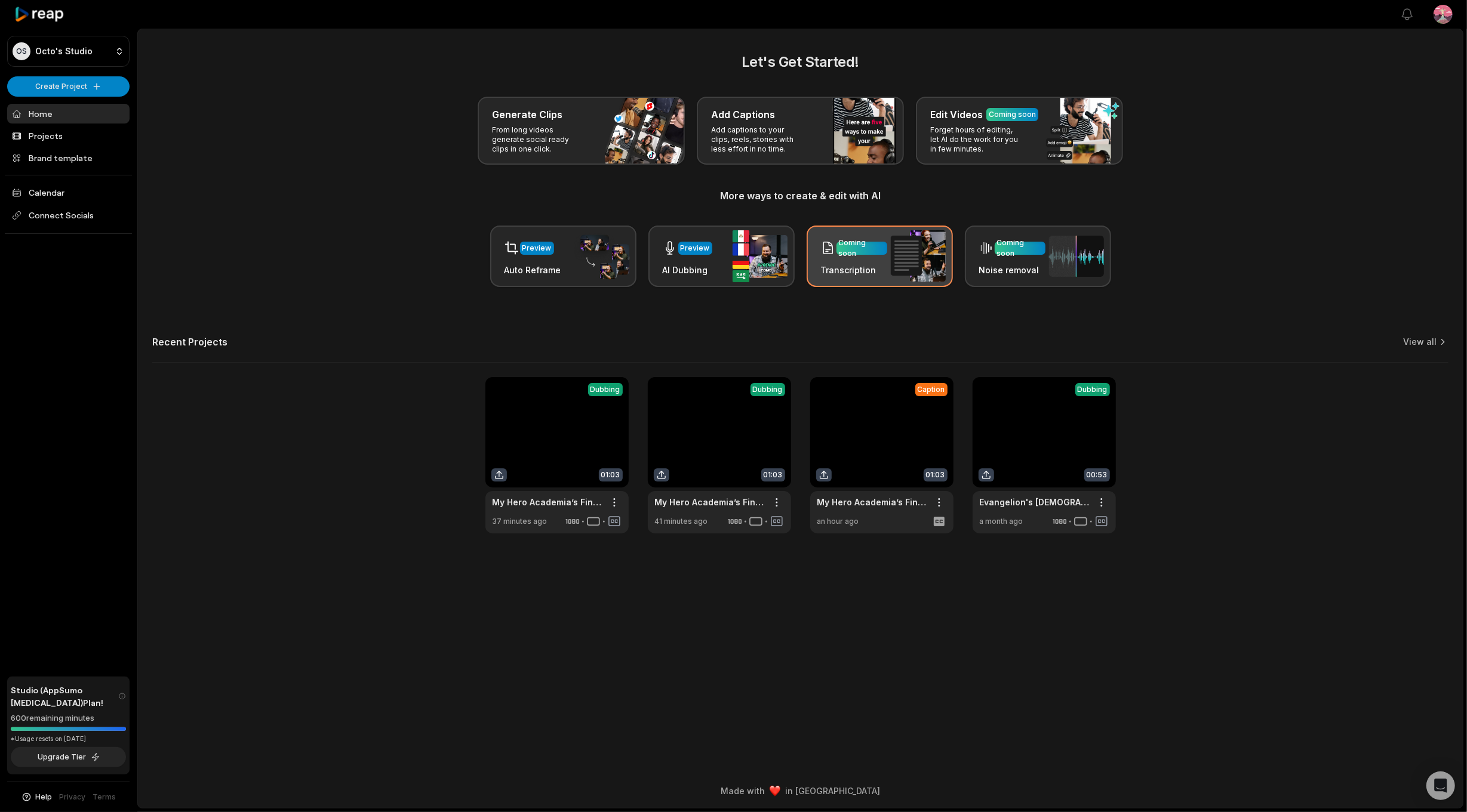
click at [894, 268] on img at bounding box center [918, 256] width 55 height 51
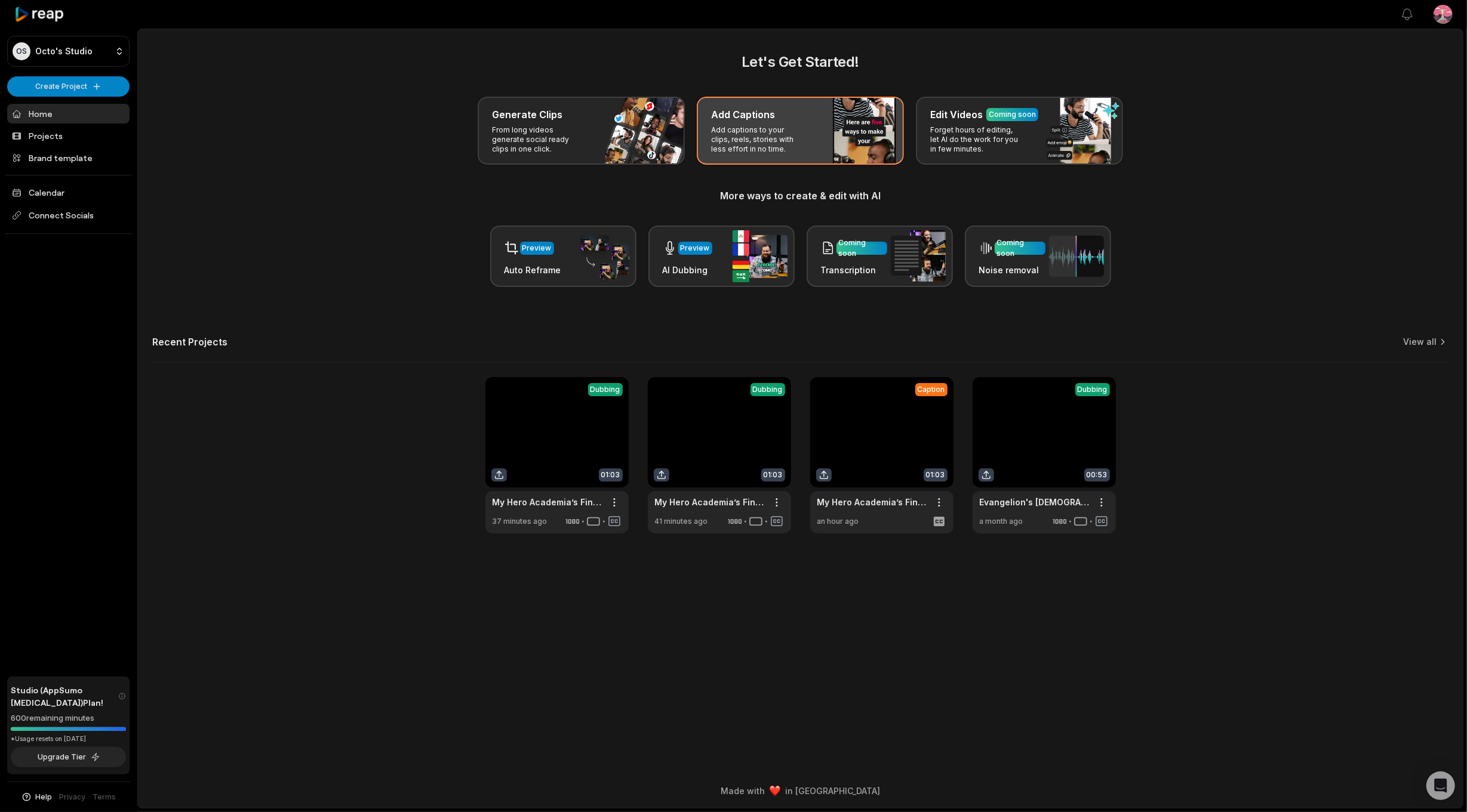
click at [740, 139] on p "Add captions to your clips, reels, stories with less effort in no time." at bounding box center [757, 140] width 93 height 29
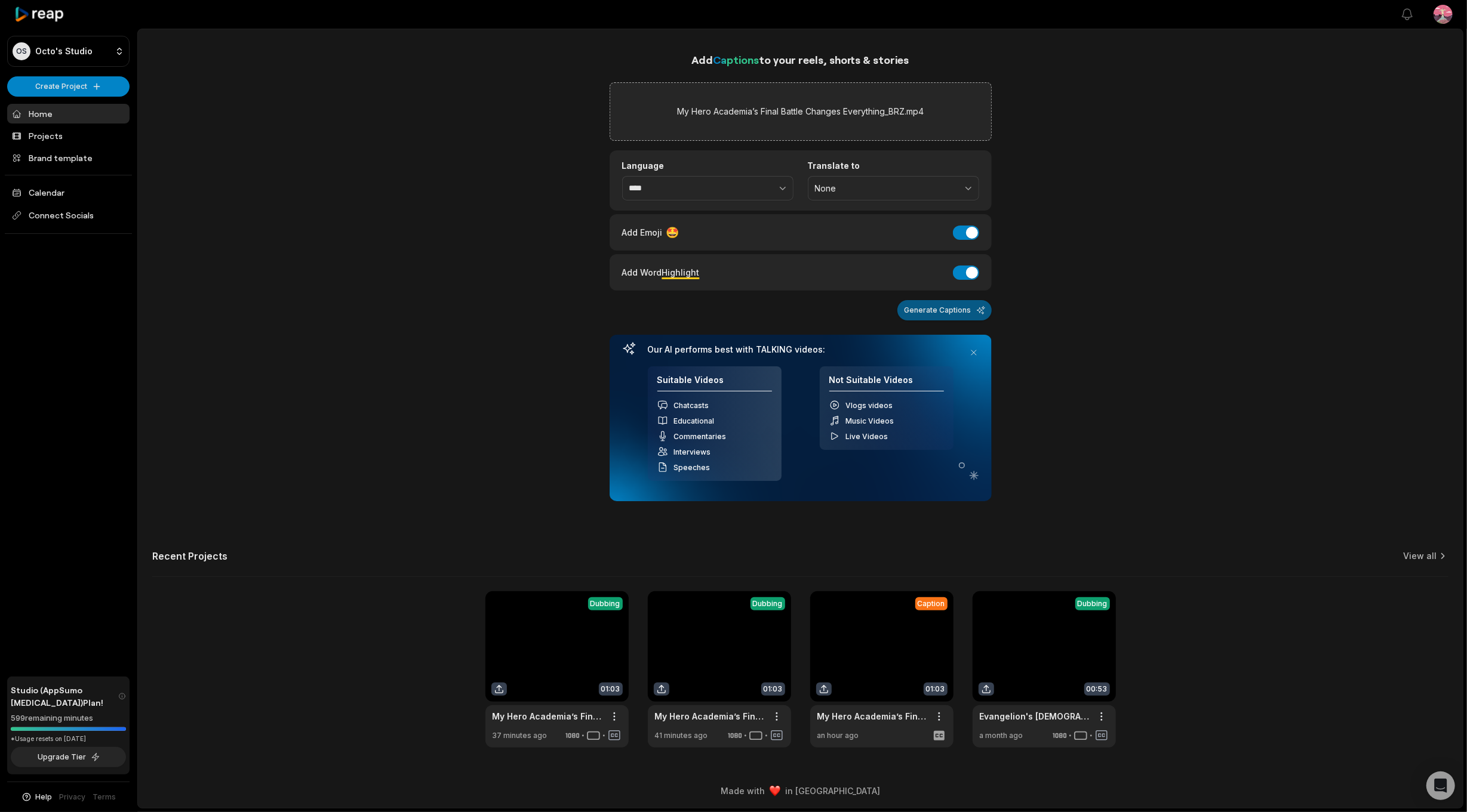
click at [944, 308] on button "Generate Captions" at bounding box center [944, 310] width 94 height 21
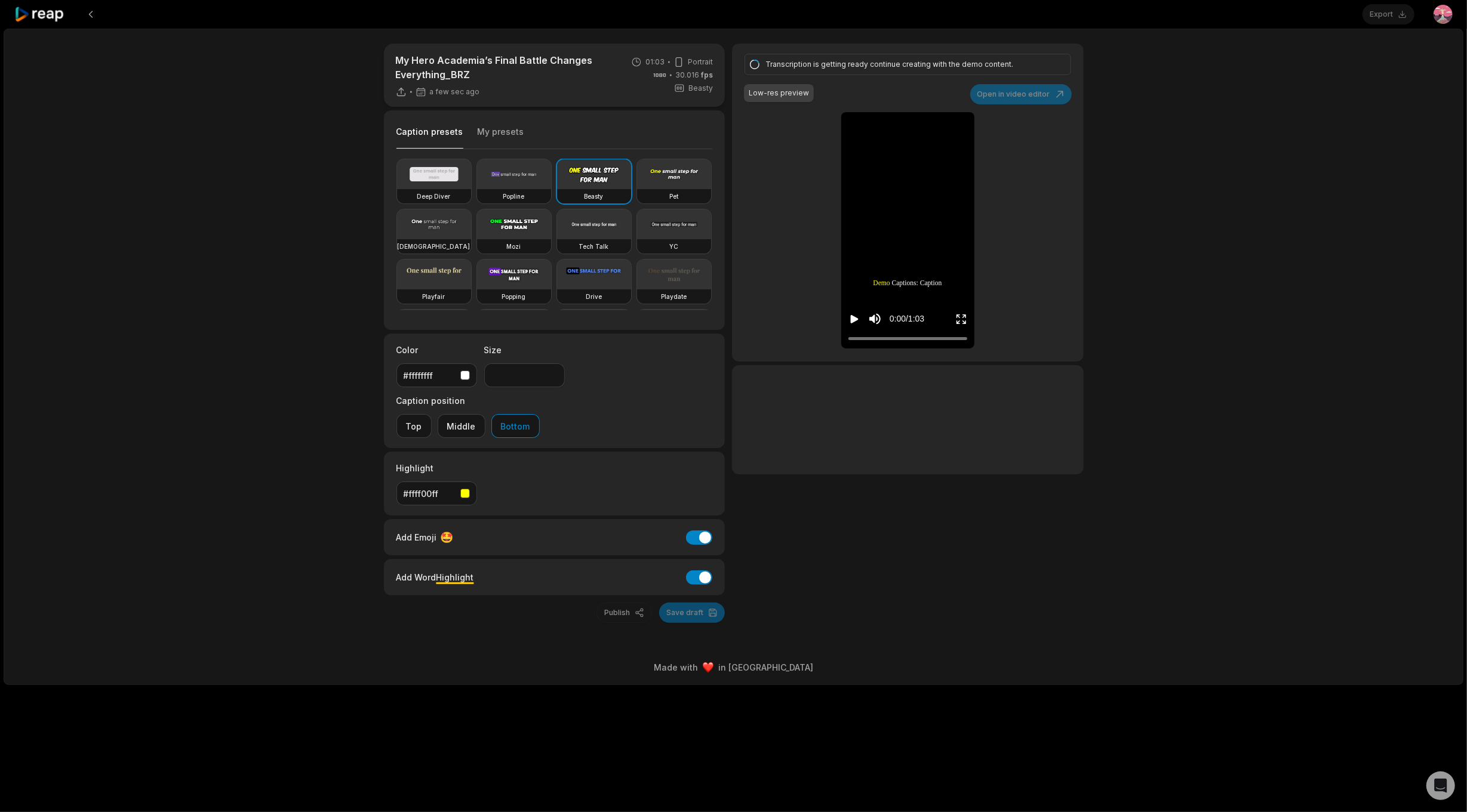
click at [505, 124] on div "Caption presets My presets" at bounding box center [554, 135] width 317 height 29
click at [506, 128] on button "My presets" at bounding box center [501, 137] width 47 height 23
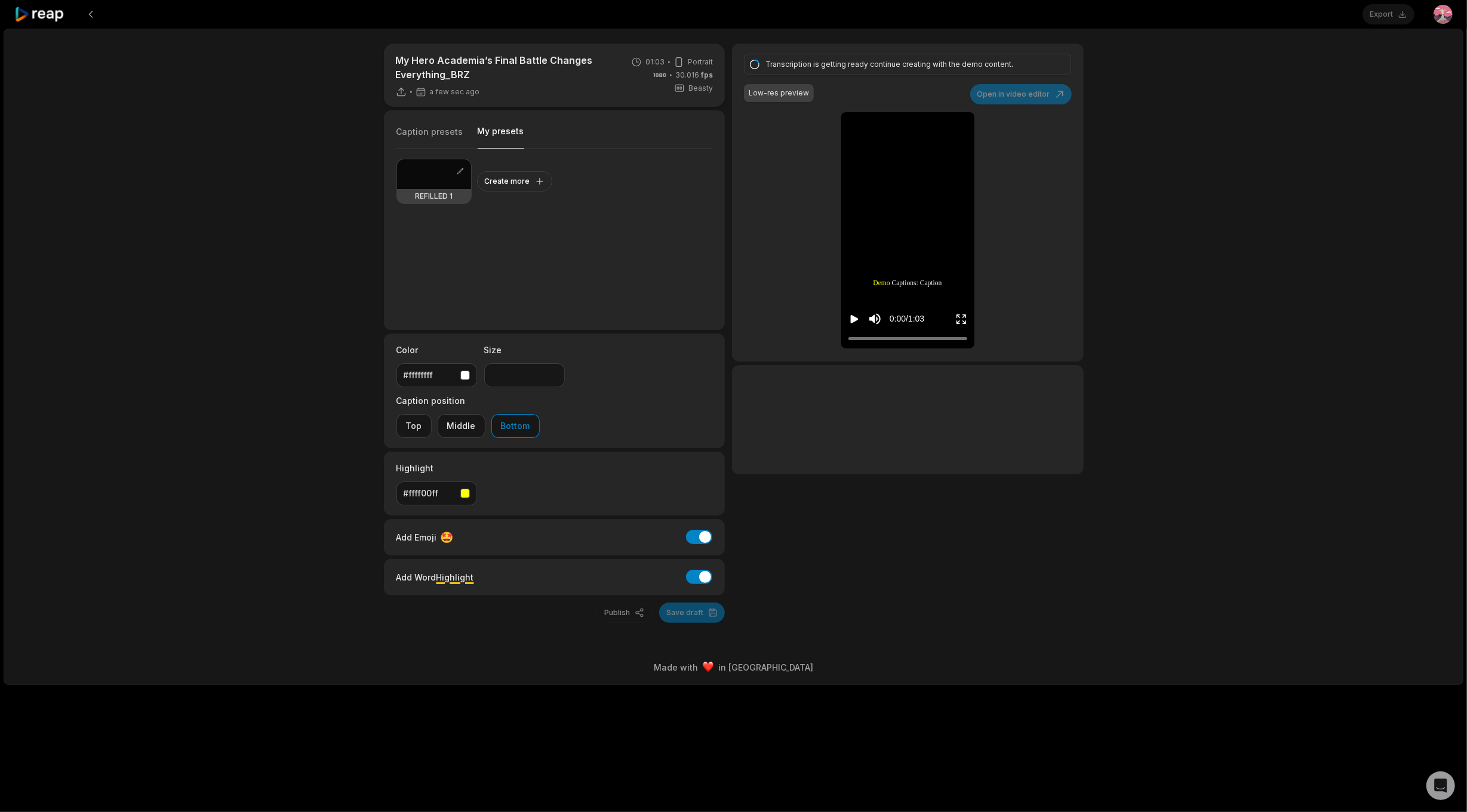
click at [449, 176] on div at bounding box center [434, 174] width 74 height 30
click at [794, 386] on div at bounding box center [907, 419] width 351 height 109
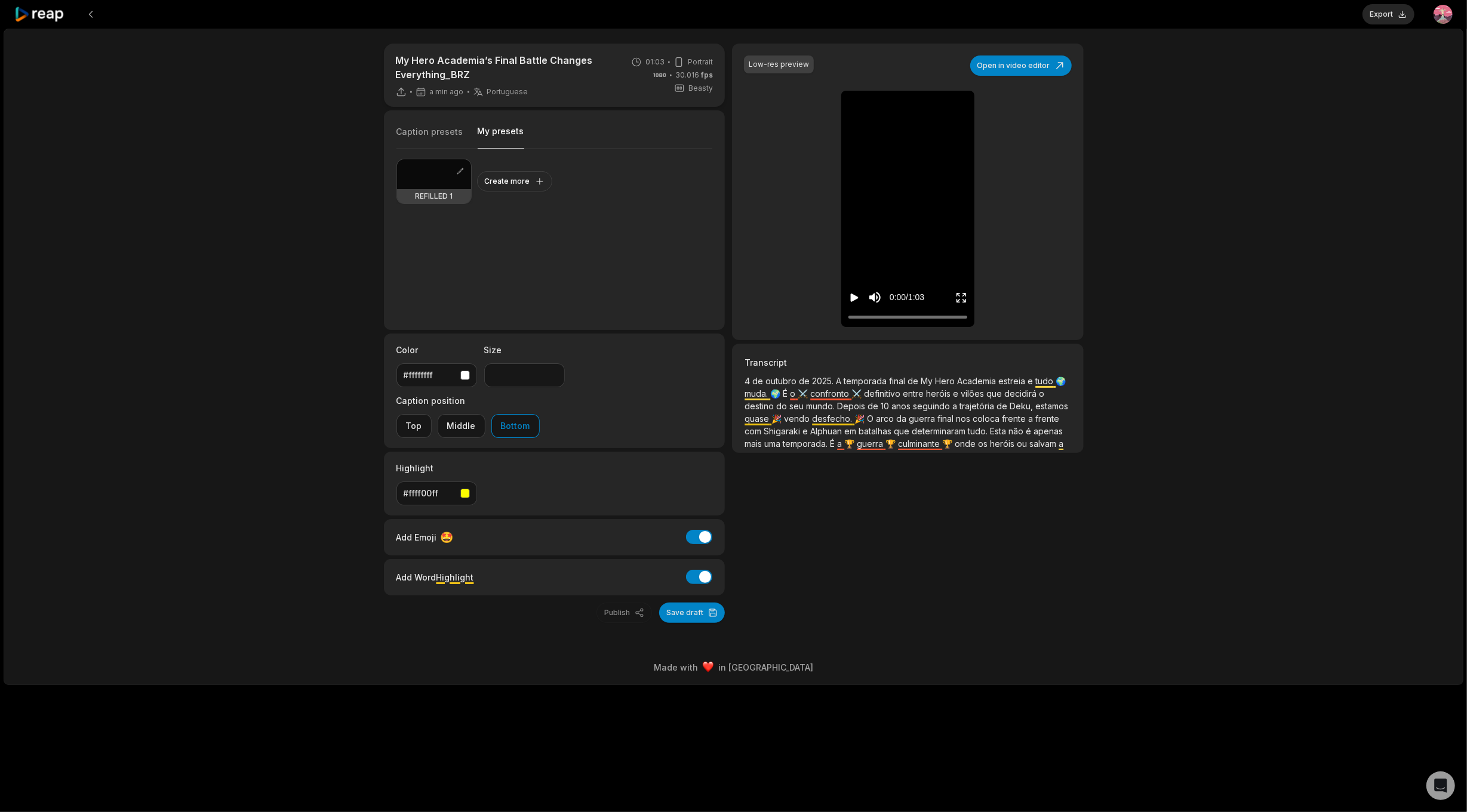
click at [432, 176] on div at bounding box center [434, 174] width 74 height 30
type input "**"
click at [1380, 12] on button "Export" at bounding box center [1389, 14] width 52 height 21
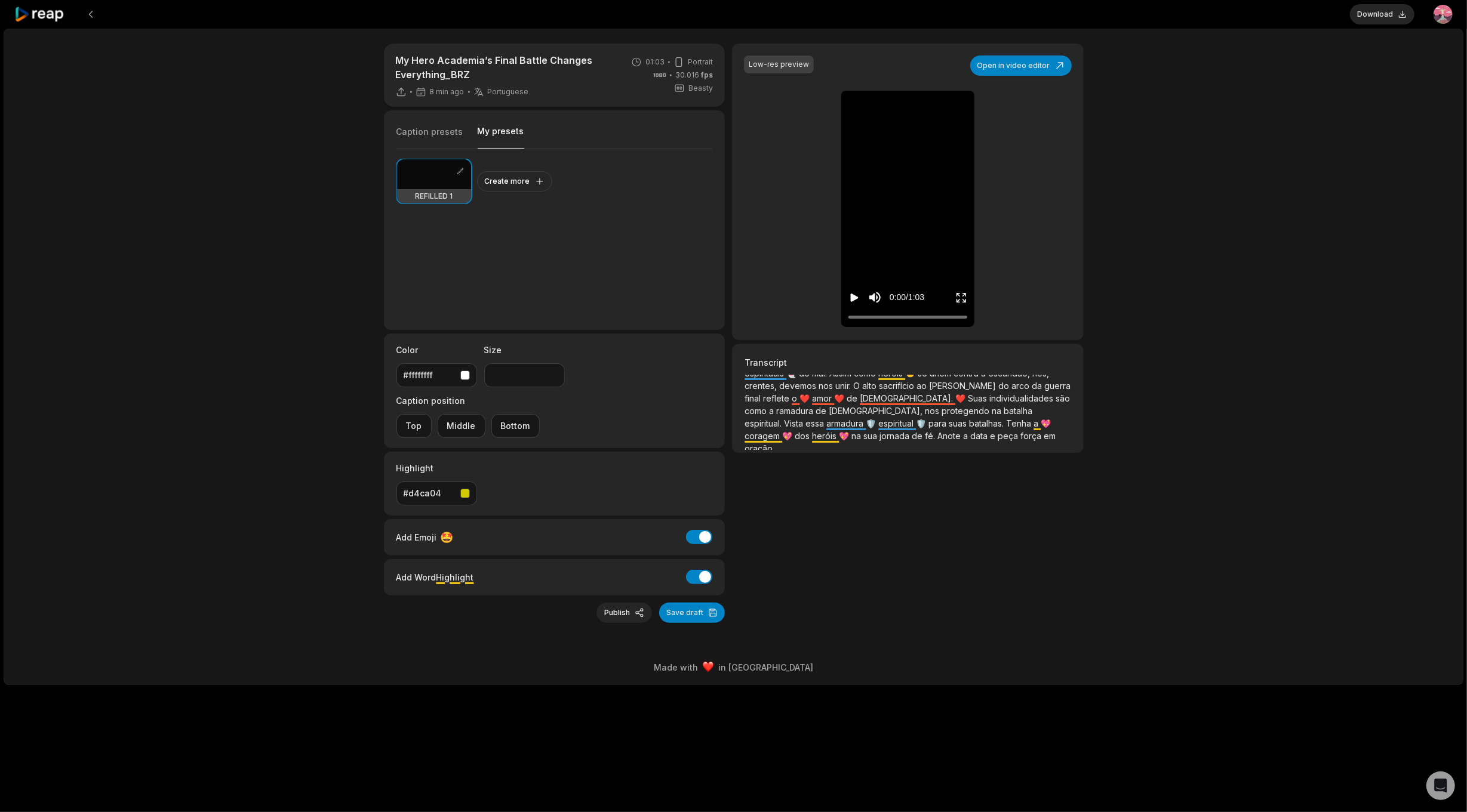
click at [635, 603] on button "Publish" at bounding box center [624, 613] width 56 height 21
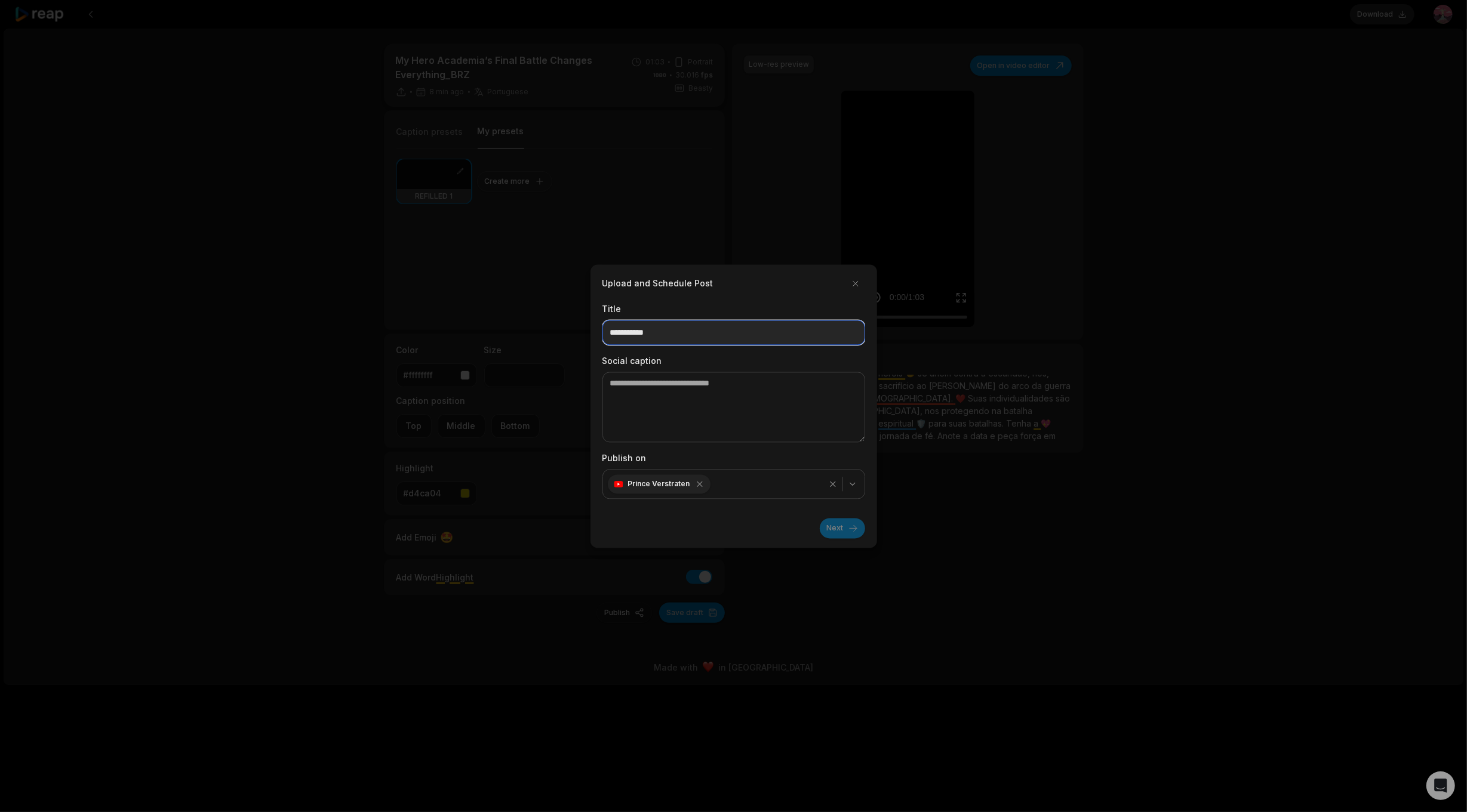
click at [685, 330] on input at bounding box center [734, 332] width 263 height 25
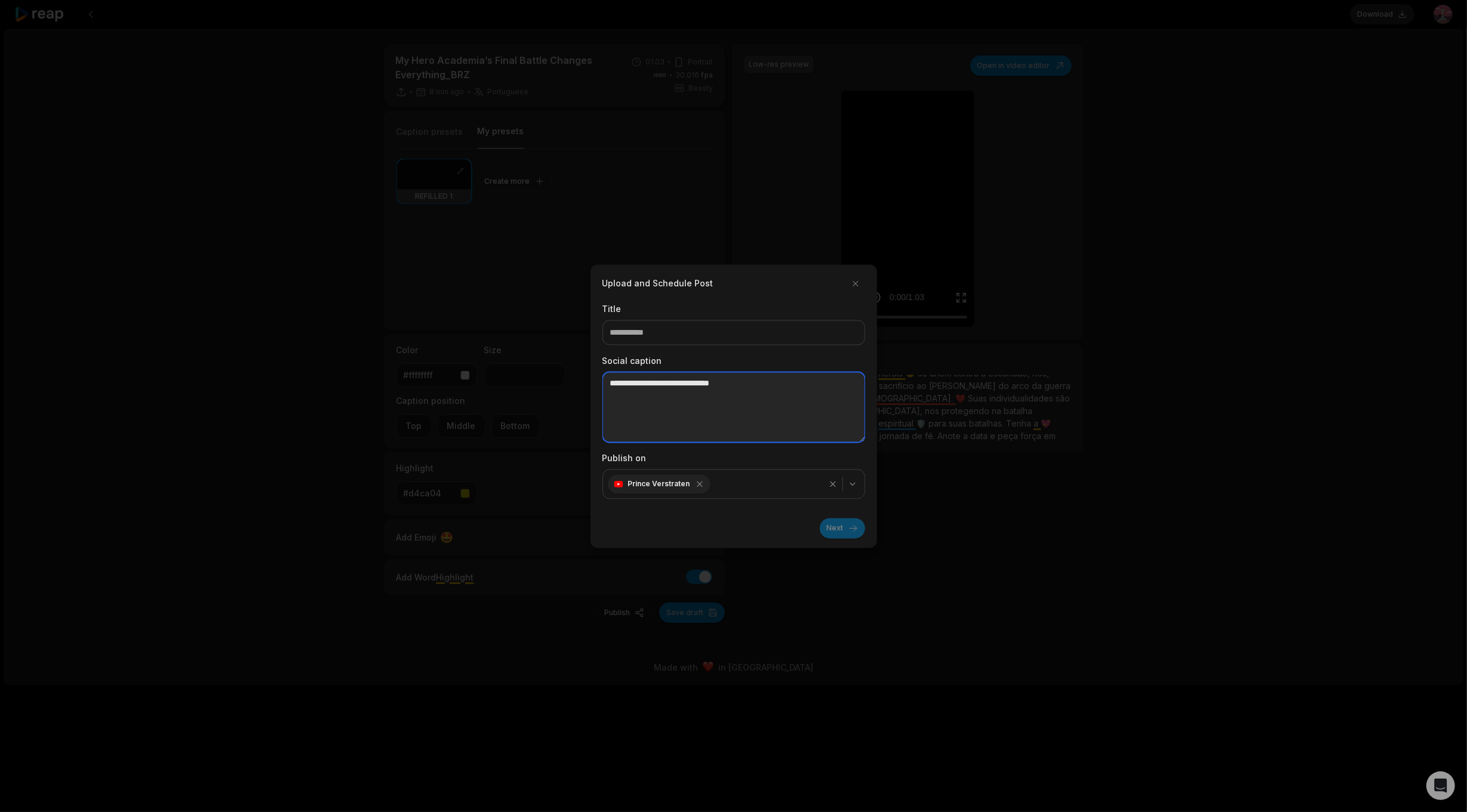
click at [641, 399] on textarea at bounding box center [734, 407] width 263 height 71
paste textarea "**********"
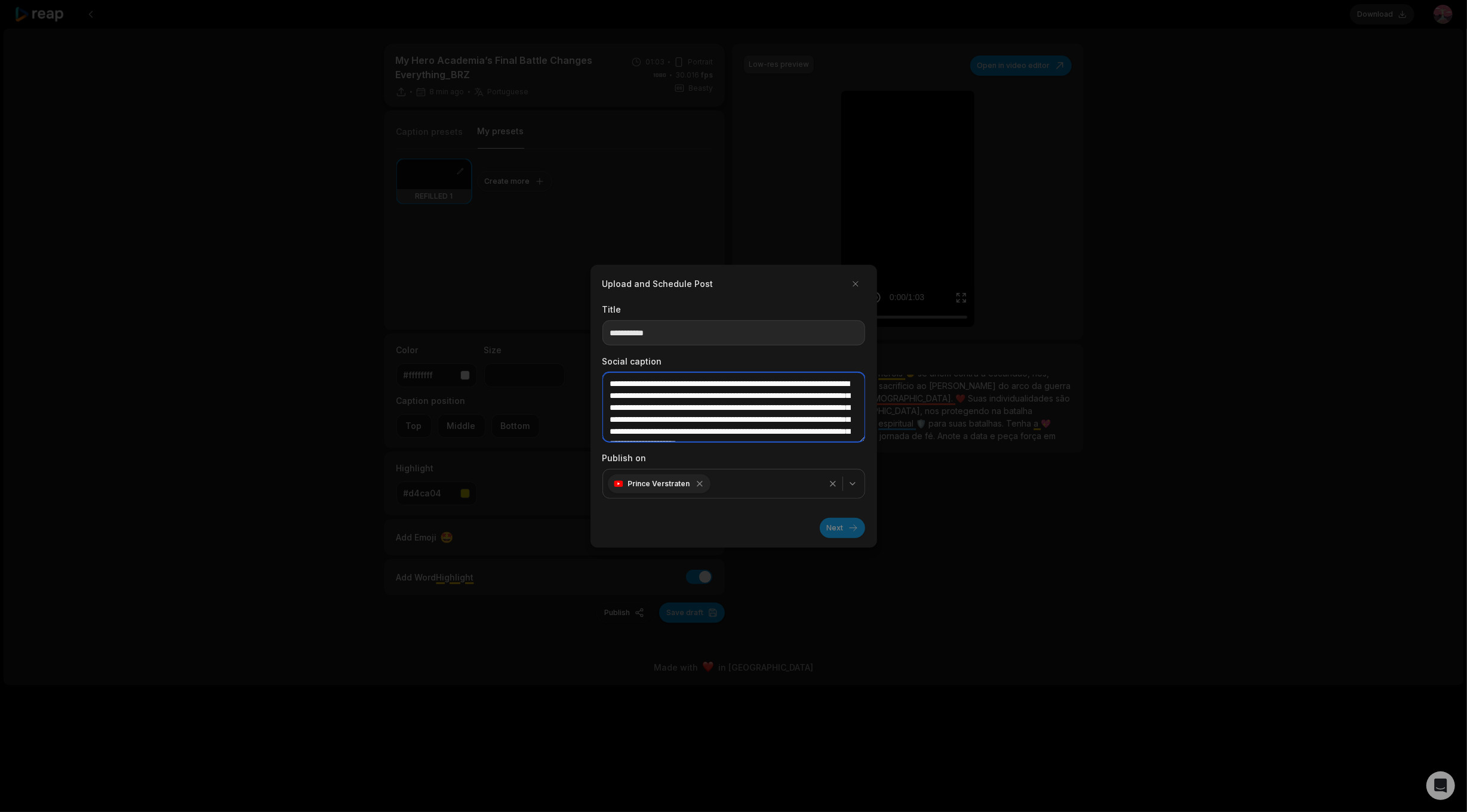
type textarea "**********"
click at [647, 327] on input at bounding box center [734, 332] width 263 height 25
paste input "**********"
type input "**********"
click at [831, 524] on button "Next" at bounding box center [843, 529] width 45 height 21
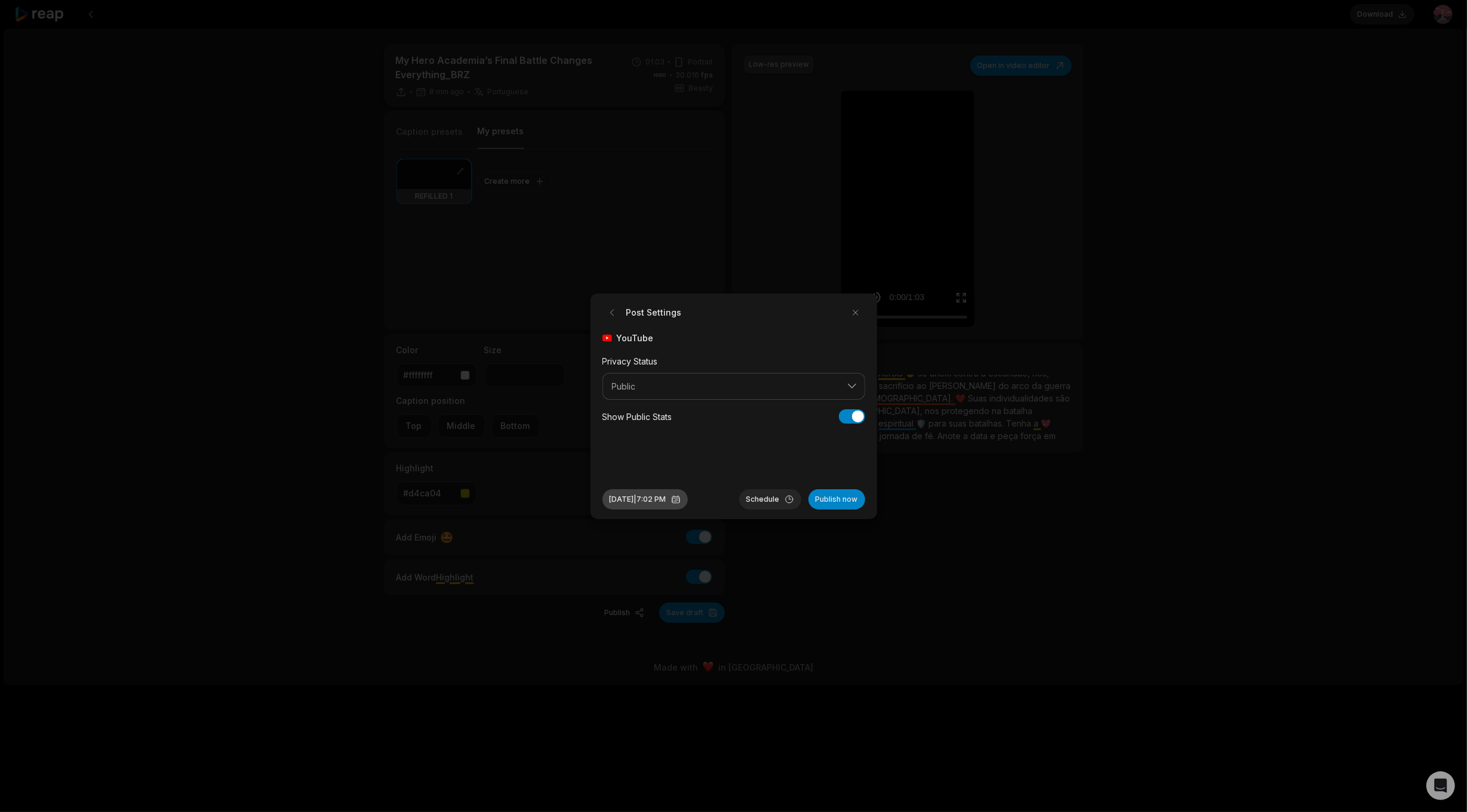
click at [671, 496] on button "Sep 30, 2025 | 7:02 PM" at bounding box center [645, 500] width 85 height 21
drag, startPoint x: 646, startPoint y: 714, endPoint x: 636, endPoint y: 716, distance: 10.2
click at [636, 716] on input "*****" at bounding box center [688, 713] width 152 height 21
click at [642, 717] on input "*****" at bounding box center [688, 713] width 152 height 21
type input "*****"
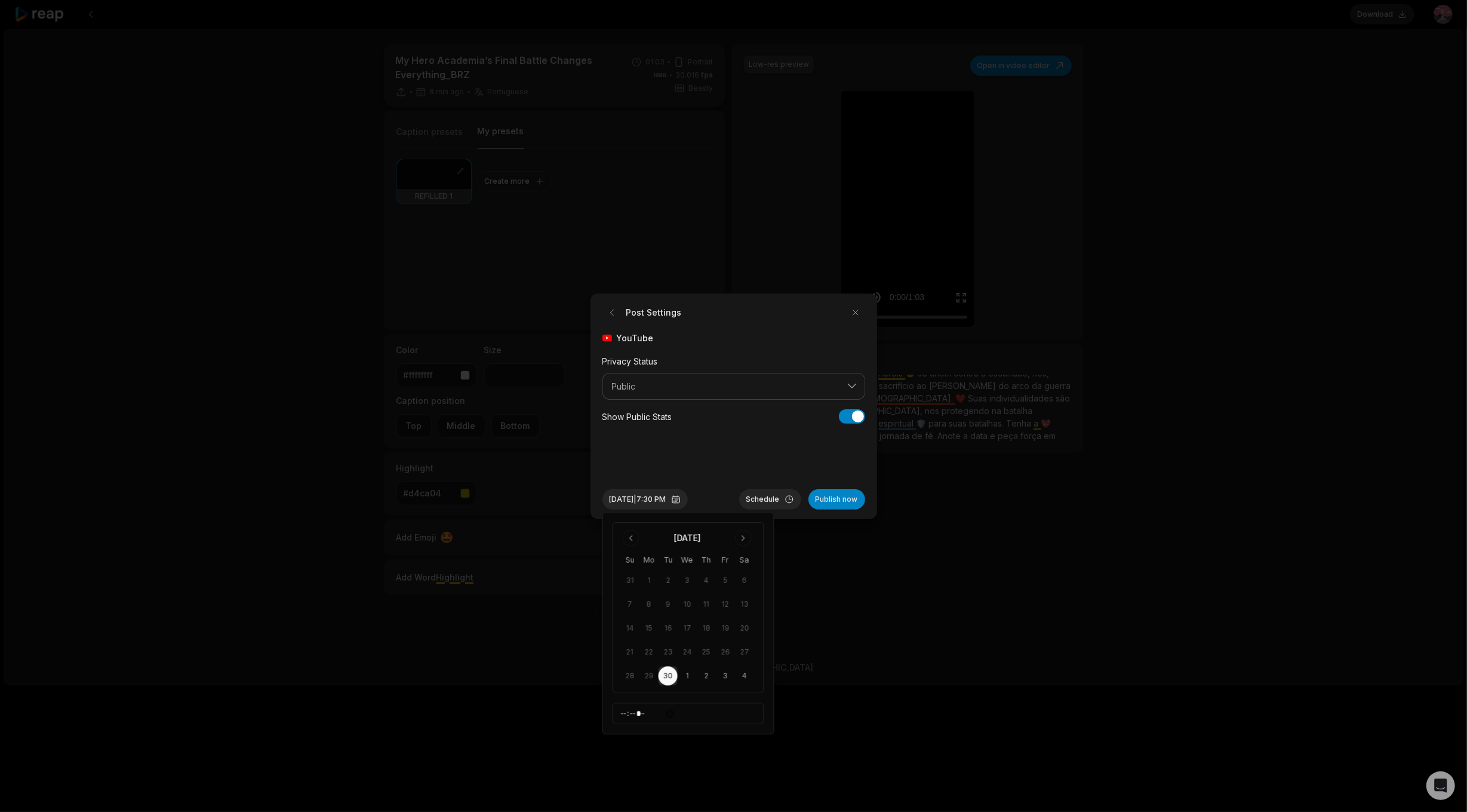
click at [799, 443] on div "YouTube Privacy Status Public Show Public Stats Show Public Stats" at bounding box center [734, 401] width 263 height 139
click at [762, 504] on button "Schedule" at bounding box center [770, 500] width 62 height 21
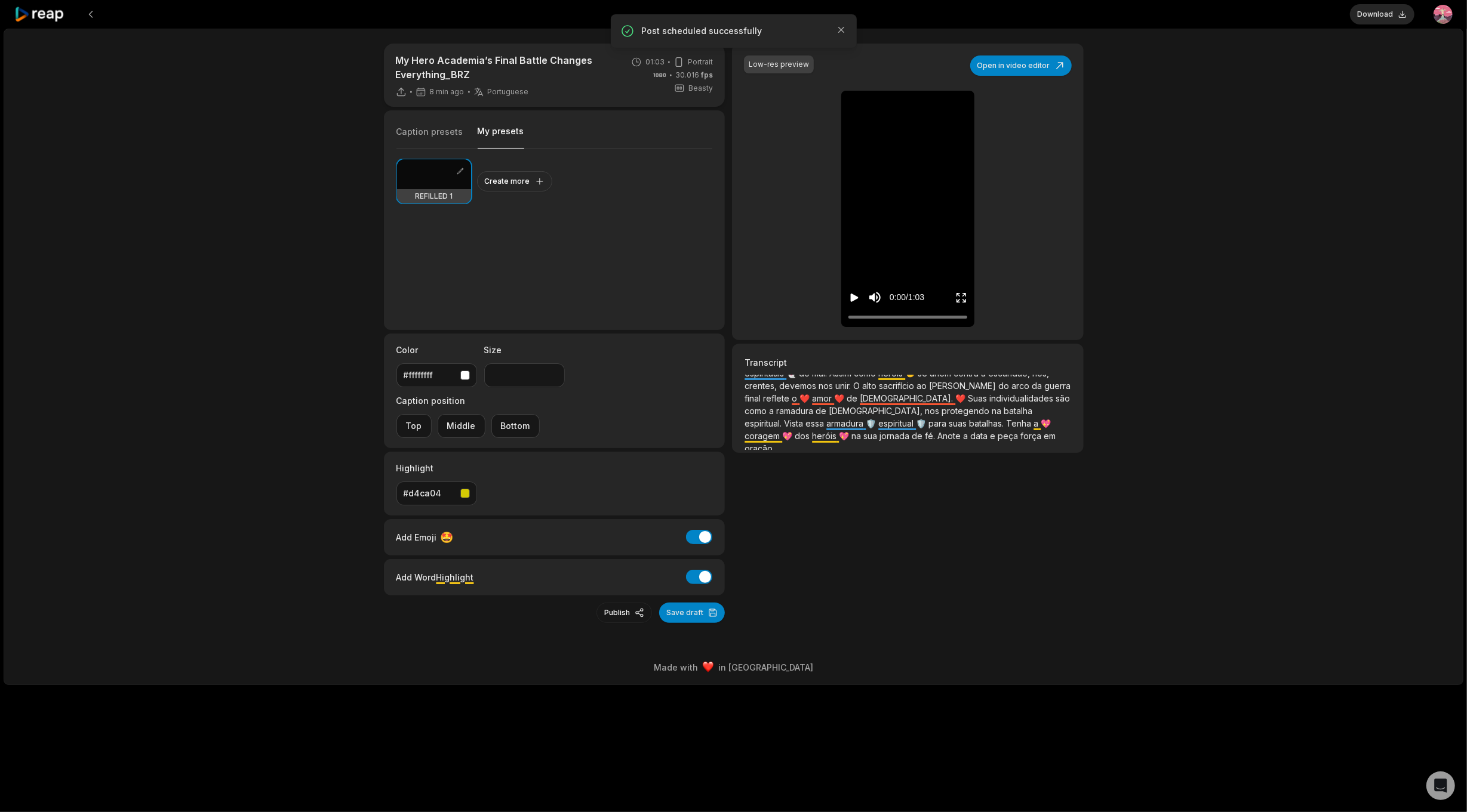
click at [32, 21] on icon at bounding box center [40, 14] width 51 height 16
